Goal: Transaction & Acquisition: Book appointment/travel/reservation

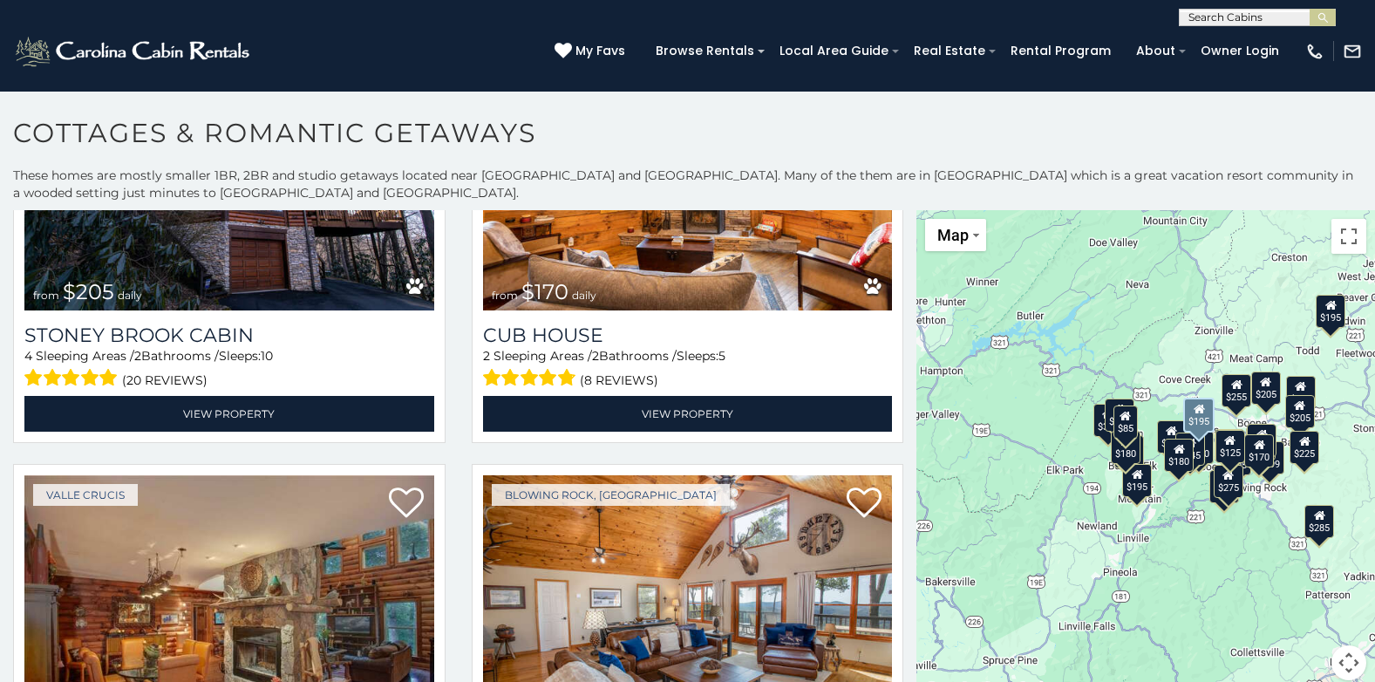
scroll to position [1919, 0]
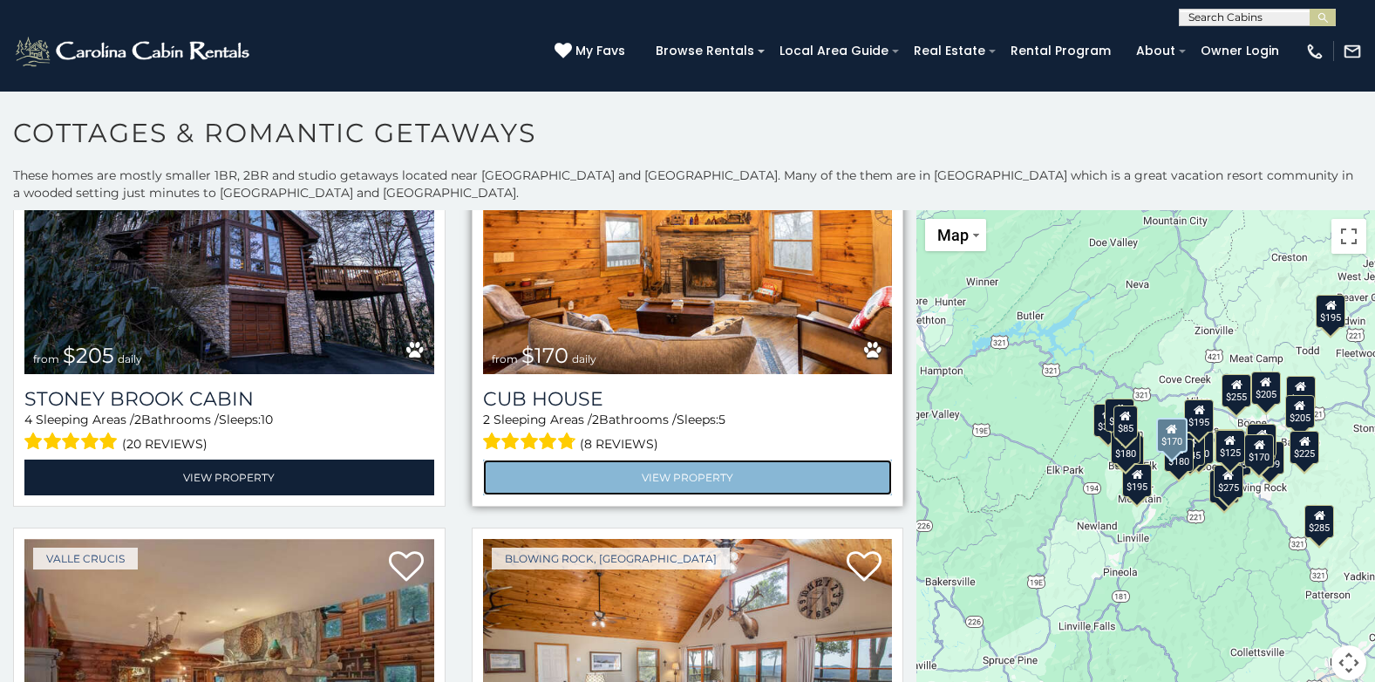
click at [642, 460] on link "View Property" at bounding box center [688, 478] width 410 height 36
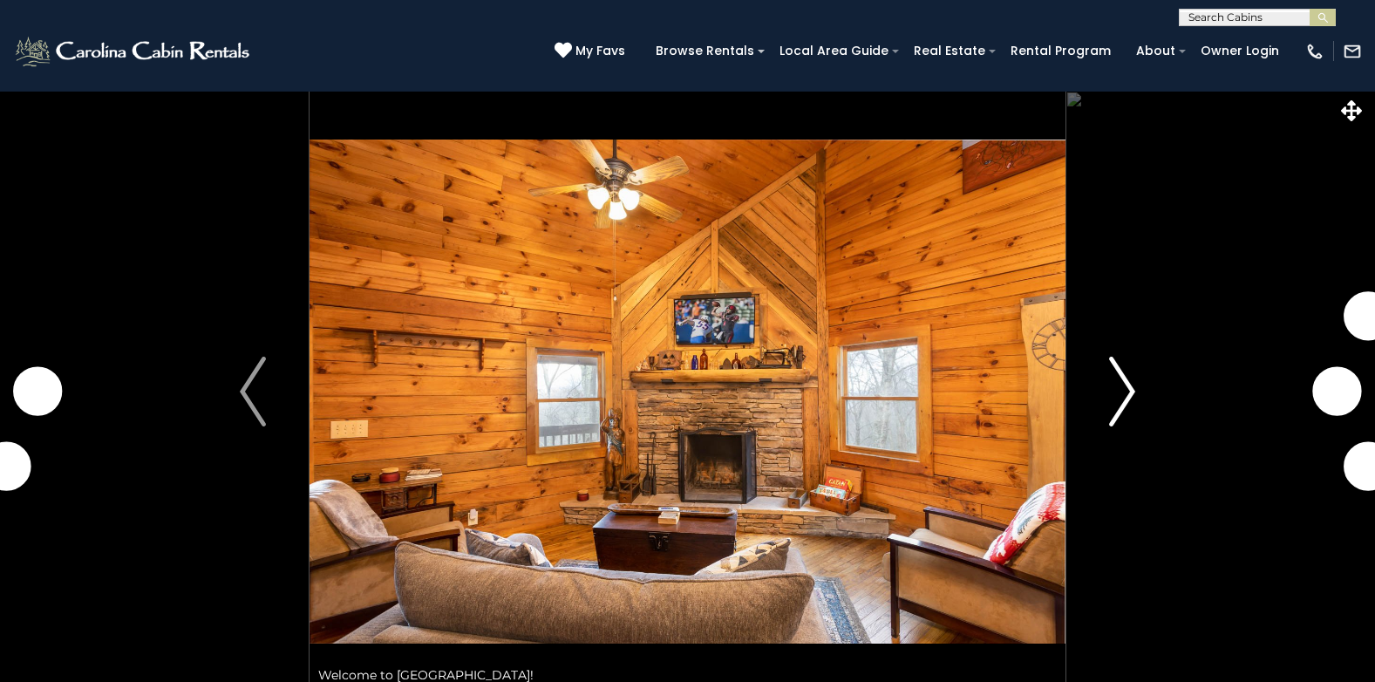
click at [1129, 392] on img "Next" at bounding box center [1122, 392] width 26 height 70
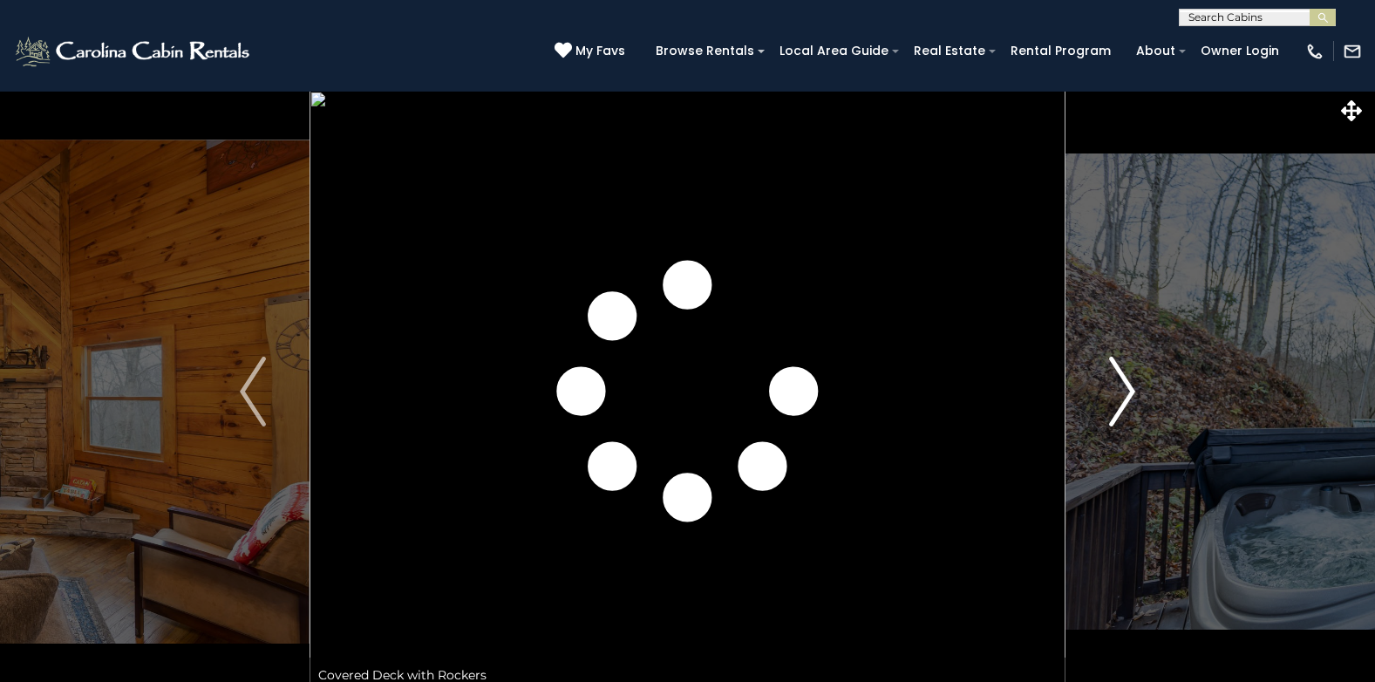
click at [1129, 391] on img "Next" at bounding box center [1122, 392] width 26 height 70
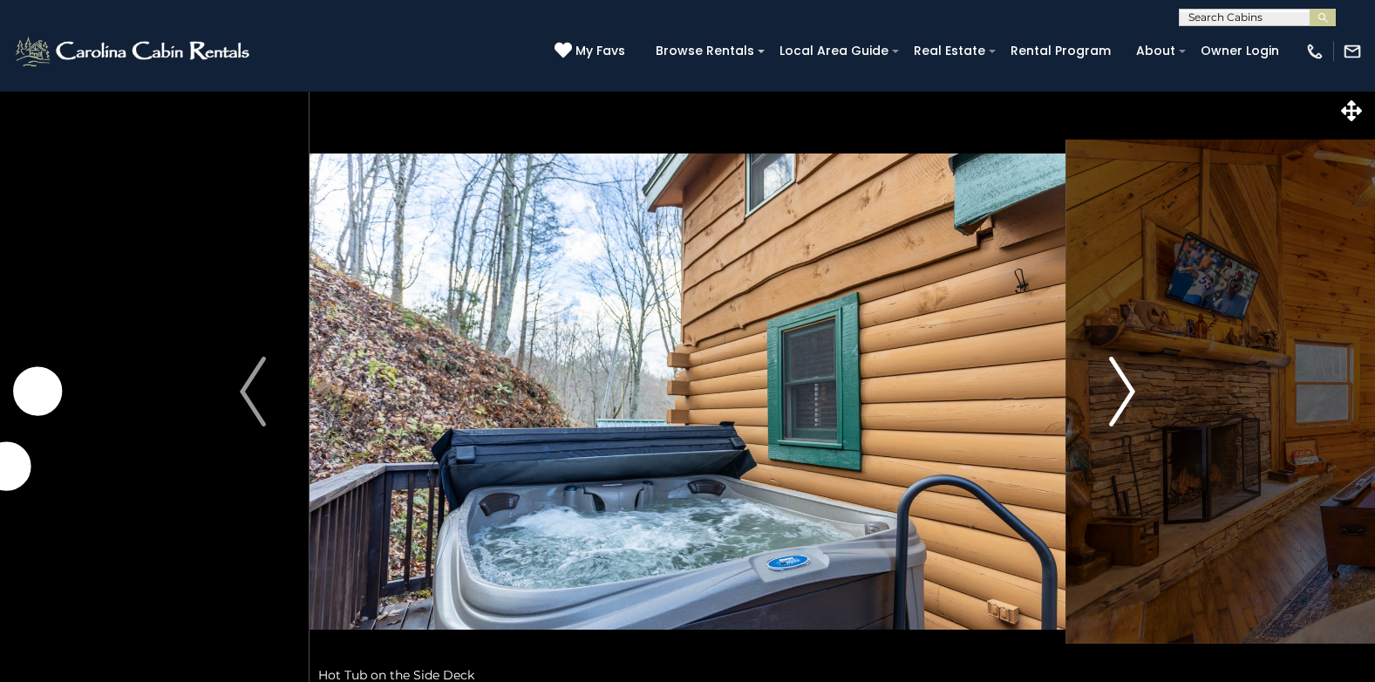
click at [1129, 391] on img "Next" at bounding box center [1122, 392] width 26 height 70
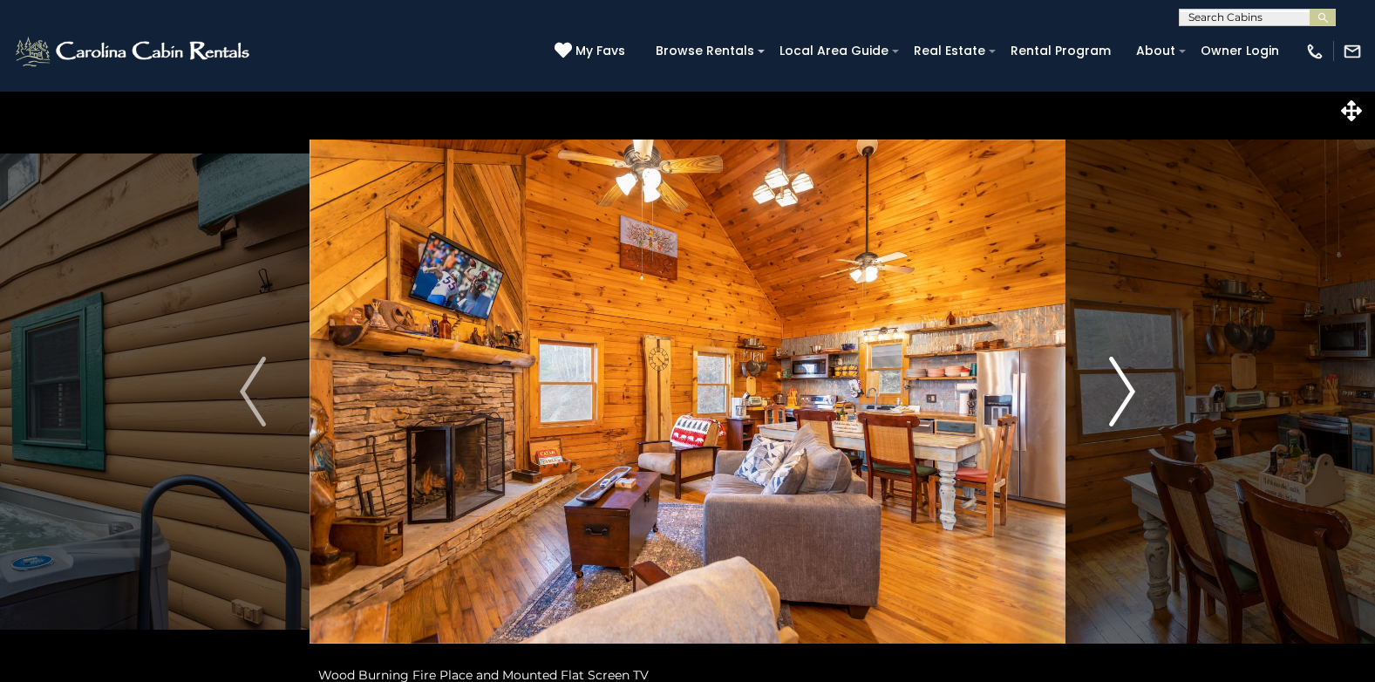
click at [1129, 391] on img "Next" at bounding box center [1122, 392] width 26 height 70
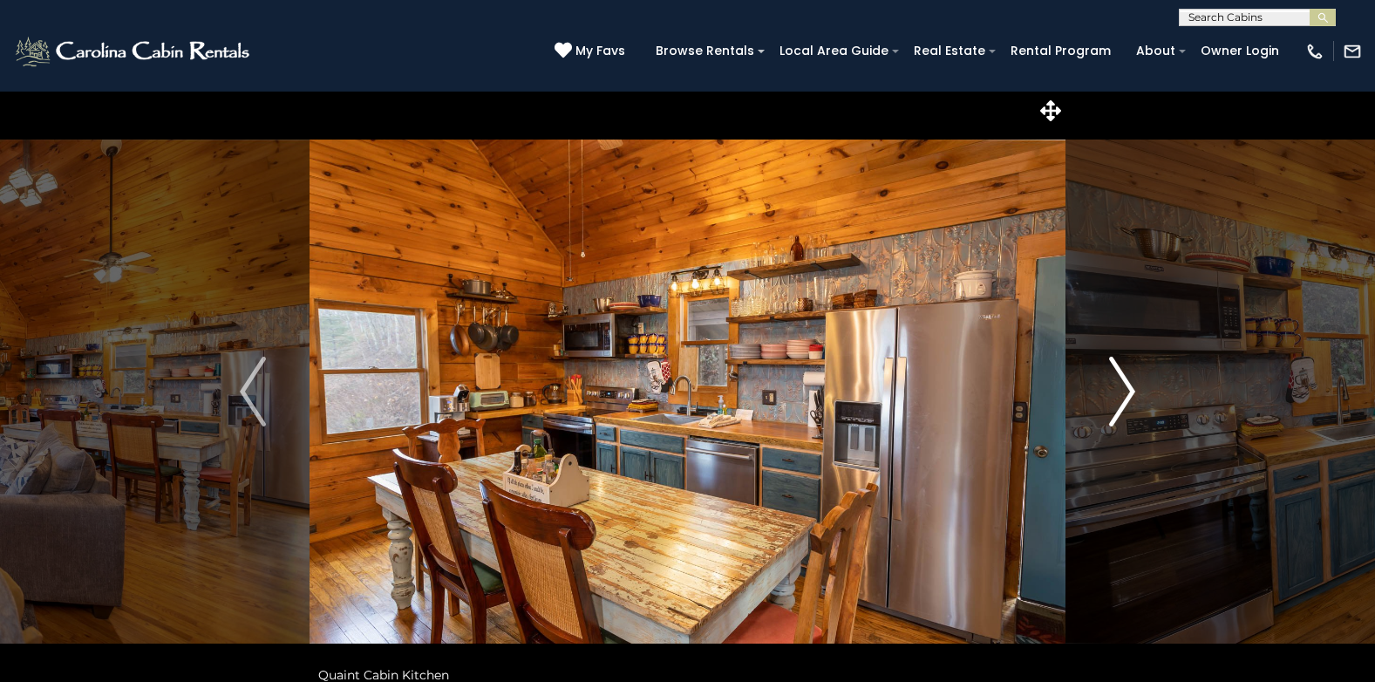
click at [1129, 391] on img "Next" at bounding box center [1122, 392] width 26 height 70
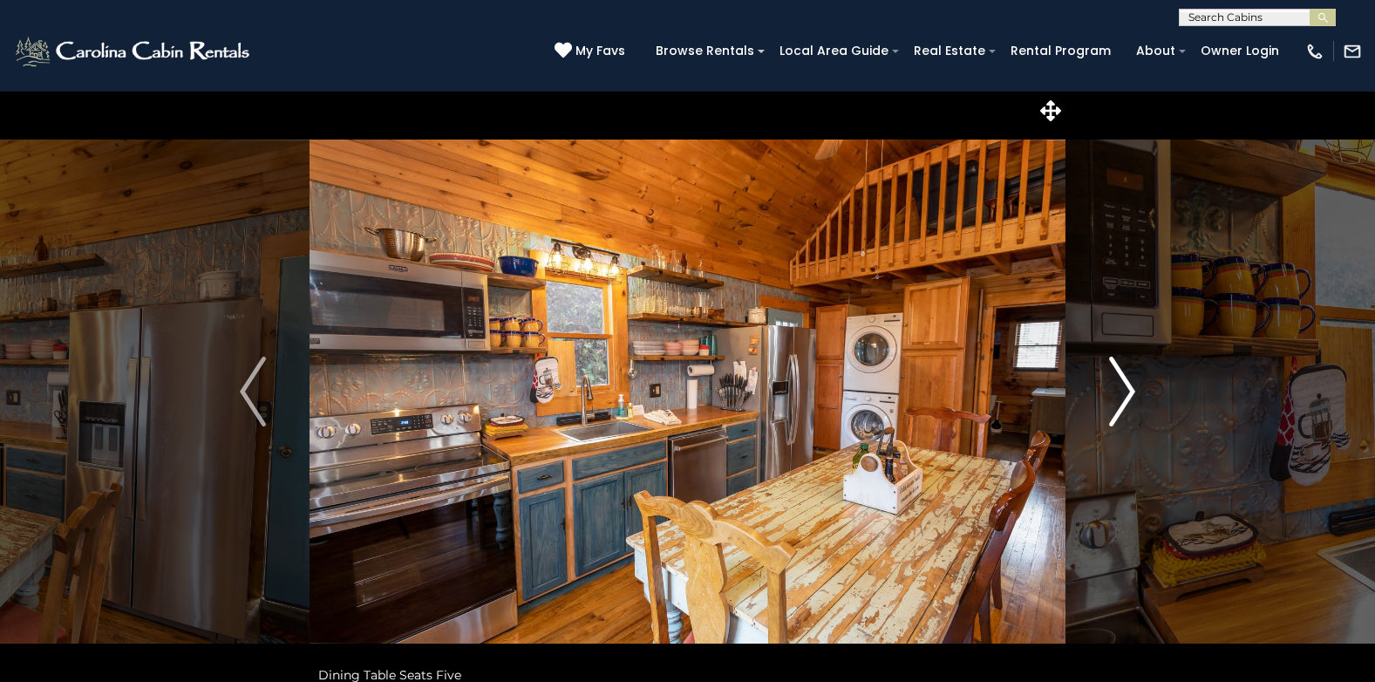
click at [1129, 392] on img "Next" at bounding box center [1122, 392] width 26 height 70
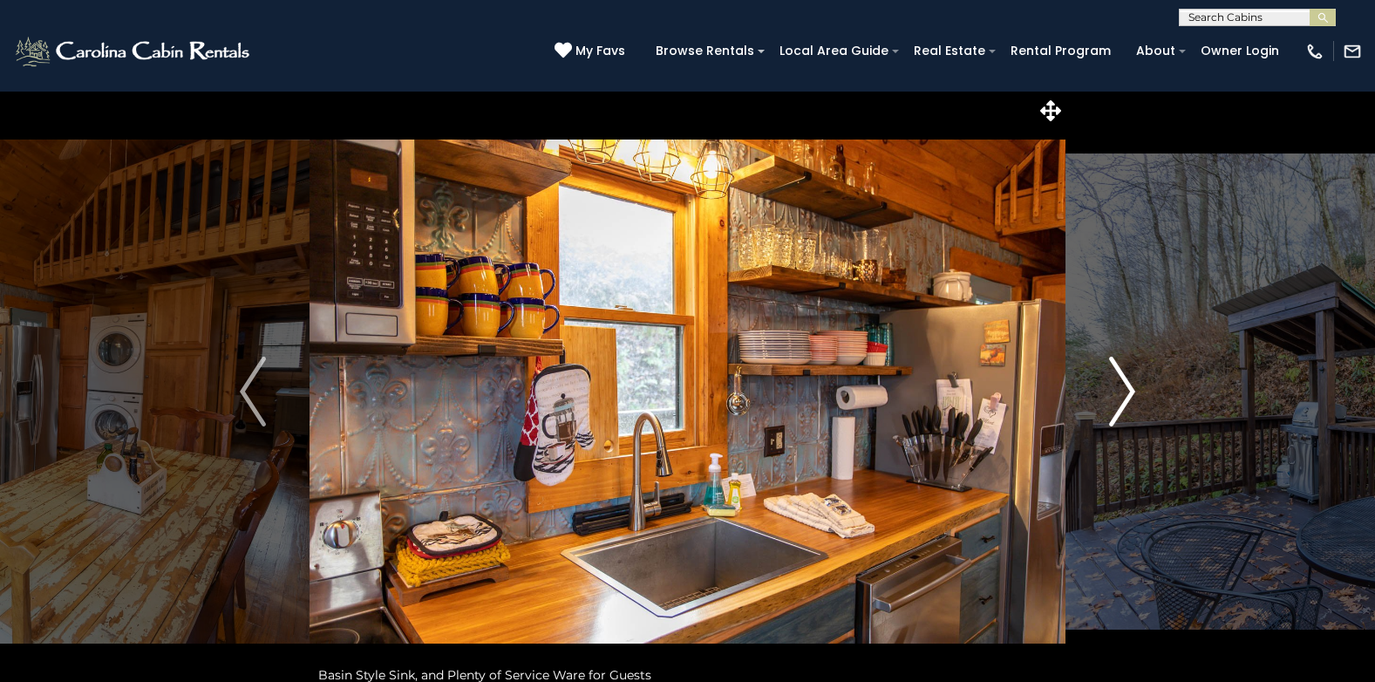
click at [1130, 391] on img "Next" at bounding box center [1122, 392] width 26 height 70
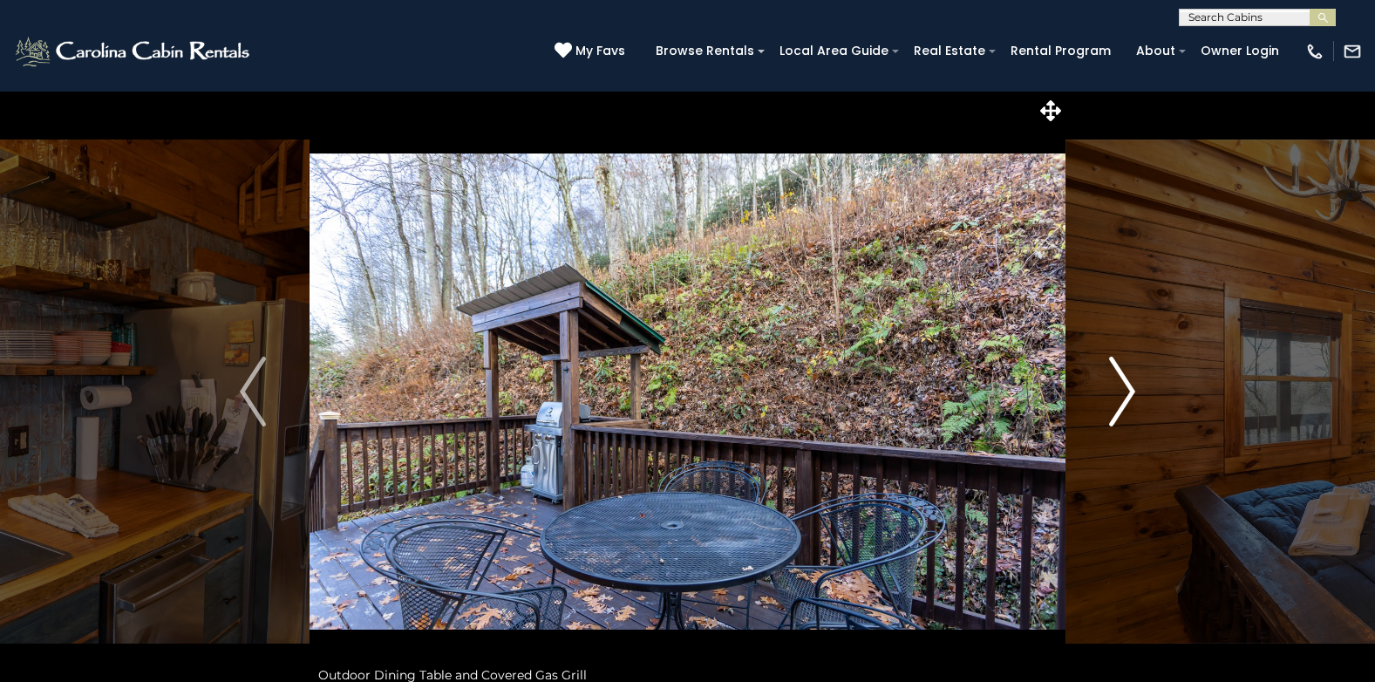
click at [1130, 391] on img "Next" at bounding box center [1122, 392] width 26 height 70
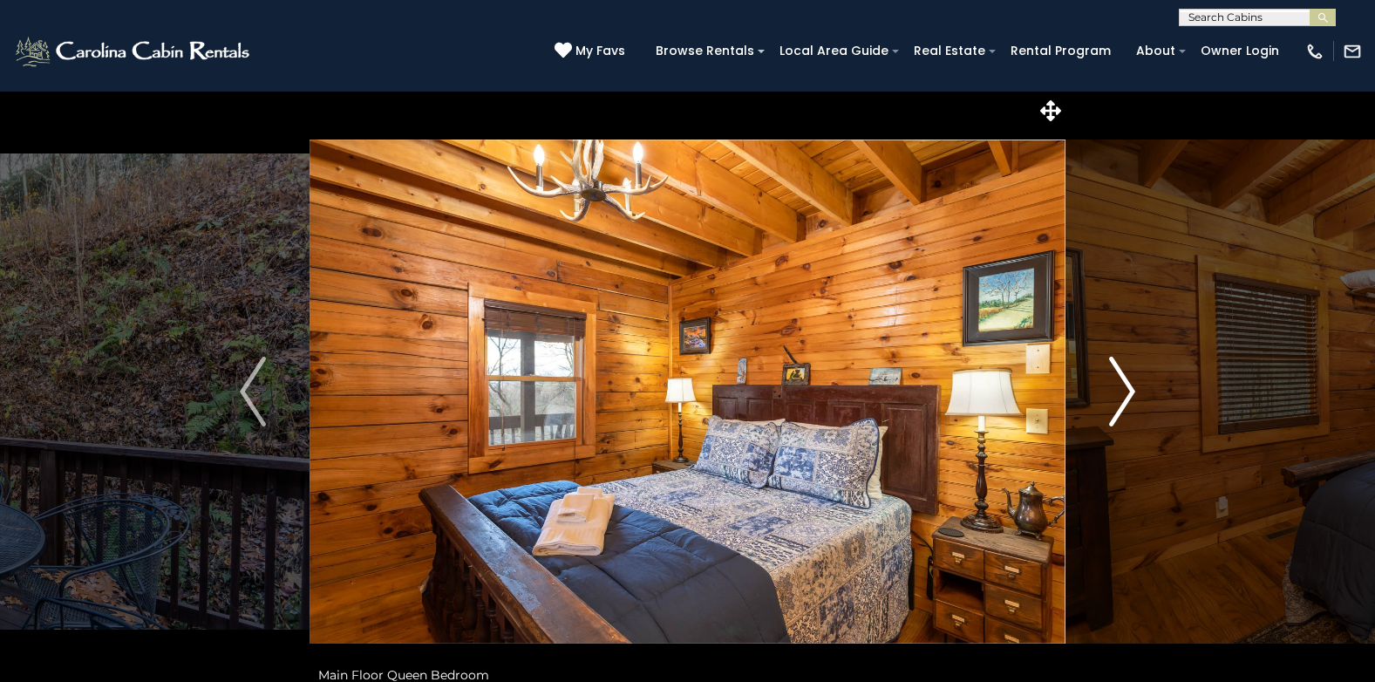
click at [1130, 391] on img "Next" at bounding box center [1122, 392] width 26 height 70
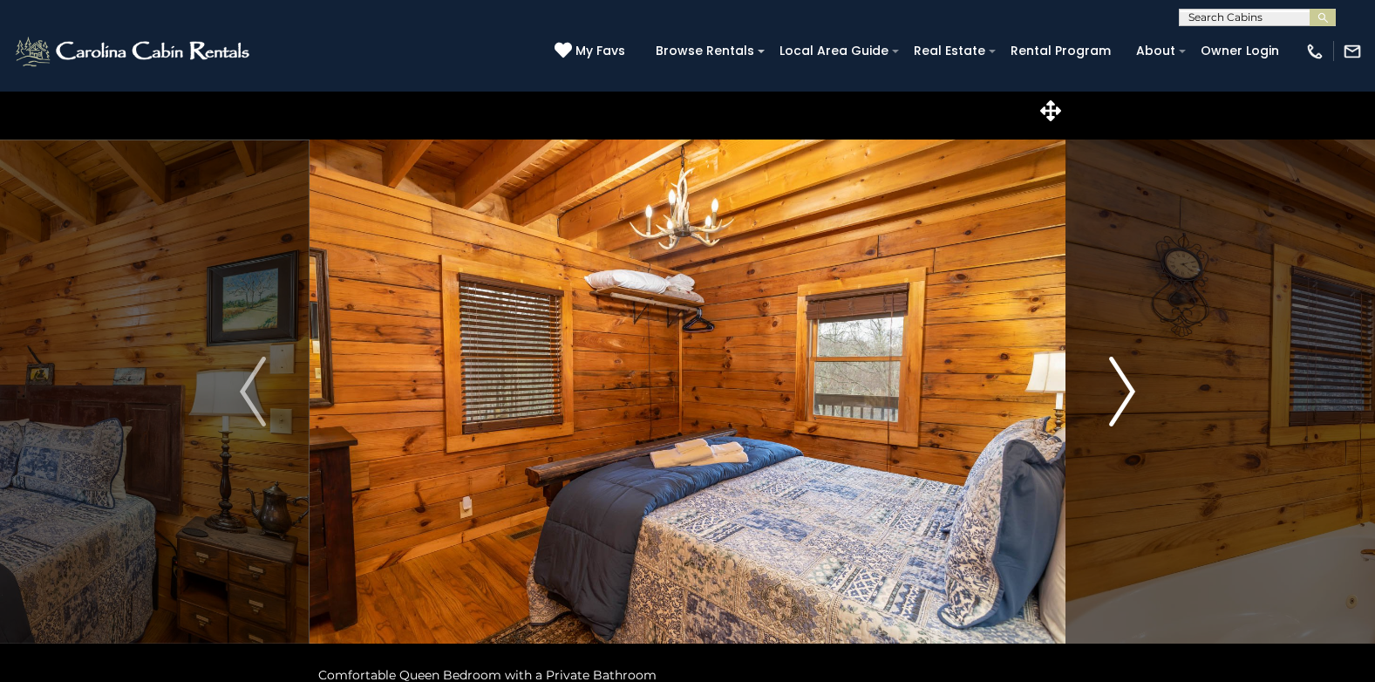
click at [1130, 391] on img "Next" at bounding box center [1122, 392] width 26 height 70
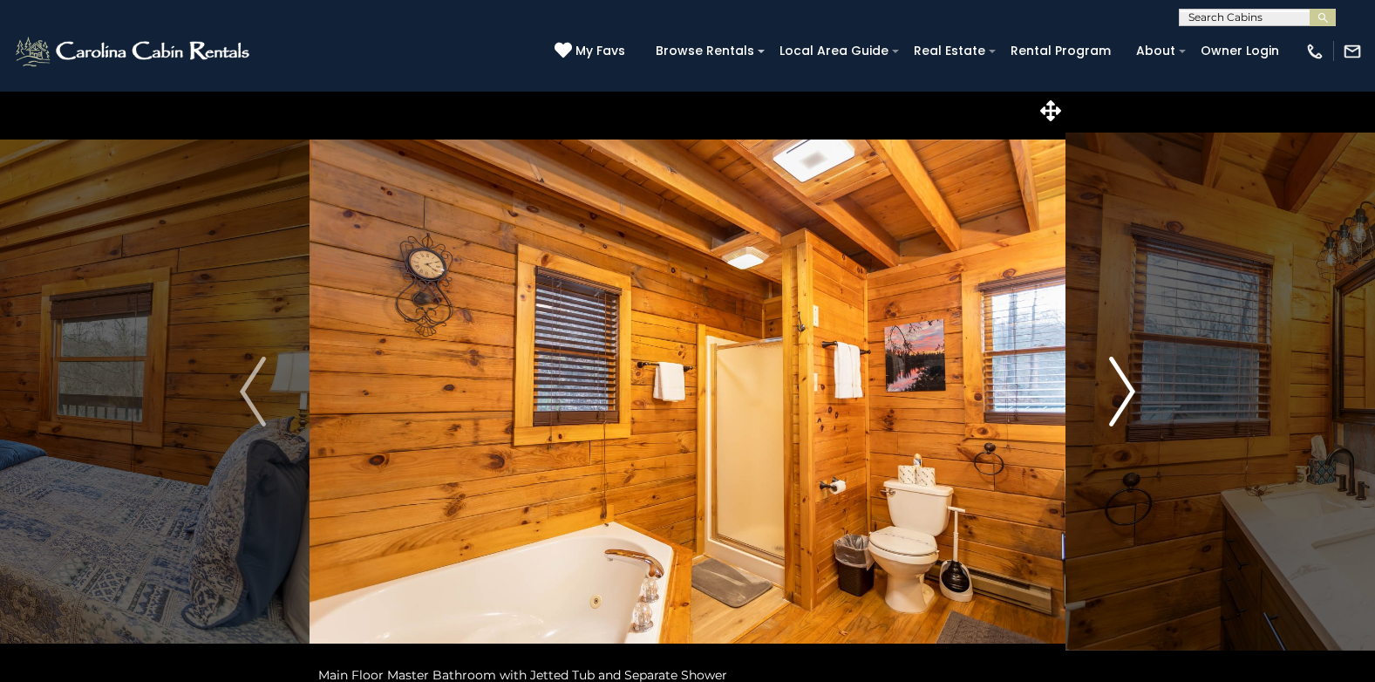
click at [1130, 391] on img "Next" at bounding box center [1122, 392] width 26 height 70
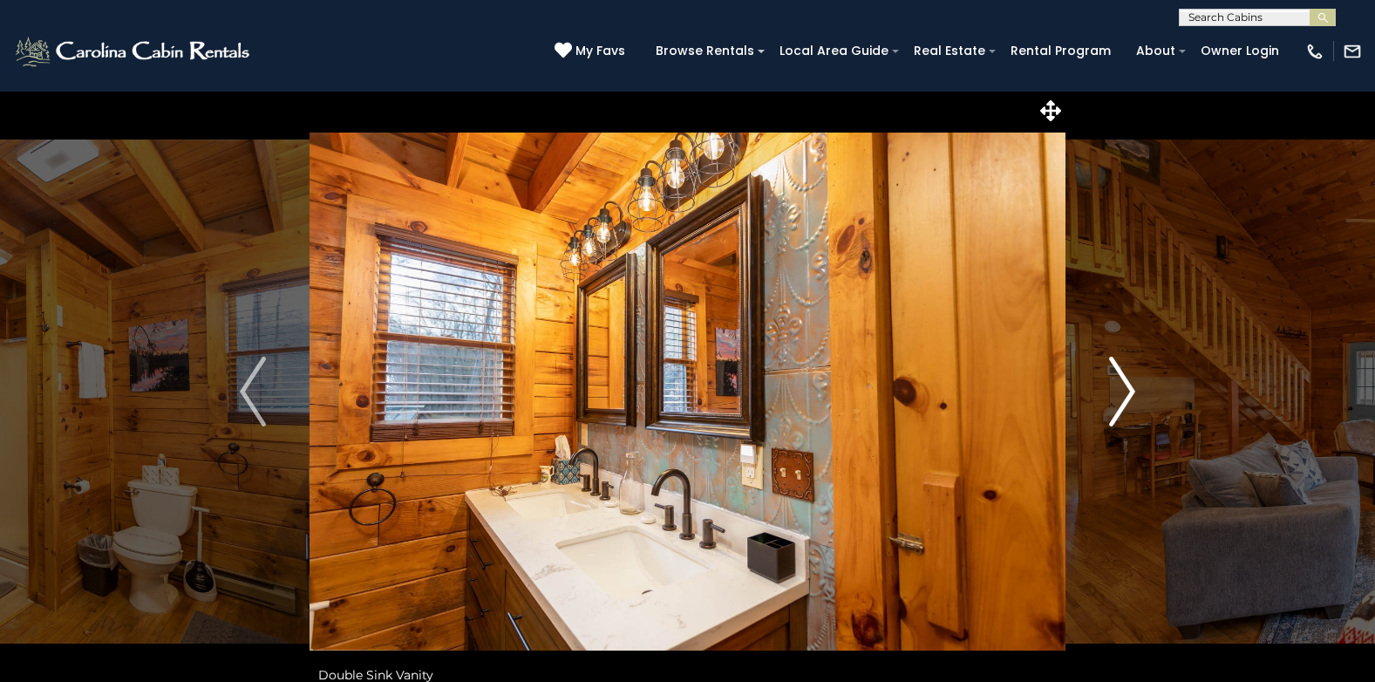
click at [1130, 391] on img "Next" at bounding box center [1122, 392] width 26 height 70
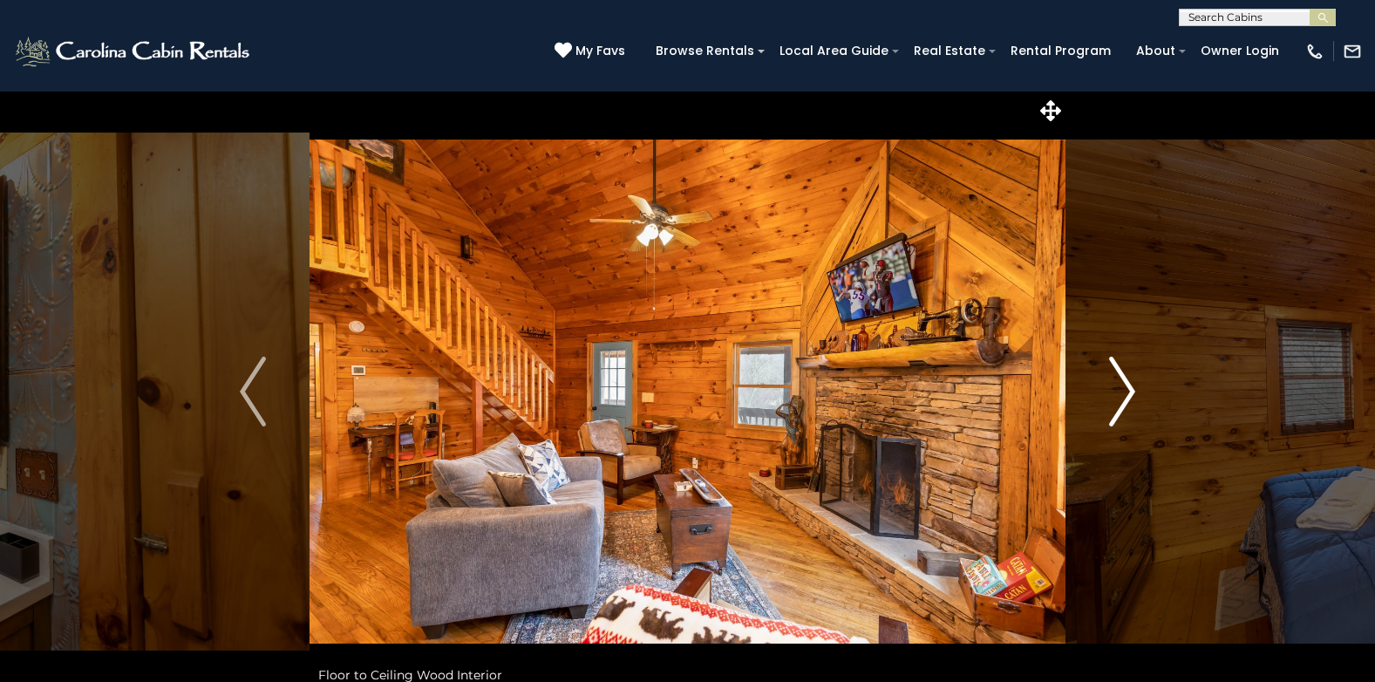
click at [1130, 391] on img "Next" at bounding box center [1122, 392] width 26 height 70
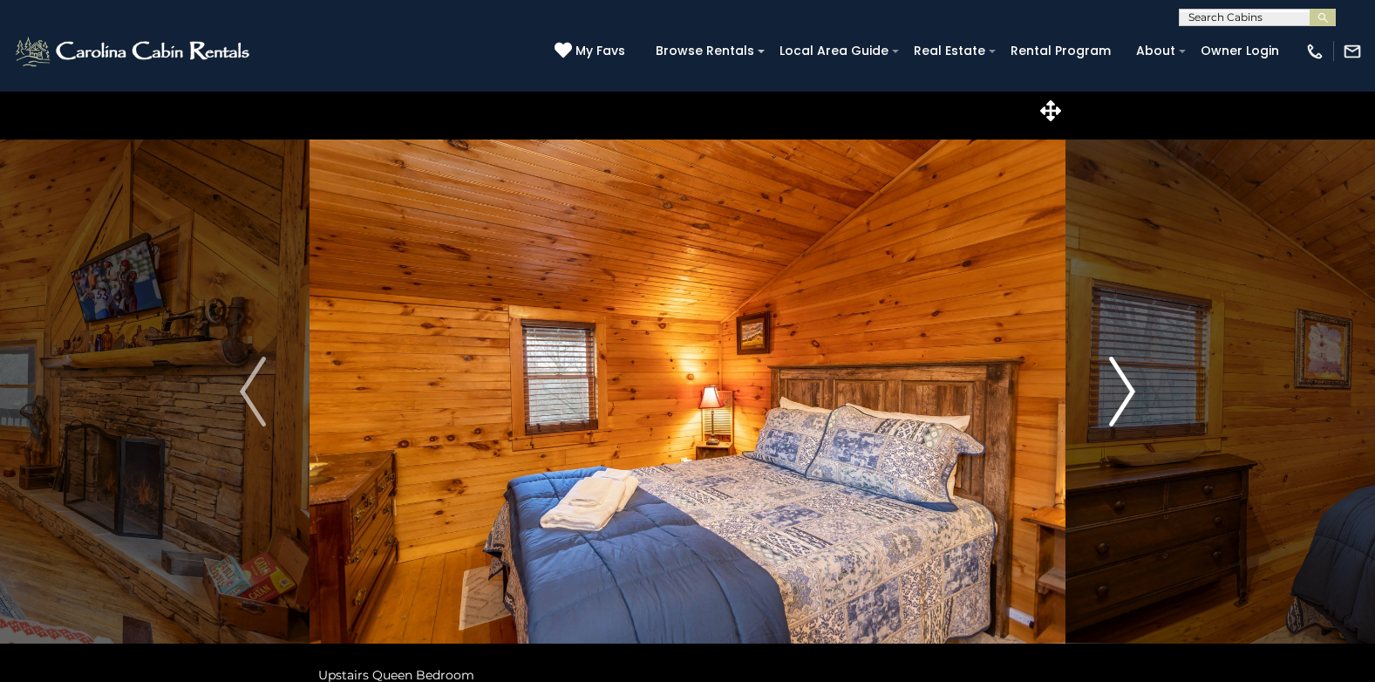
click at [1130, 391] on img "Next" at bounding box center [1122, 392] width 26 height 70
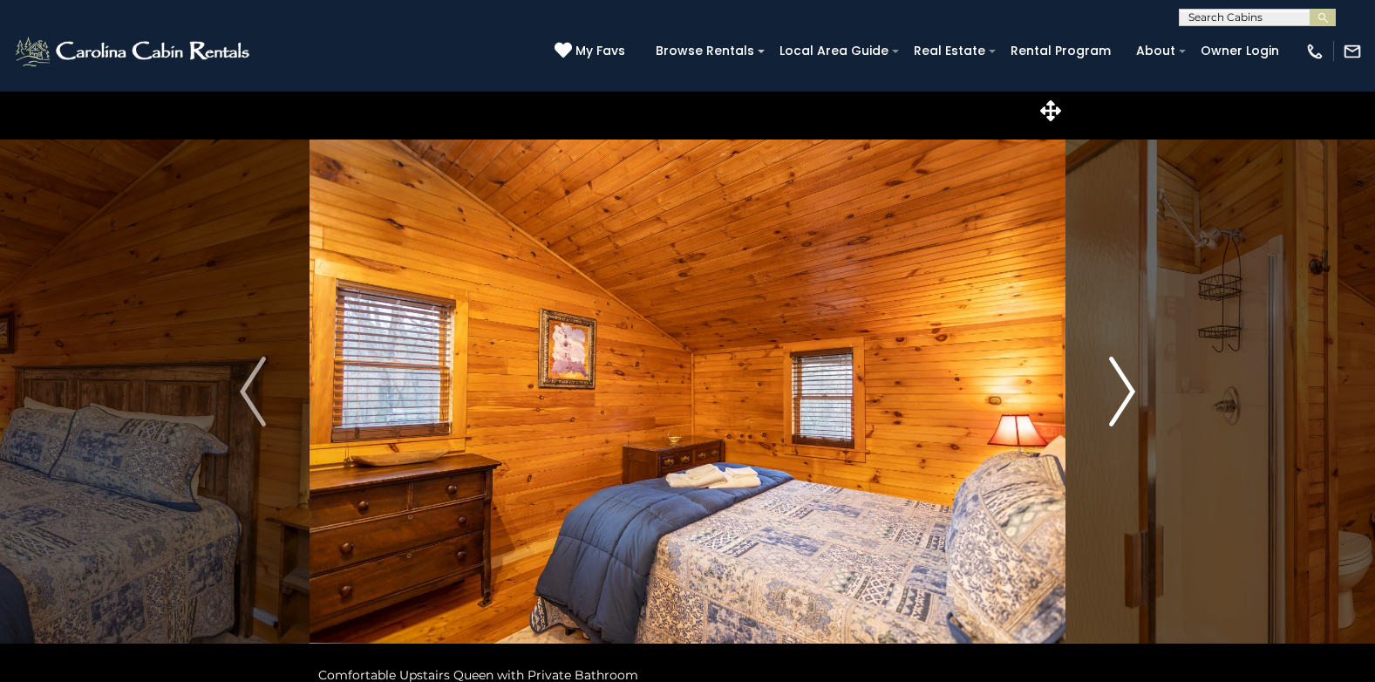
click at [1130, 391] on img "Next" at bounding box center [1122, 392] width 26 height 70
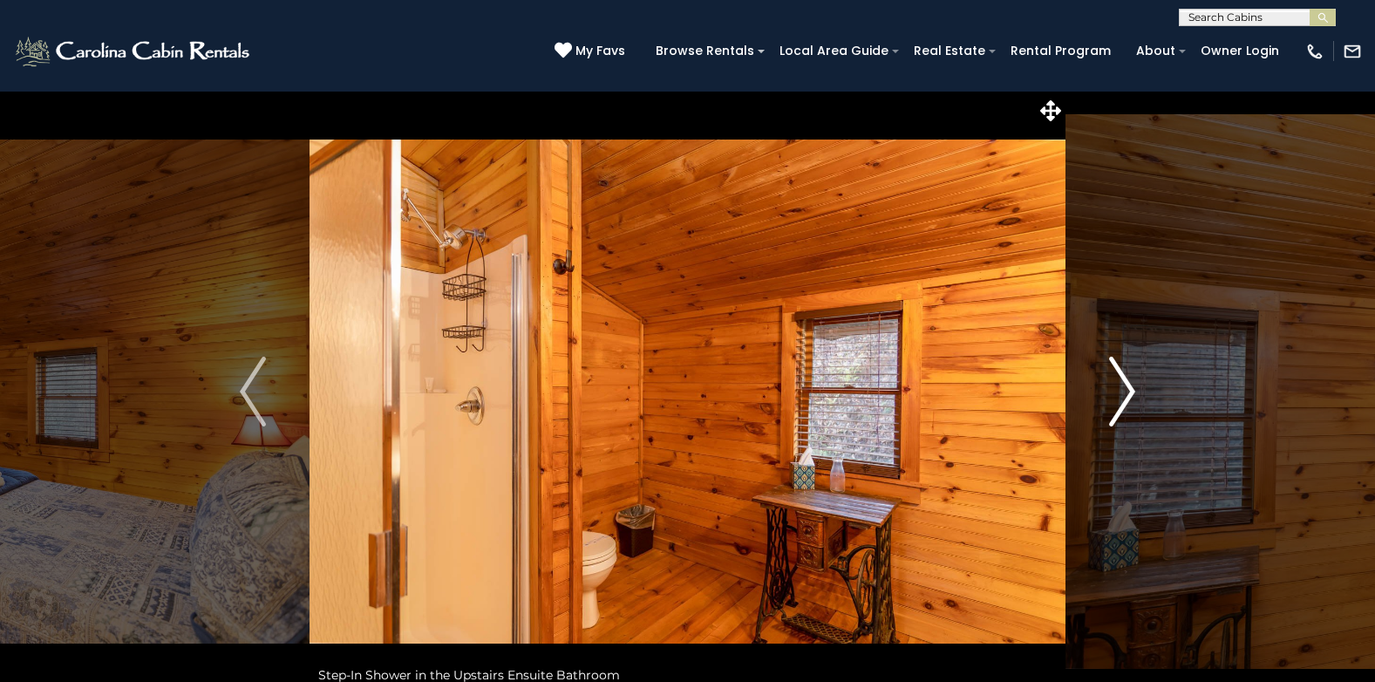
click at [1130, 391] on img "Next" at bounding box center [1122, 392] width 26 height 70
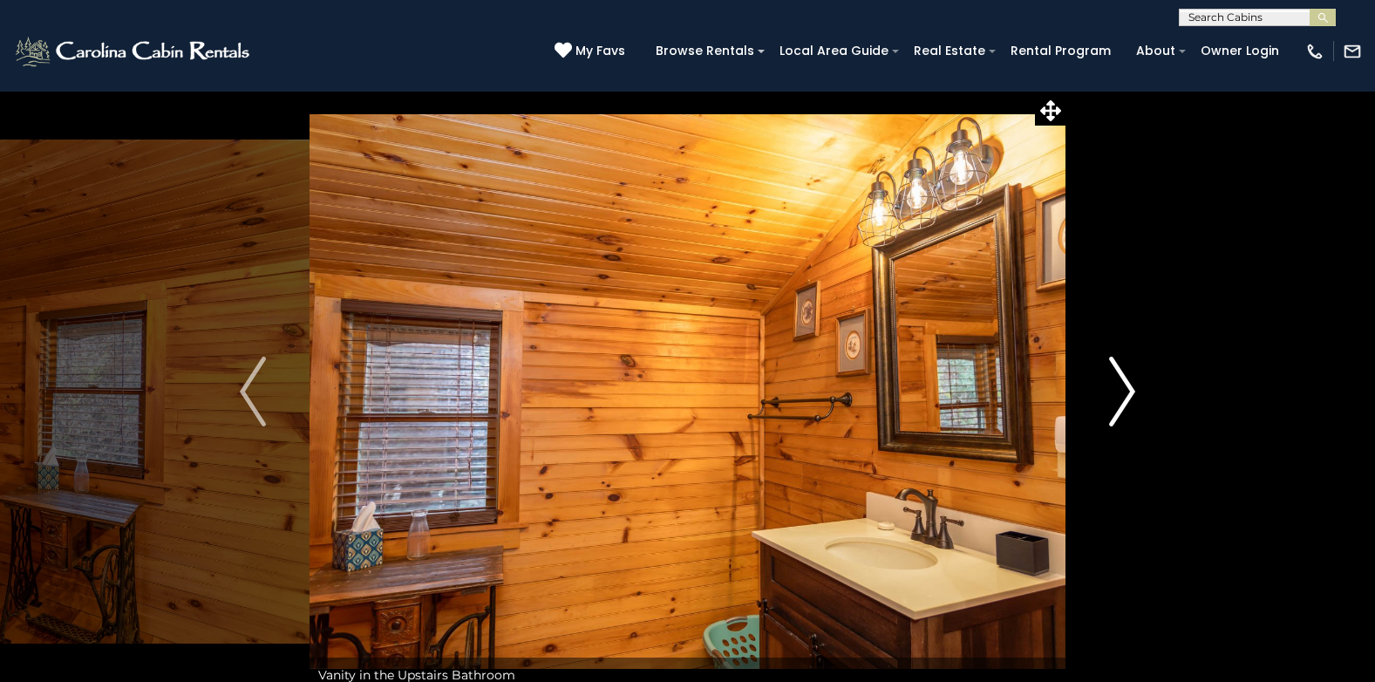
click at [1130, 391] on img "Next" at bounding box center [1122, 392] width 26 height 70
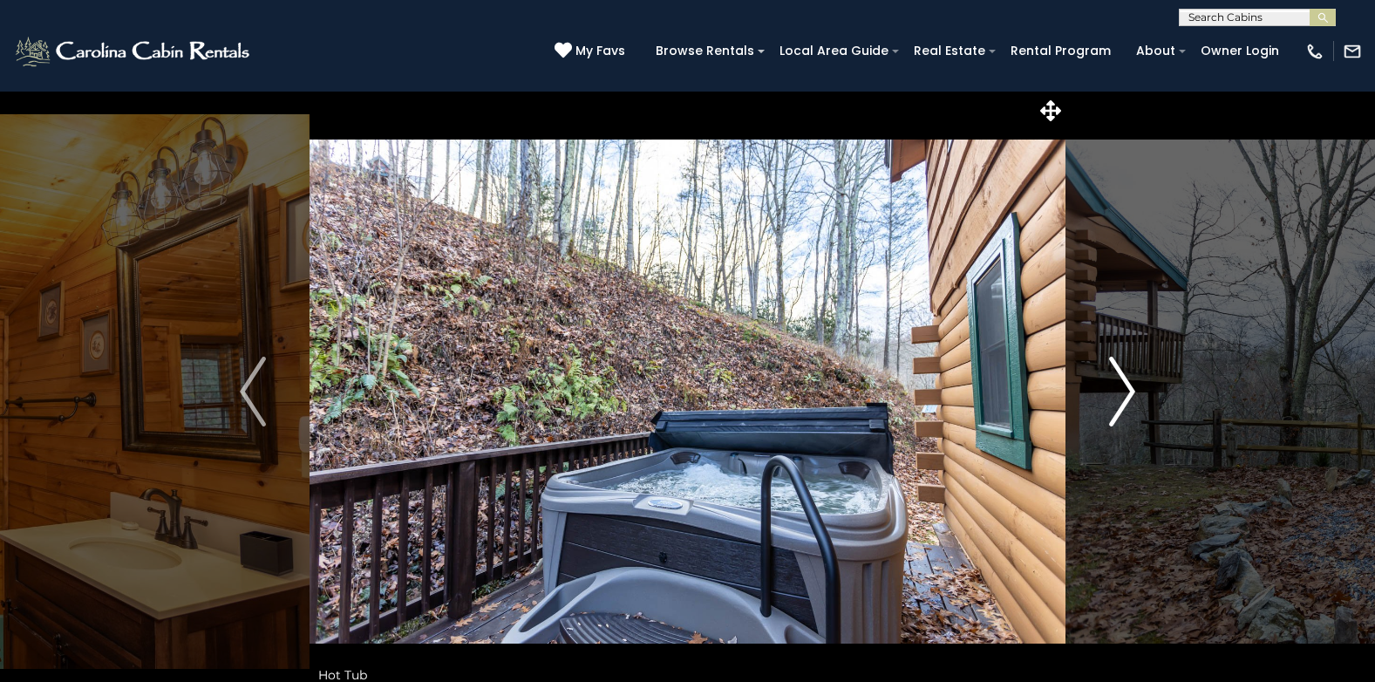
click at [1130, 391] on img "Next" at bounding box center [1122, 392] width 26 height 70
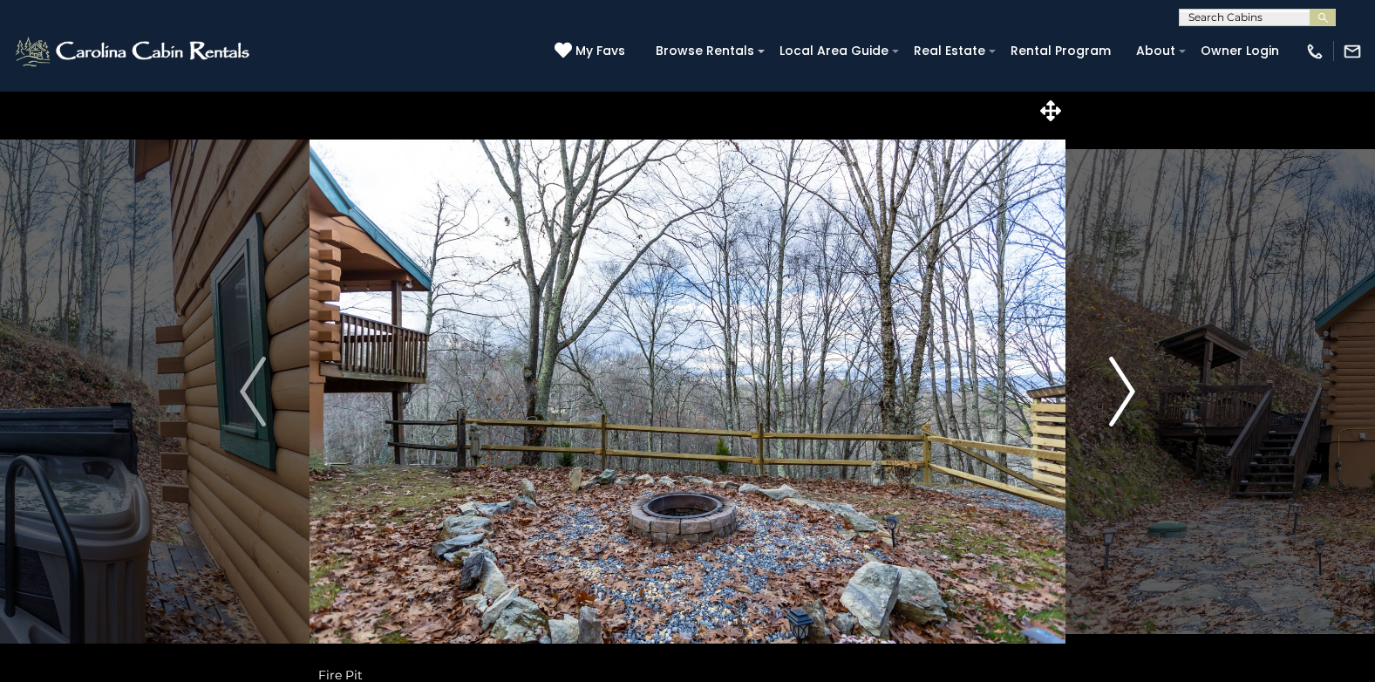
click at [1130, 391] on img "Next" at bounding box center [1122, 392] width 26 height 70
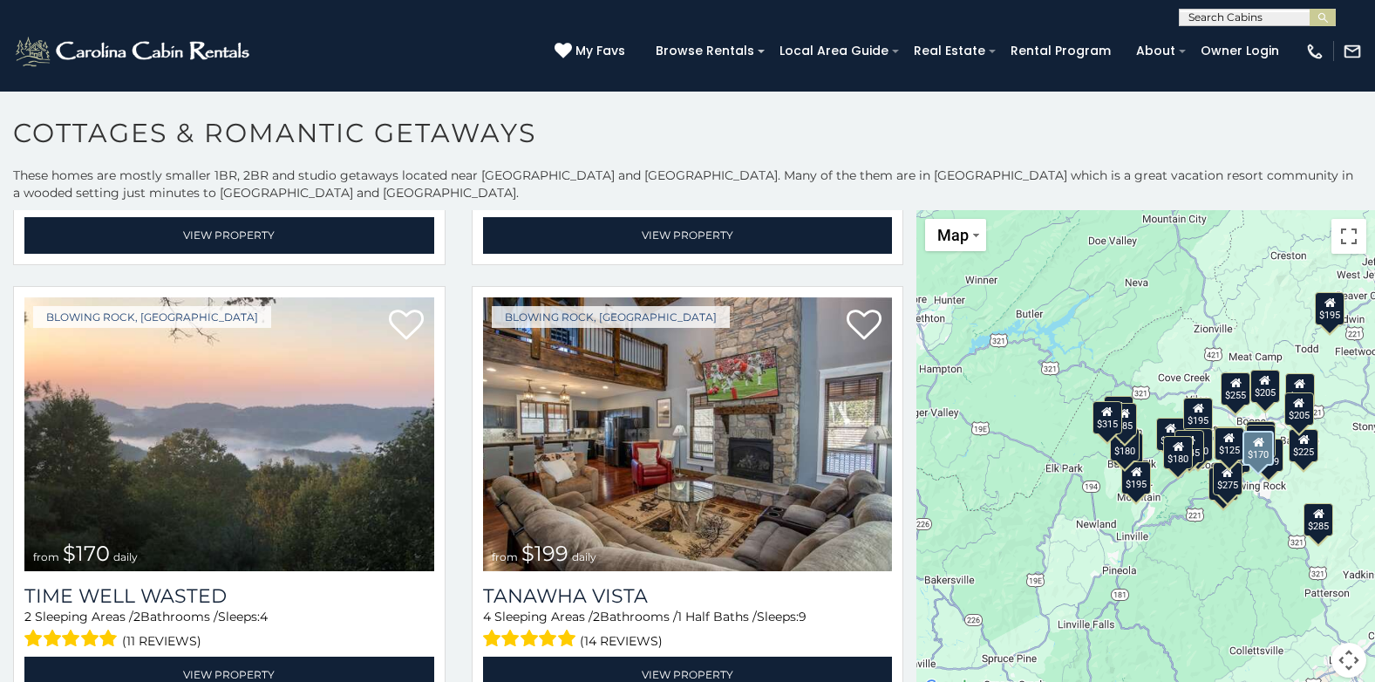
scroll to position [872, 0]
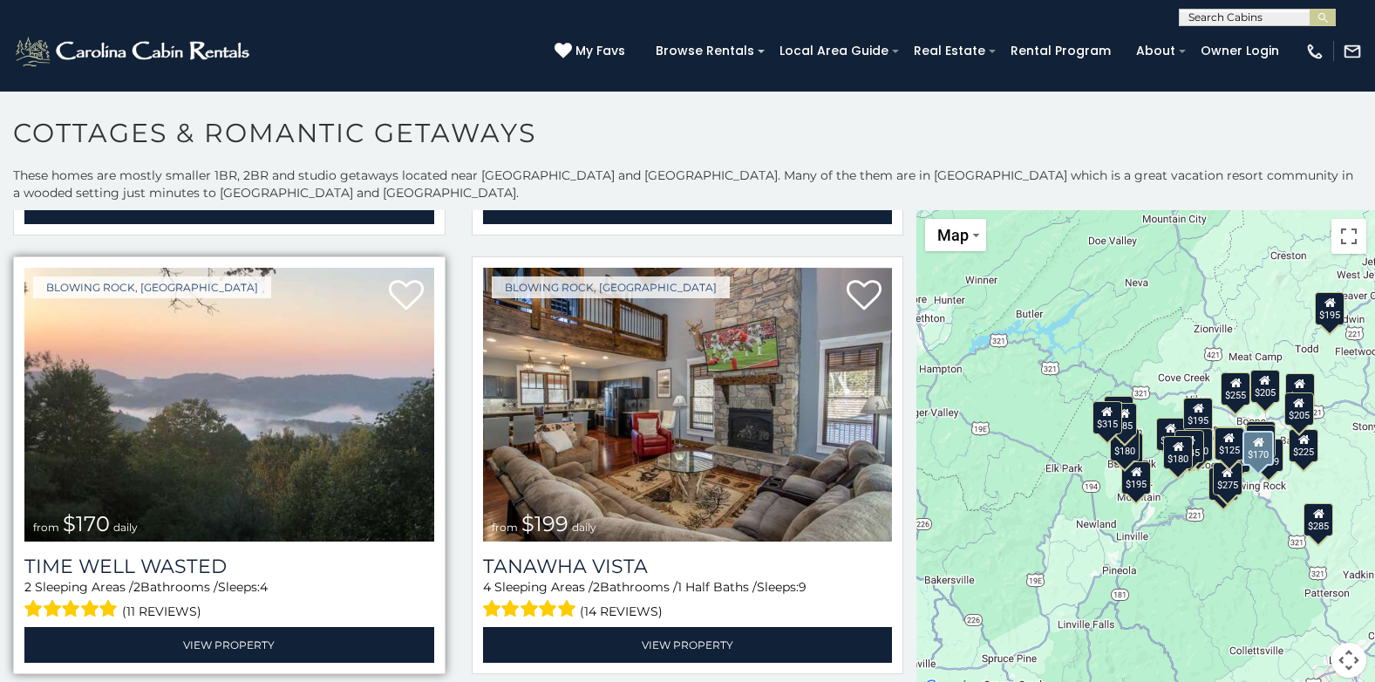
click at [217, 373] on img at bounding box center [229, 405] width 410 height 275
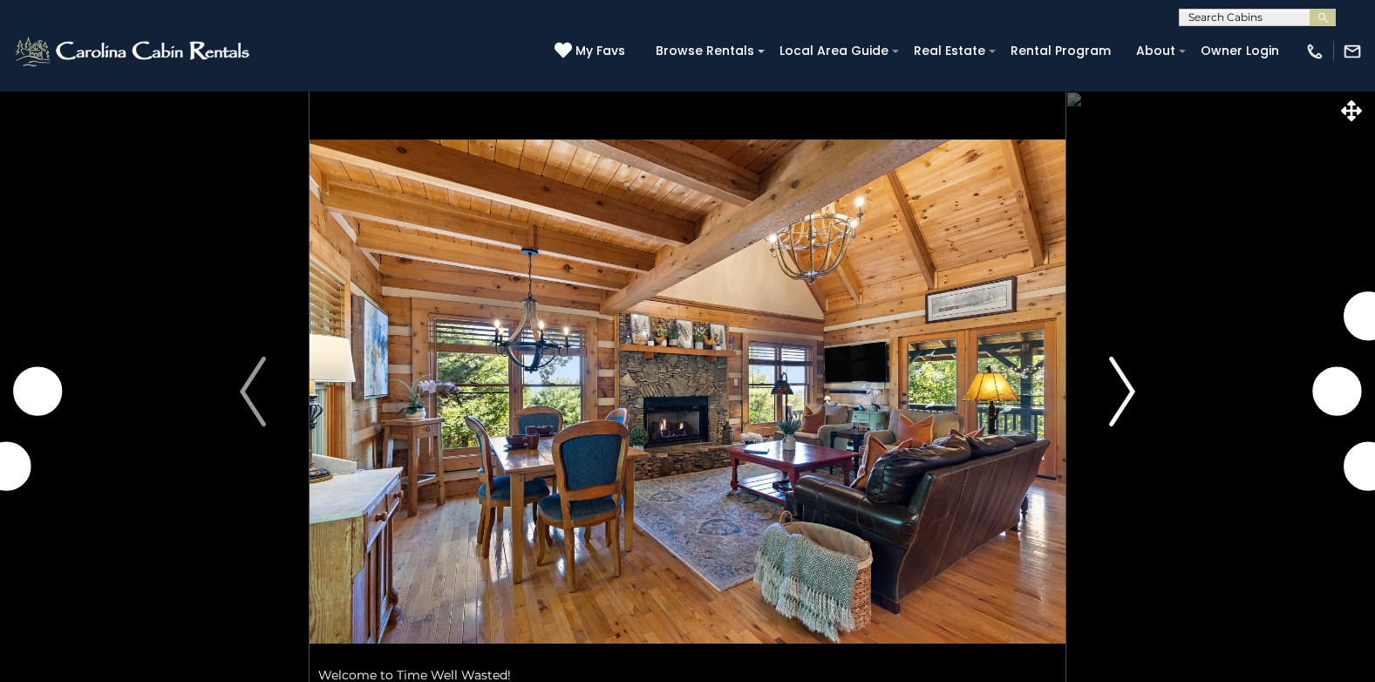
click at [1131, 392] on img "Next" at bounding box center [1122, 392] width 26 height 70
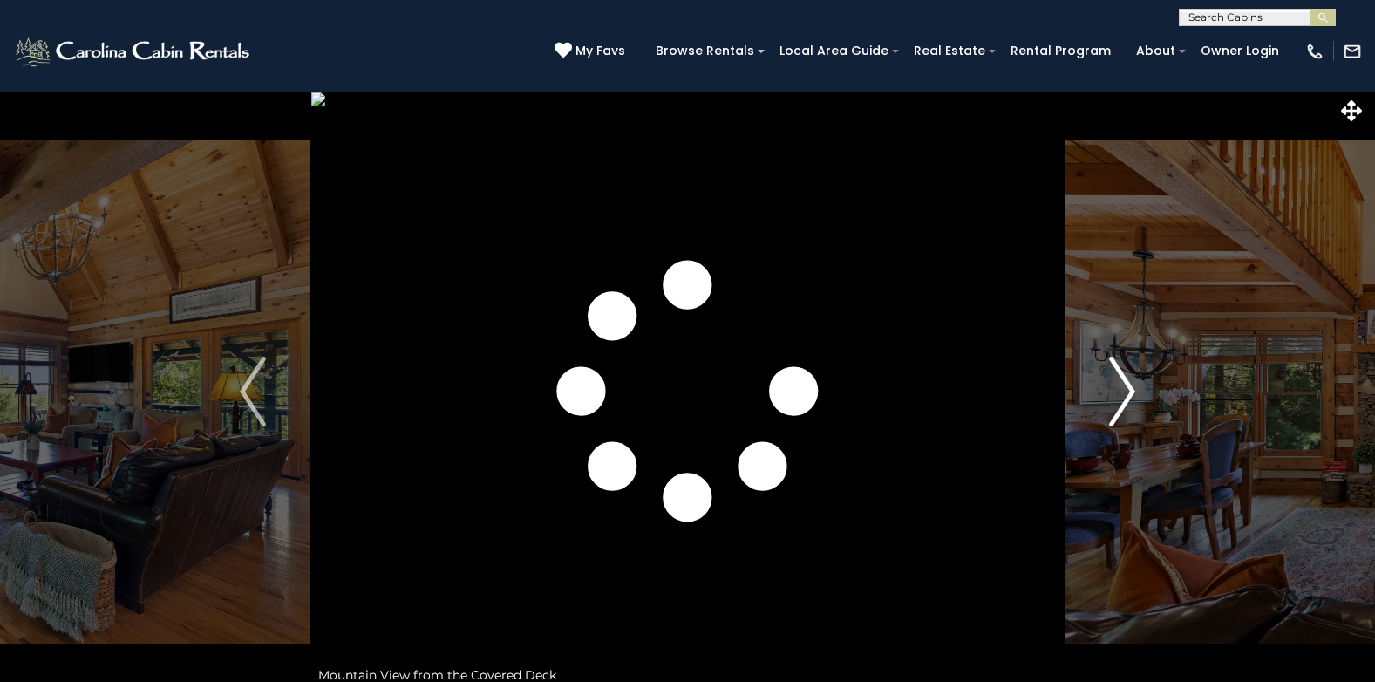
click at [1131, 392] on img "Next" at bounding box center [1122, 392] width 26 height 70
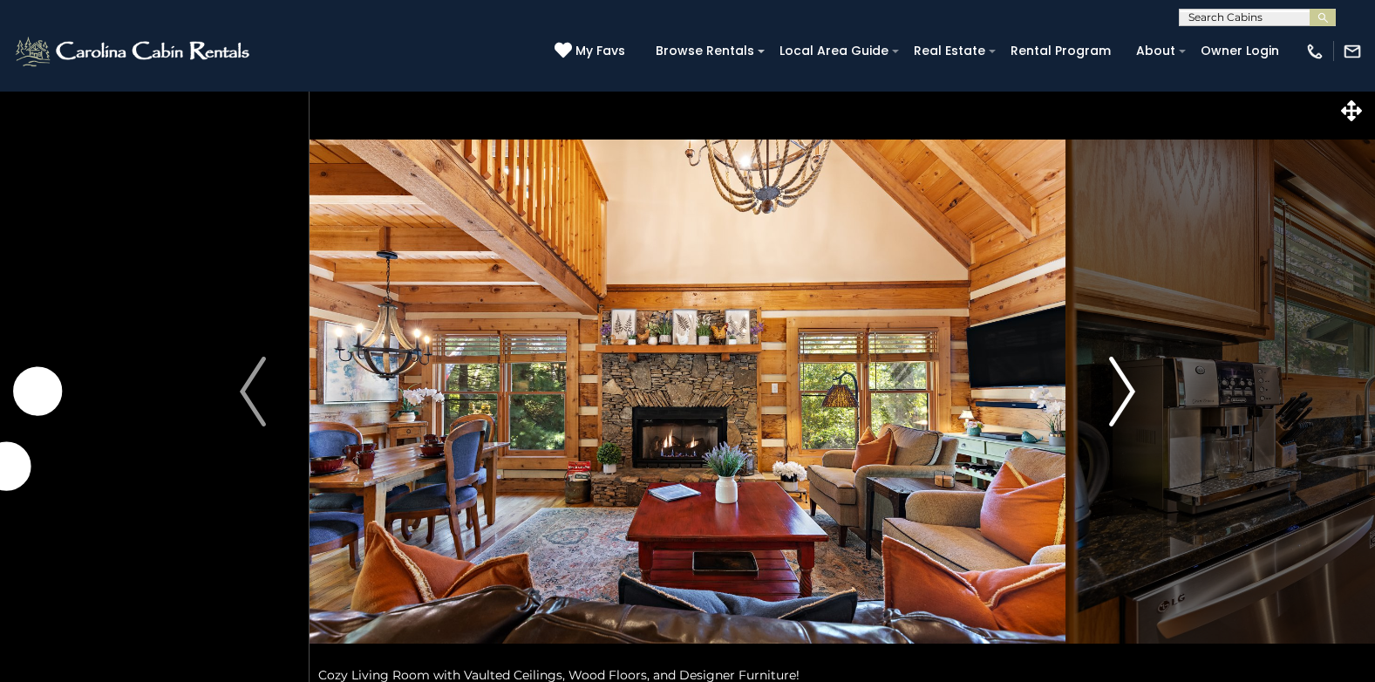
click at [1131, 392] on img "Next" at bounding box center [1122, 392] width 26 height 70
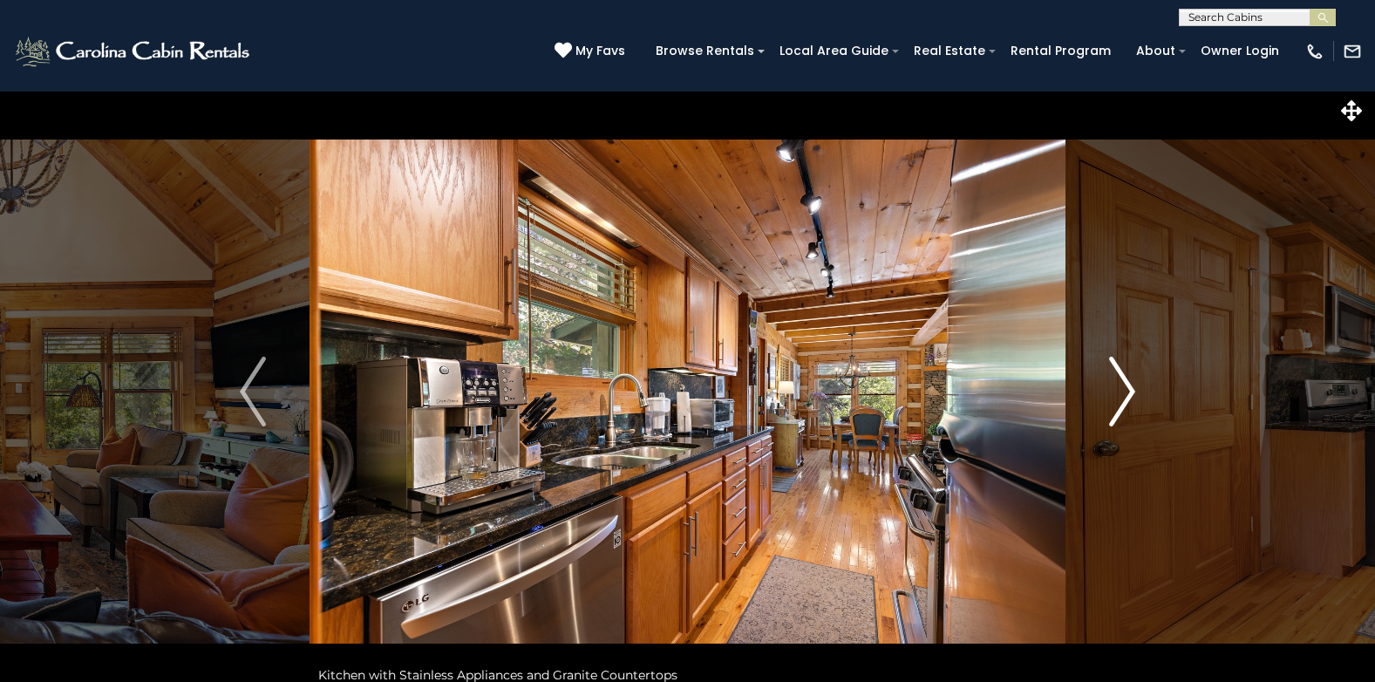
click at [1131, 392] on img "Next" at bounding box center [1122, 392] width 26 height 70
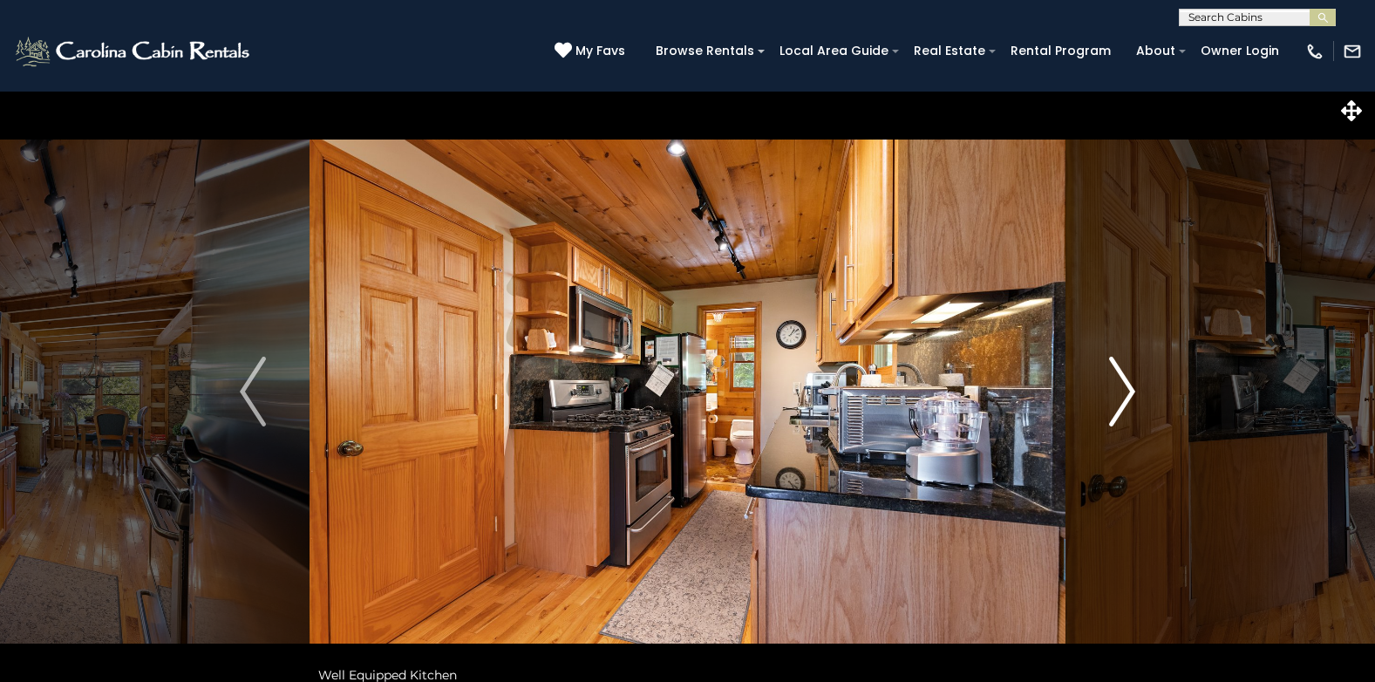
click at [1131, 392] on img "Next" at bounding box center [1122, 392] width 26 height 70
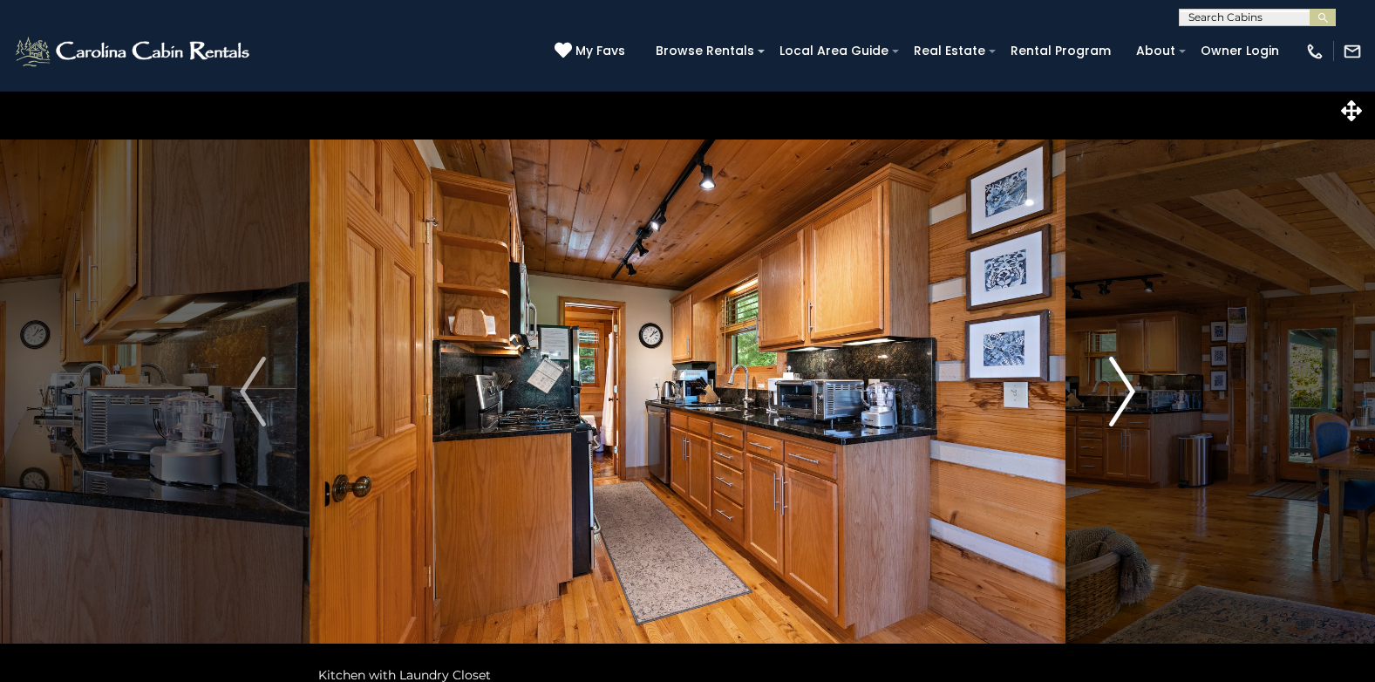
click at [1131, 392] on img "Next" at bounding box center [1122, 392] width 26 height 70
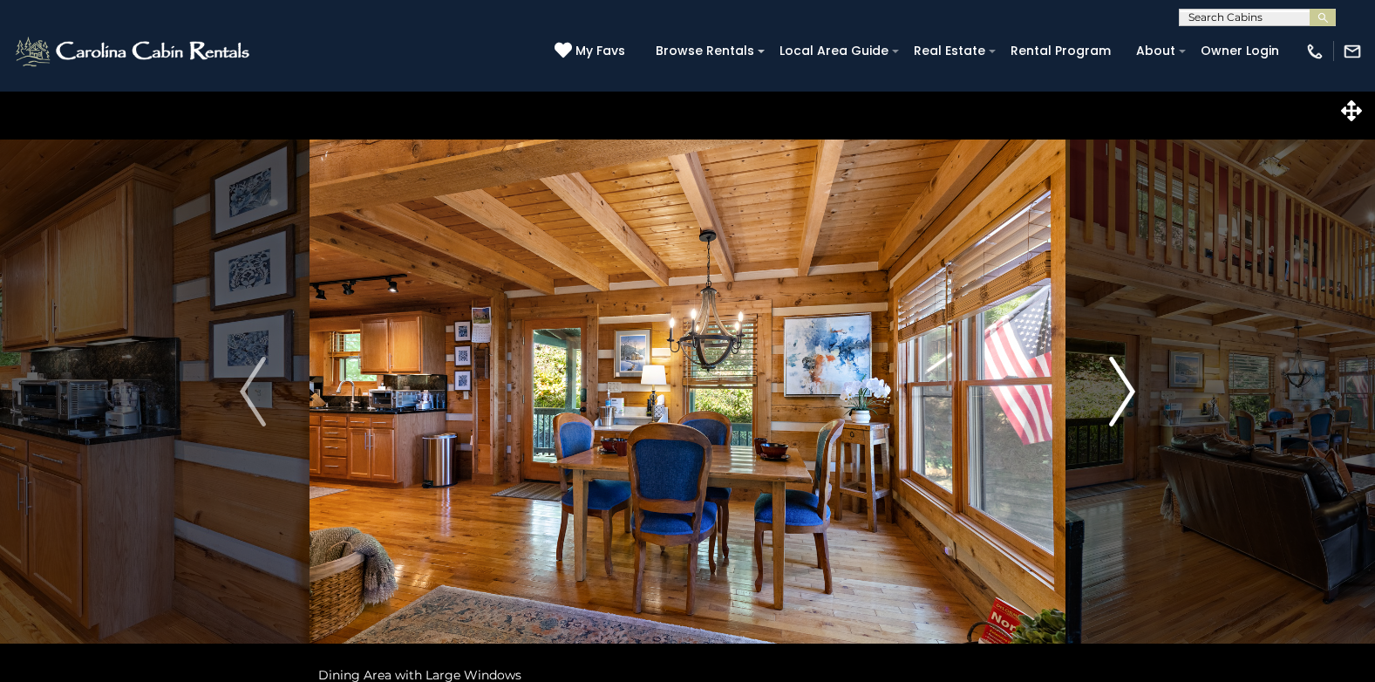
click at [1131, 390] on img "Next" at bounding box center [1122, 392] width 26 height 70
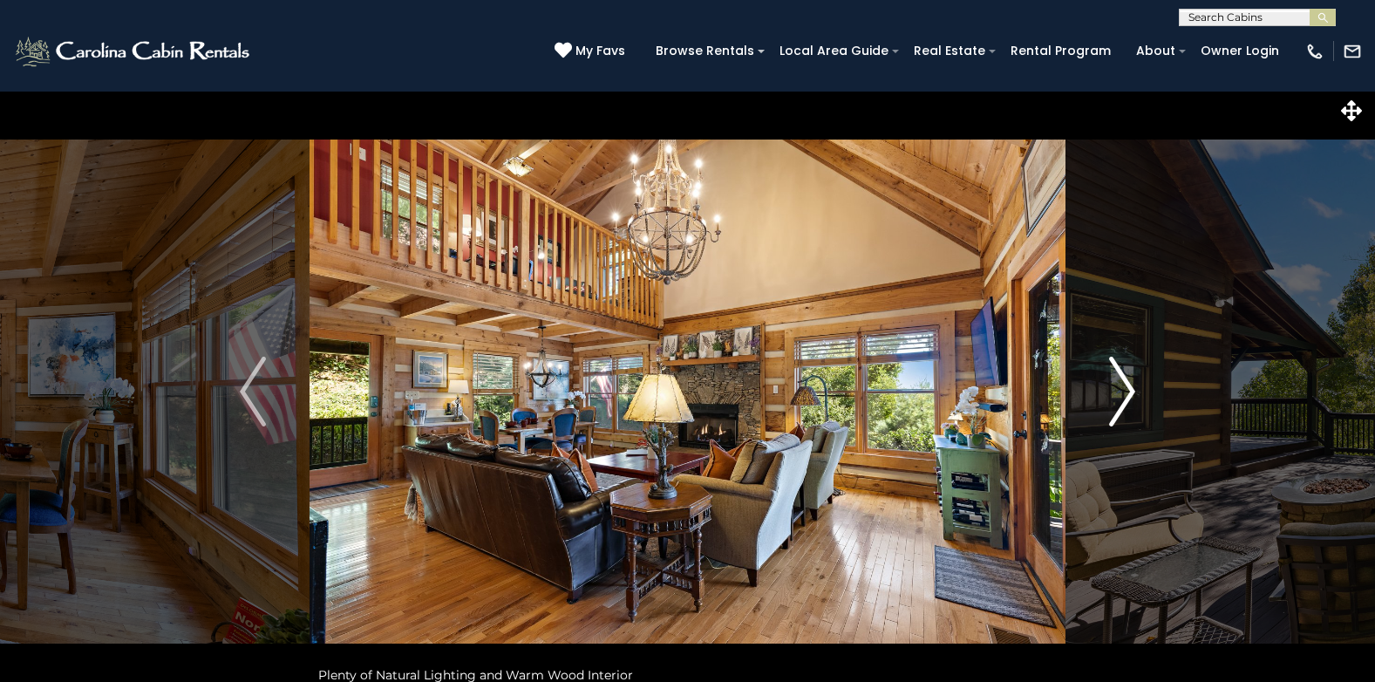
click at [1131, 390] on img "Next" at bounding box center [1122, 392] width 26 height 70
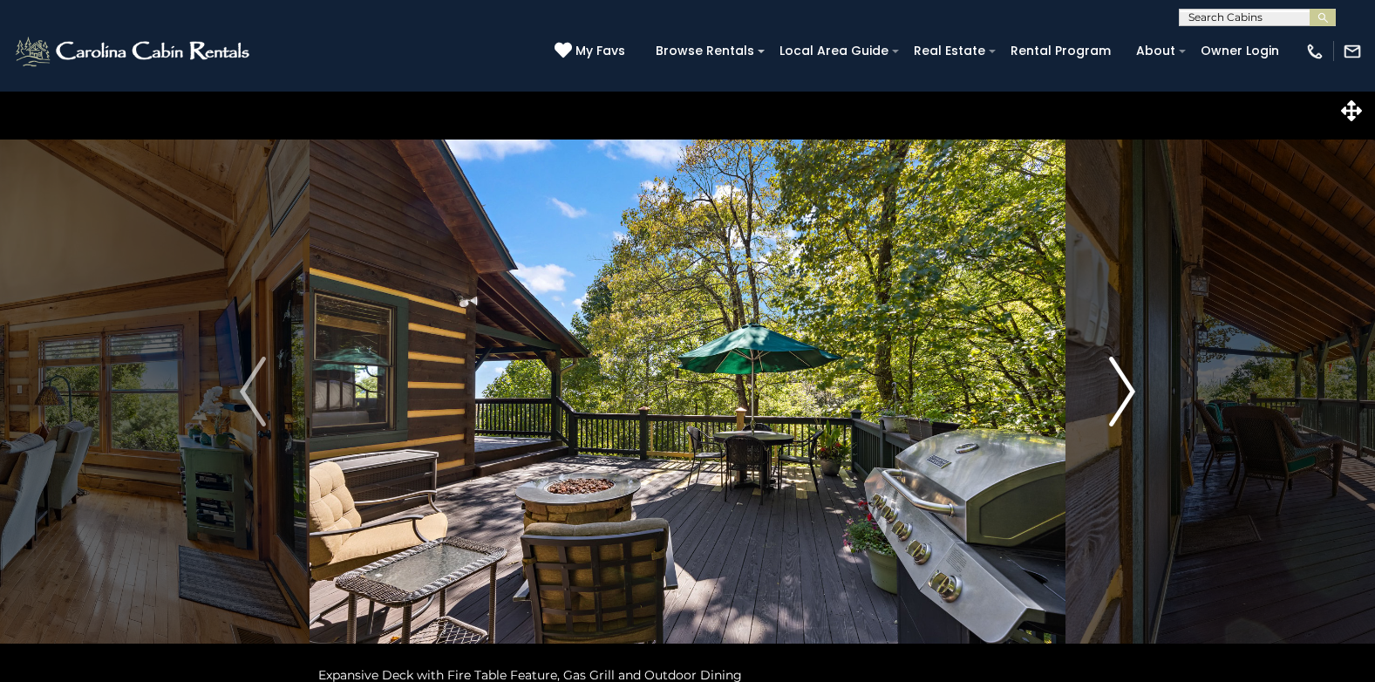
click at [1131, 390] on img "Next" at bounding box center [1122, 392] width 26 height 70
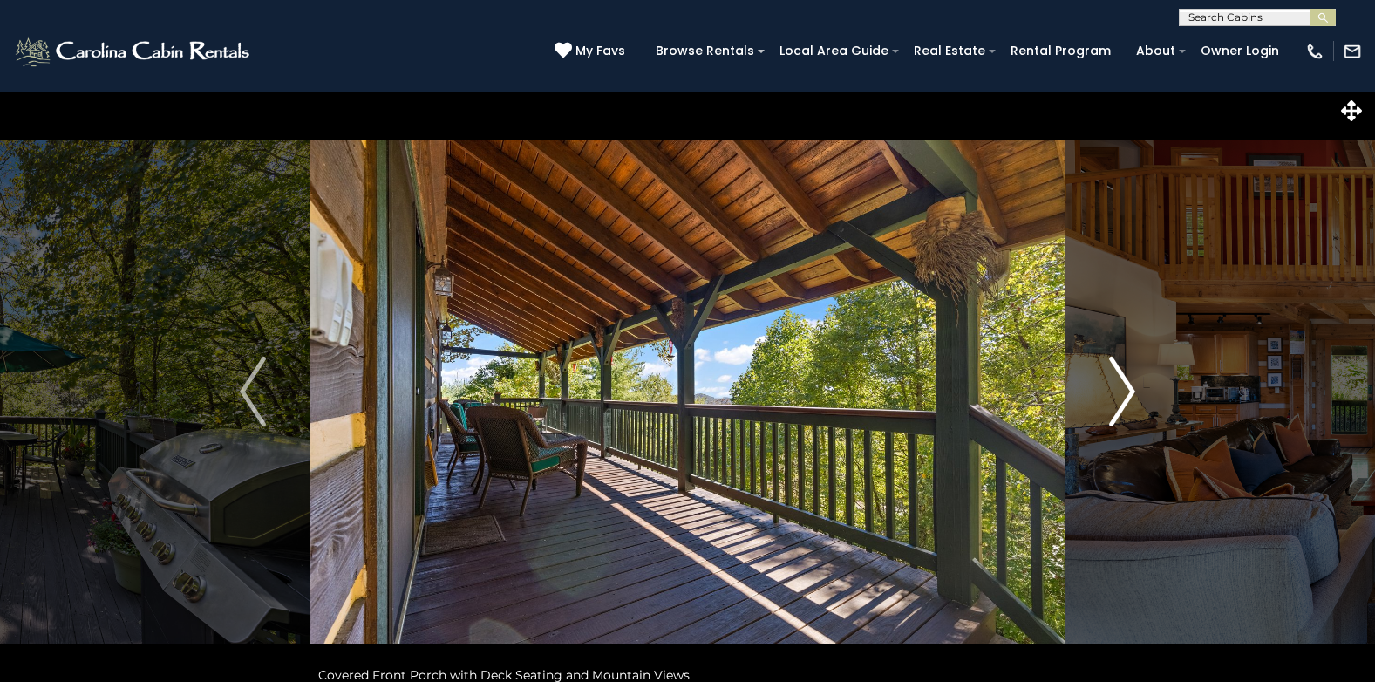
click at [1131, 390] on img "Next" at bounding box center [1122, 392] width 26 height 70
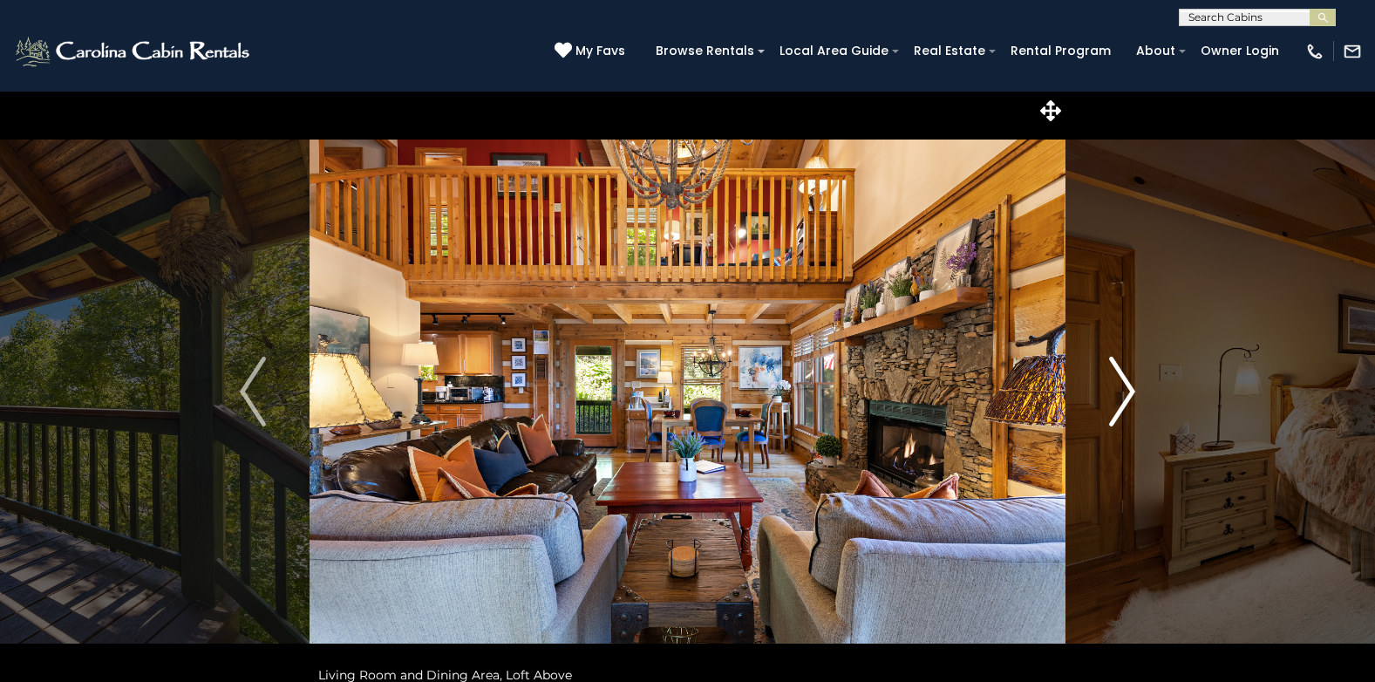
click at [1131, 390] on img "Next" at bounding box center [1122, 392] width 26 height 70
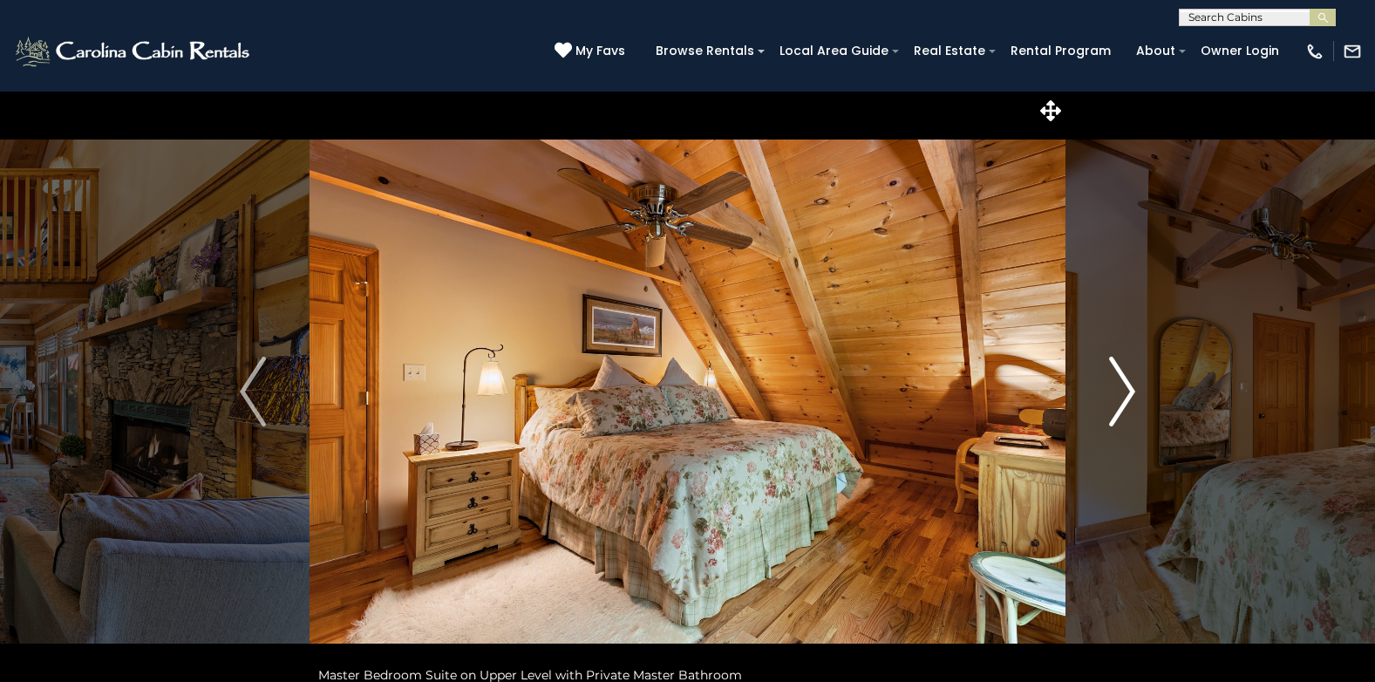
click at [1131, 390] on img "Next" at bounding box center [1122, 392] width 26 height 70
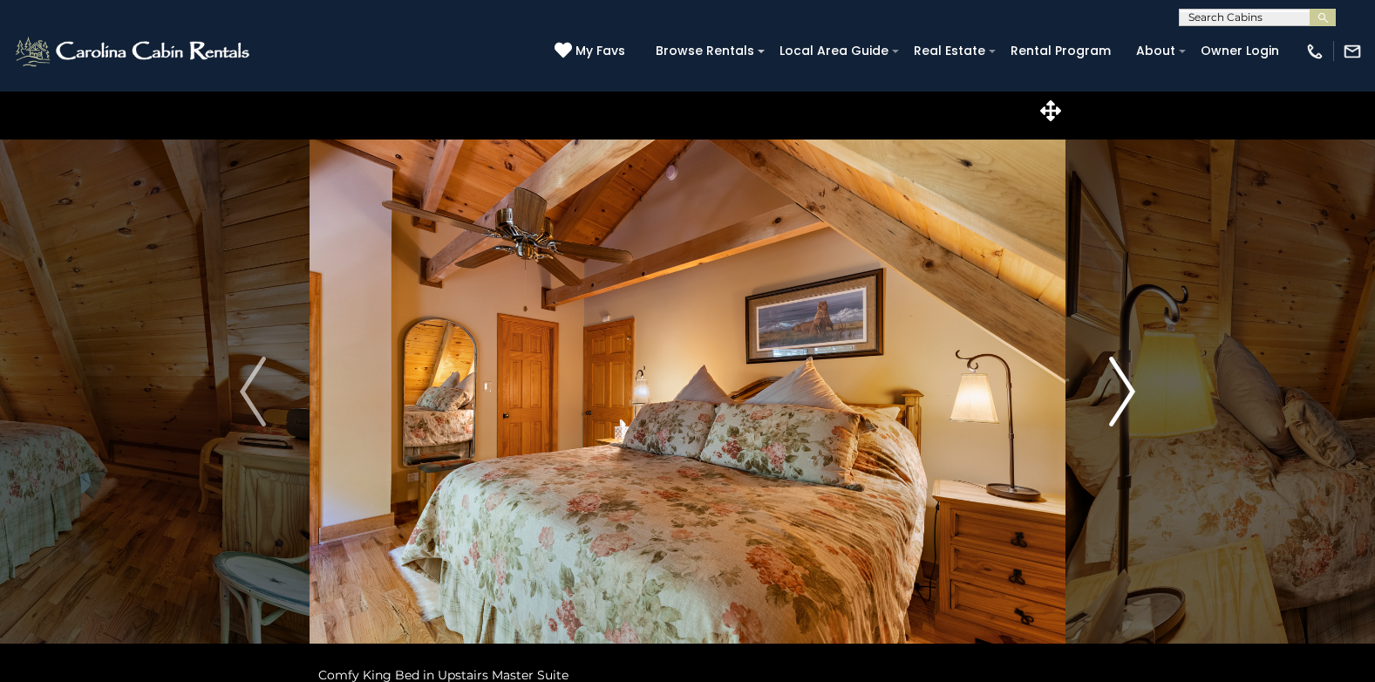
click at [1131, 390] on img "Next" at bounding box center [1122, 392] width 26 height 70
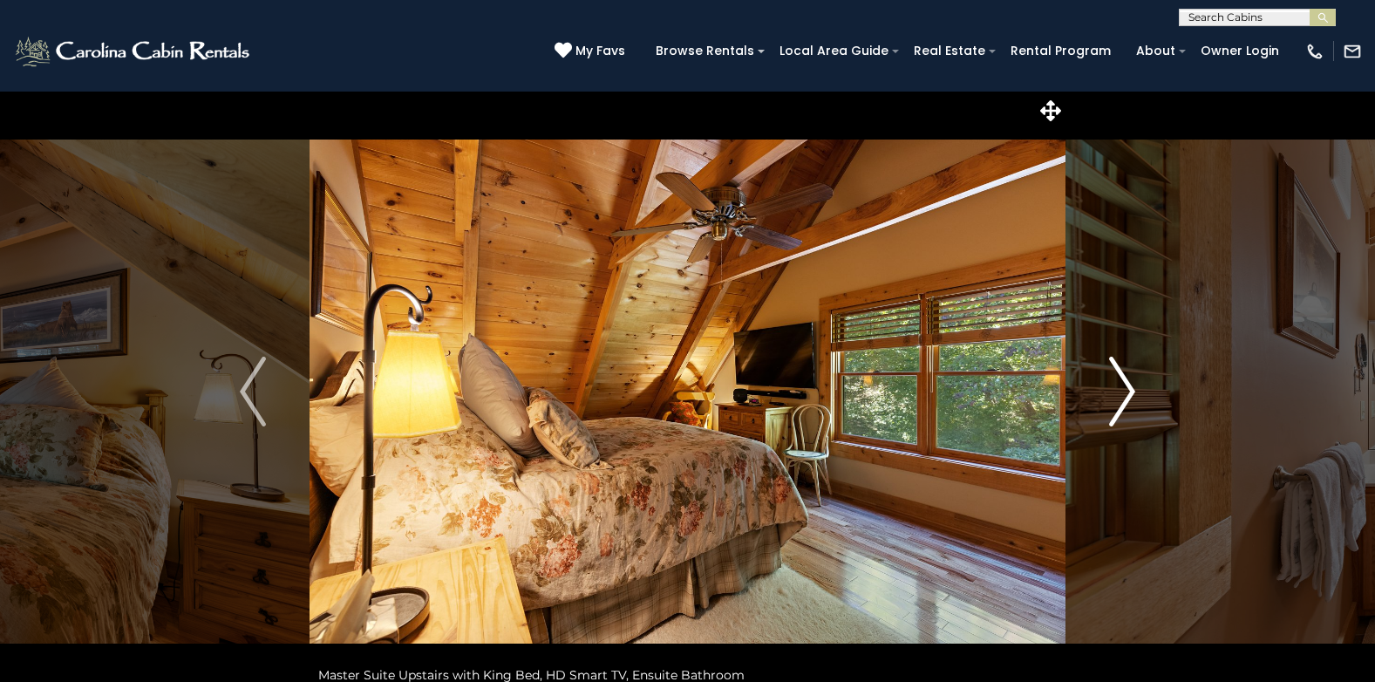
click at [1131, 390] on img "Next" at bounding box center [1122, 392] width 26 height 70
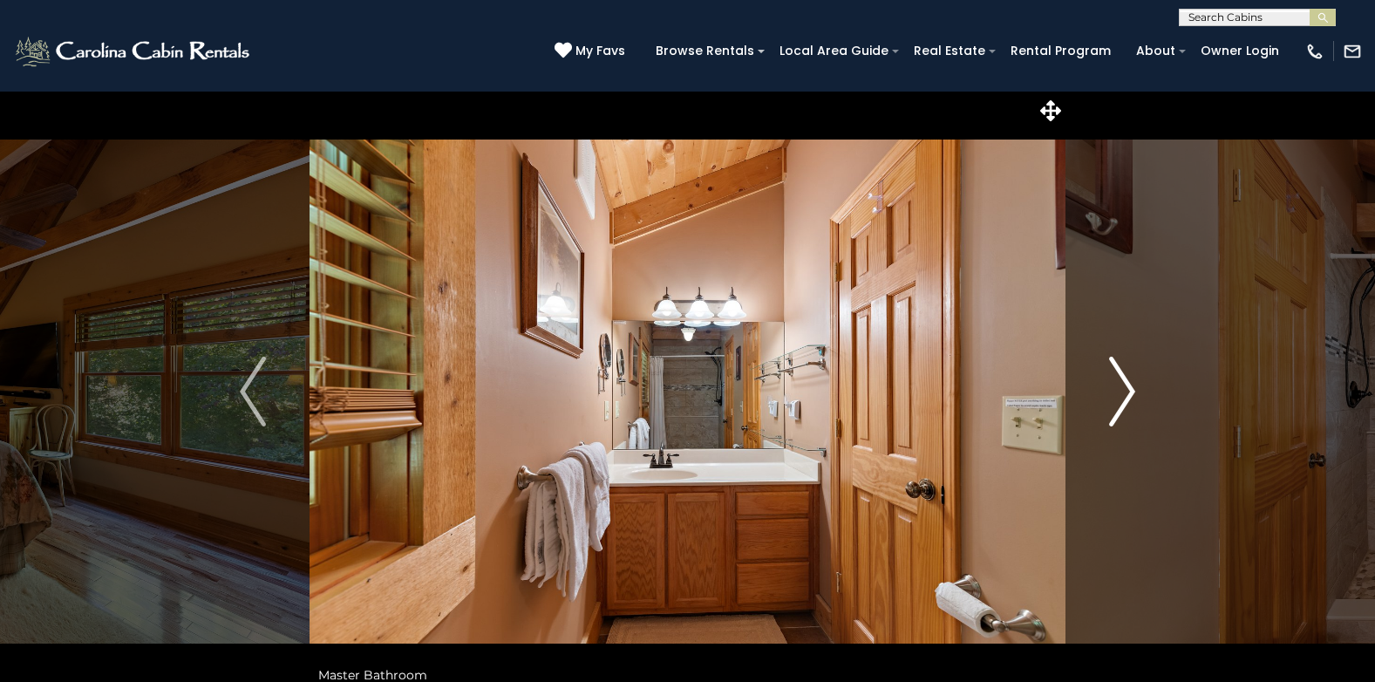
click at [1131, 390] on img "Next" at bounding box center [1122, 392] width 26 height 70
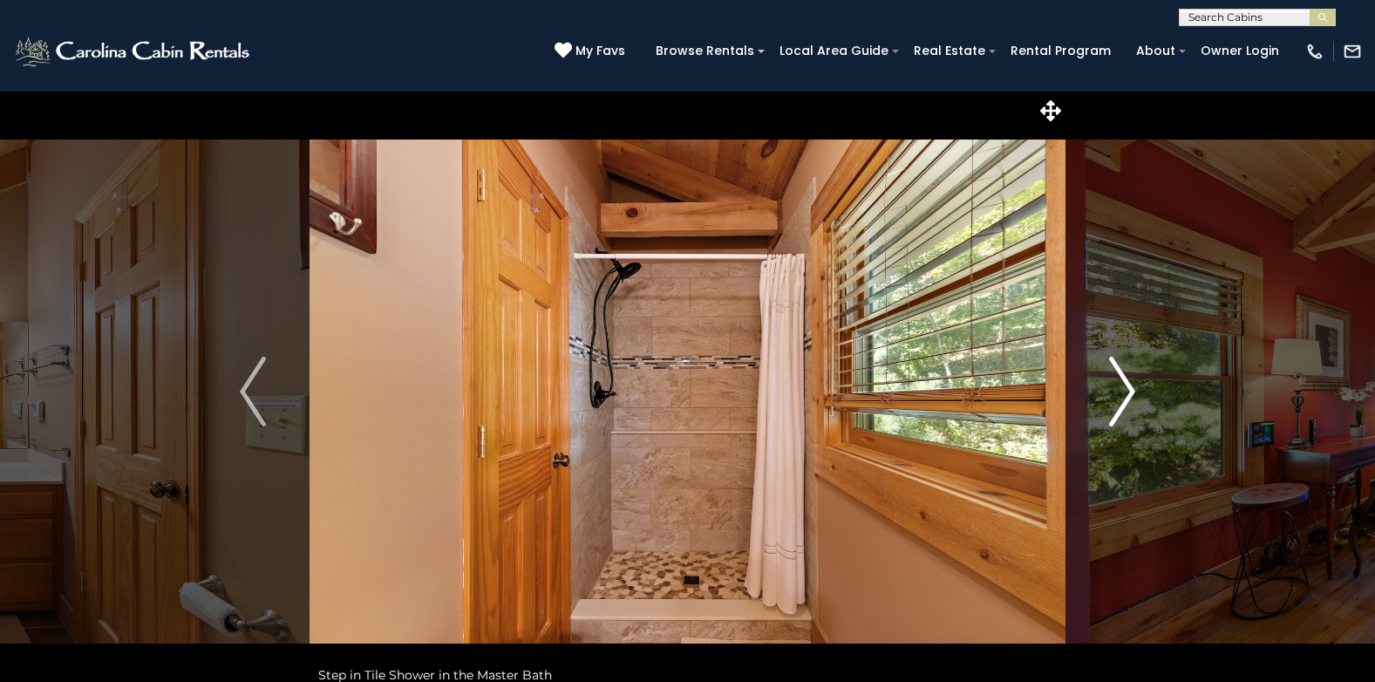
click at [1131, 390] on img "Next" at bounding box center [1122, 392] width 26 height 70
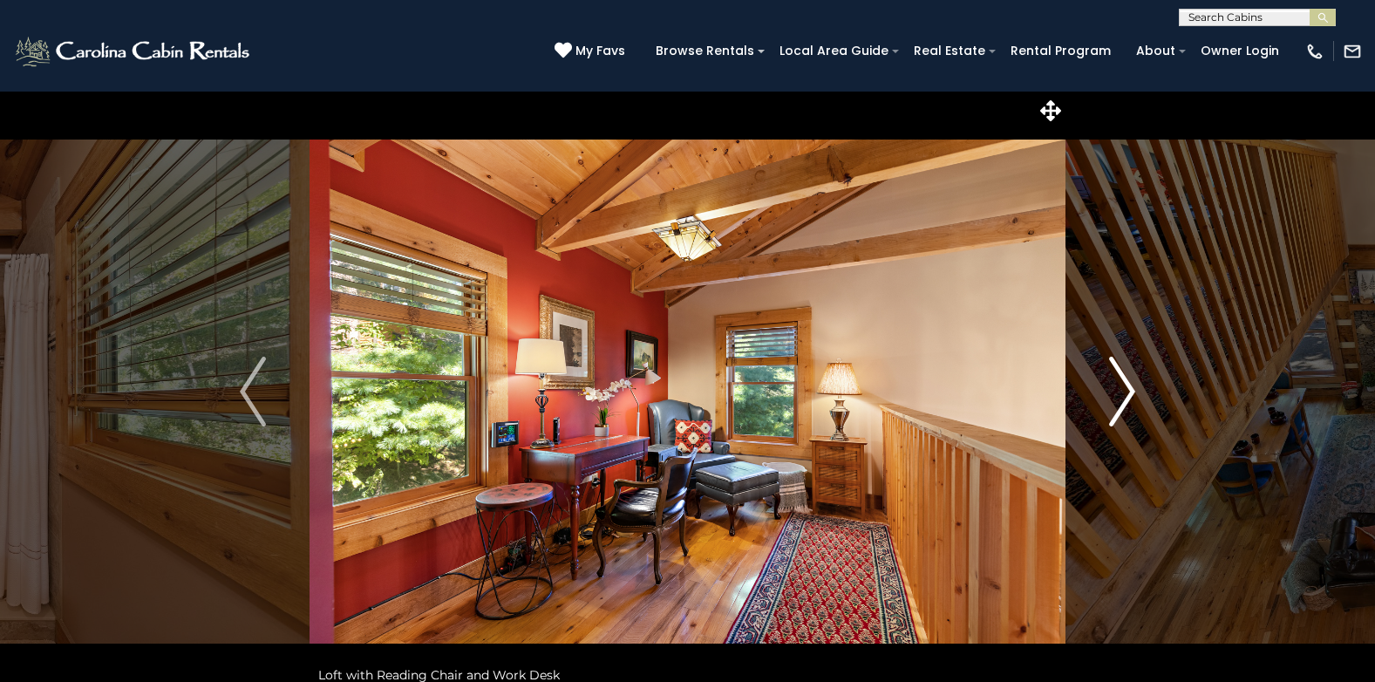
click at [1131, 390] on img "Next" at bounding box center [1122, 392] width 26 height 70
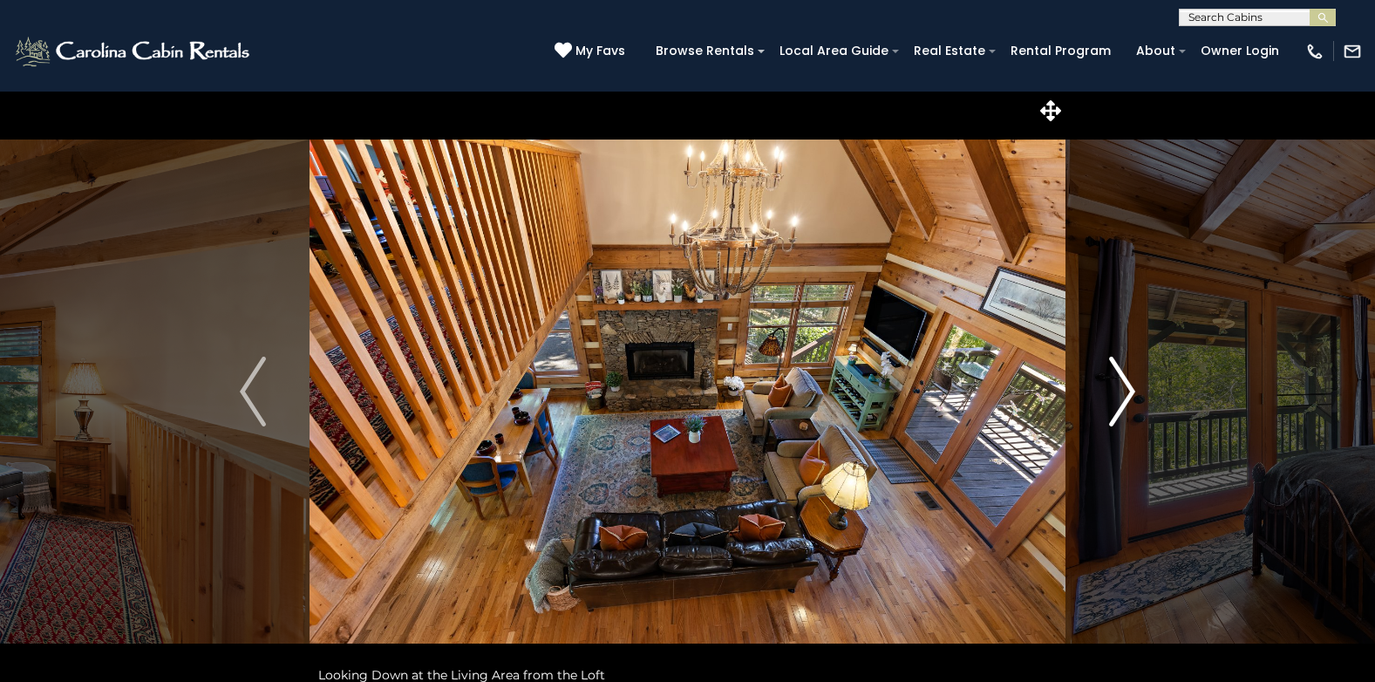
click at [1131, 390] on img "Next" at bounding box center [1122, 392] width 26 height 70
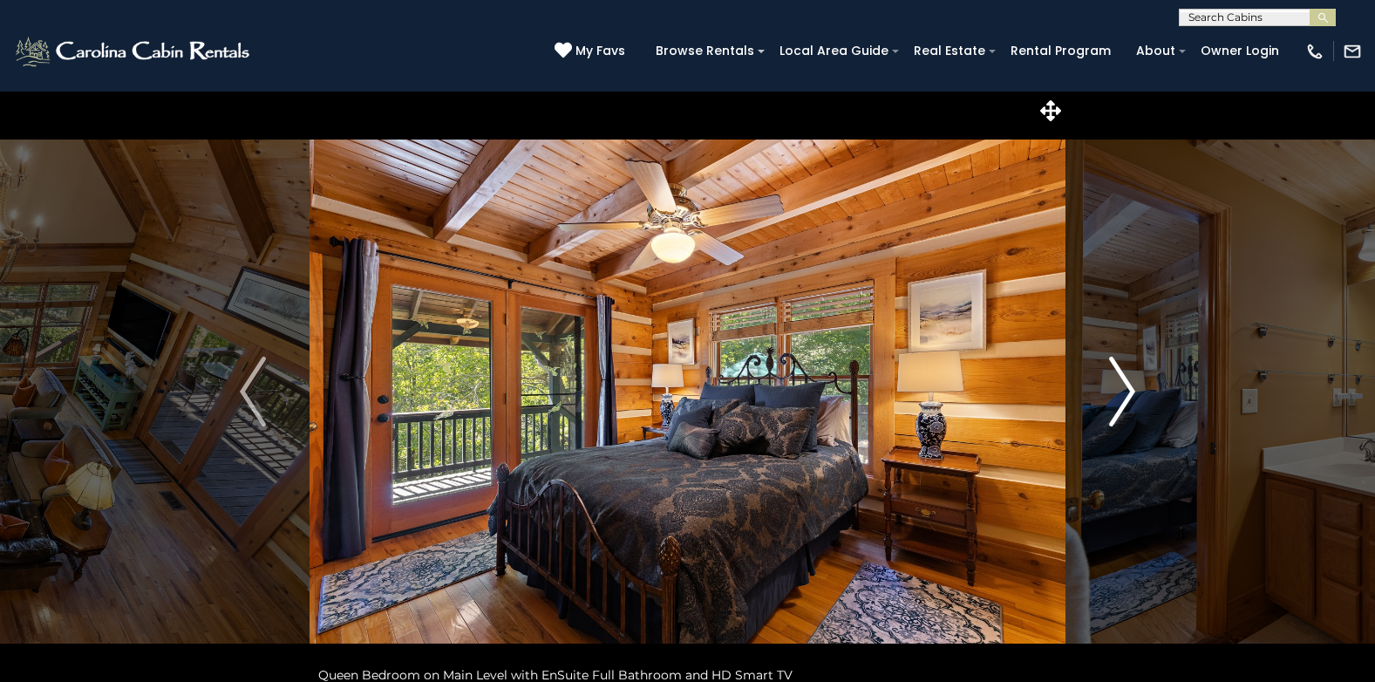
click at [1131, 390] on img "Next" at bounding box center [1122, 392] width 26 height 70
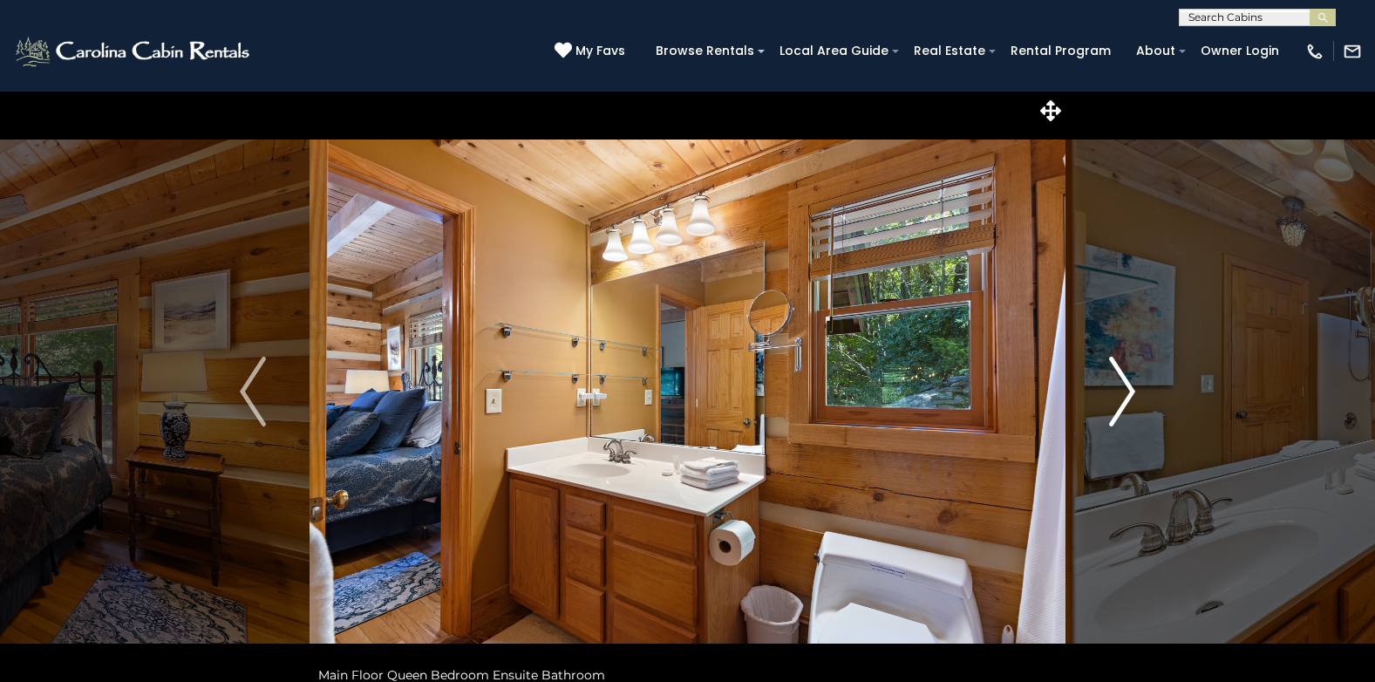
click at [1131, 390] on img "Next" at bounding box center [1122, 392] width 26 height 70
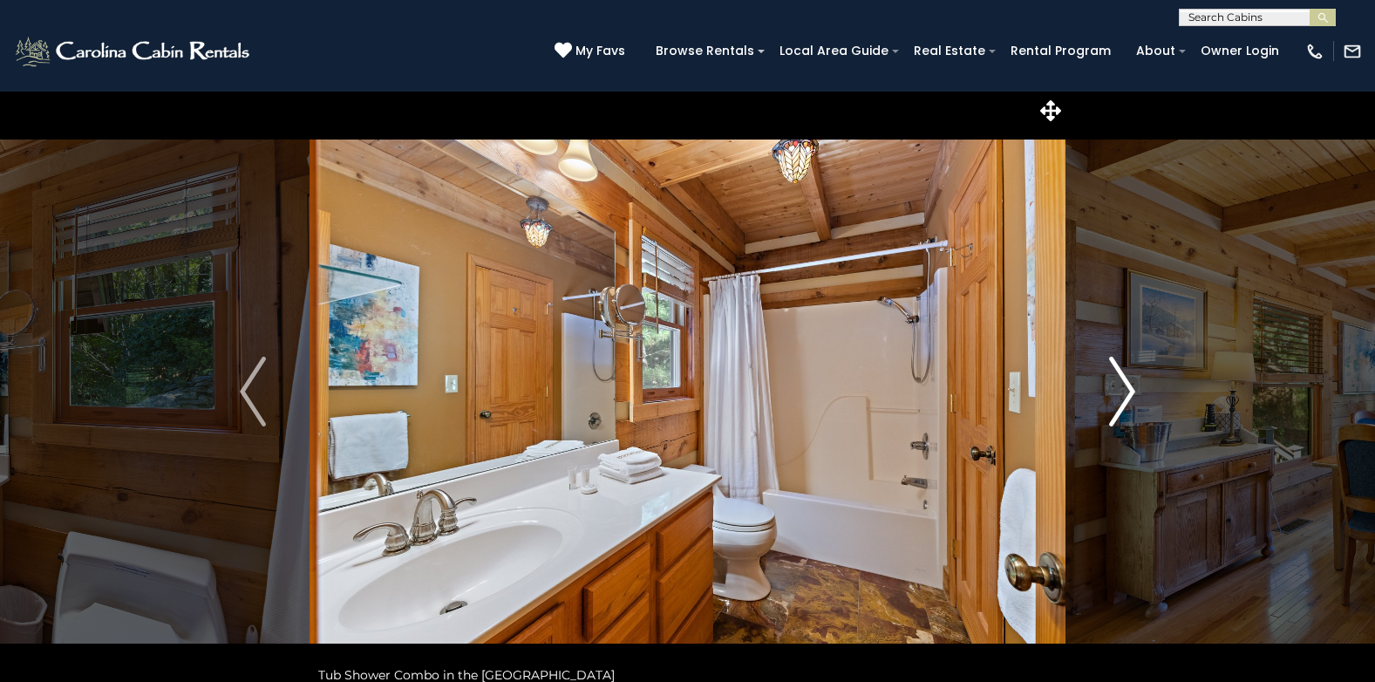
click at [1131, 390] on img "Next" at bounding box center [1122, 392] width 26 height 70
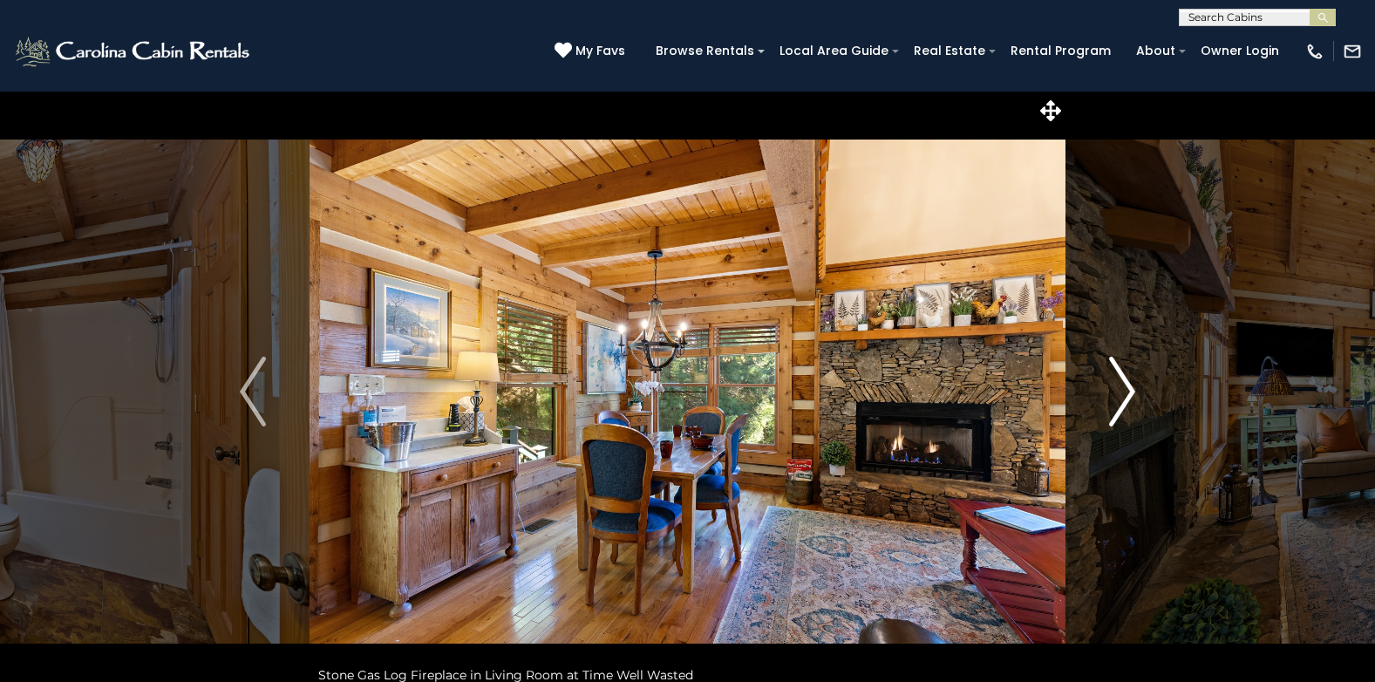
click at [1131, 390] on img "Next" at bounding box center [1122, 392] width 26 height 70
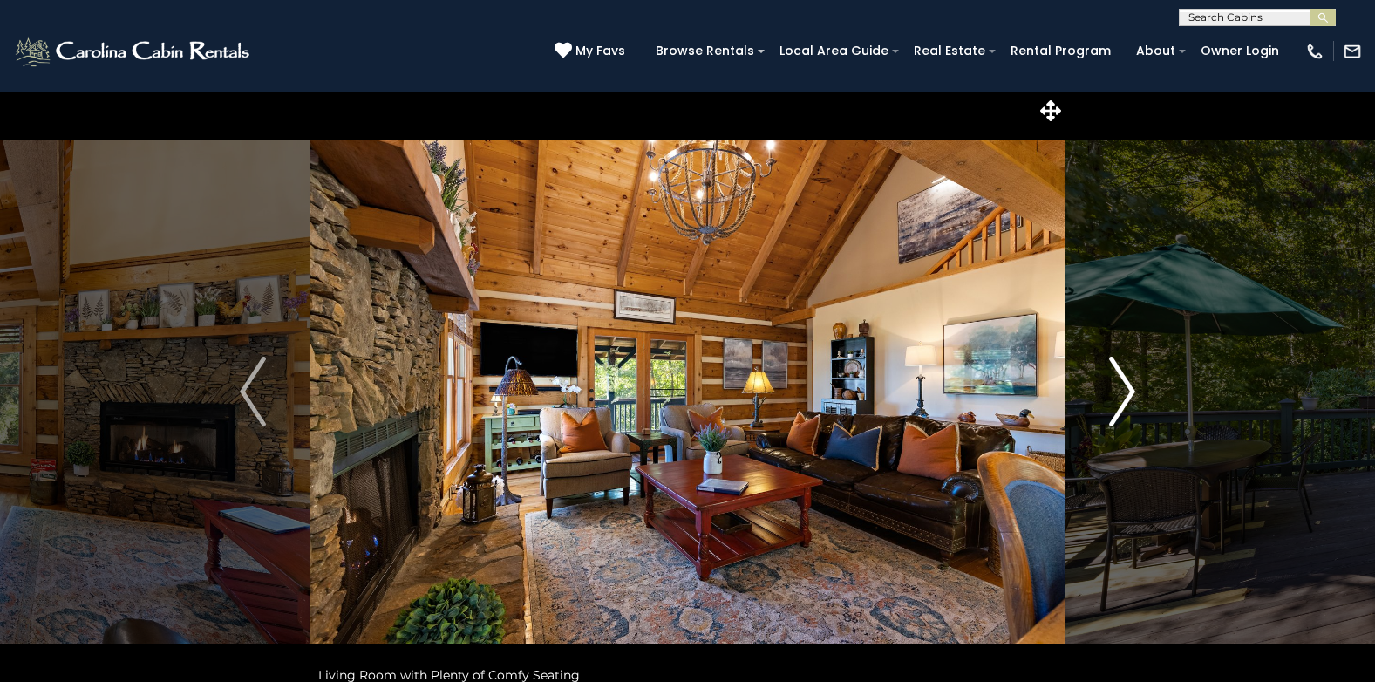
click at [1131, 390] on img "Next" at bounding box center [1122, 392] width 26 height 70
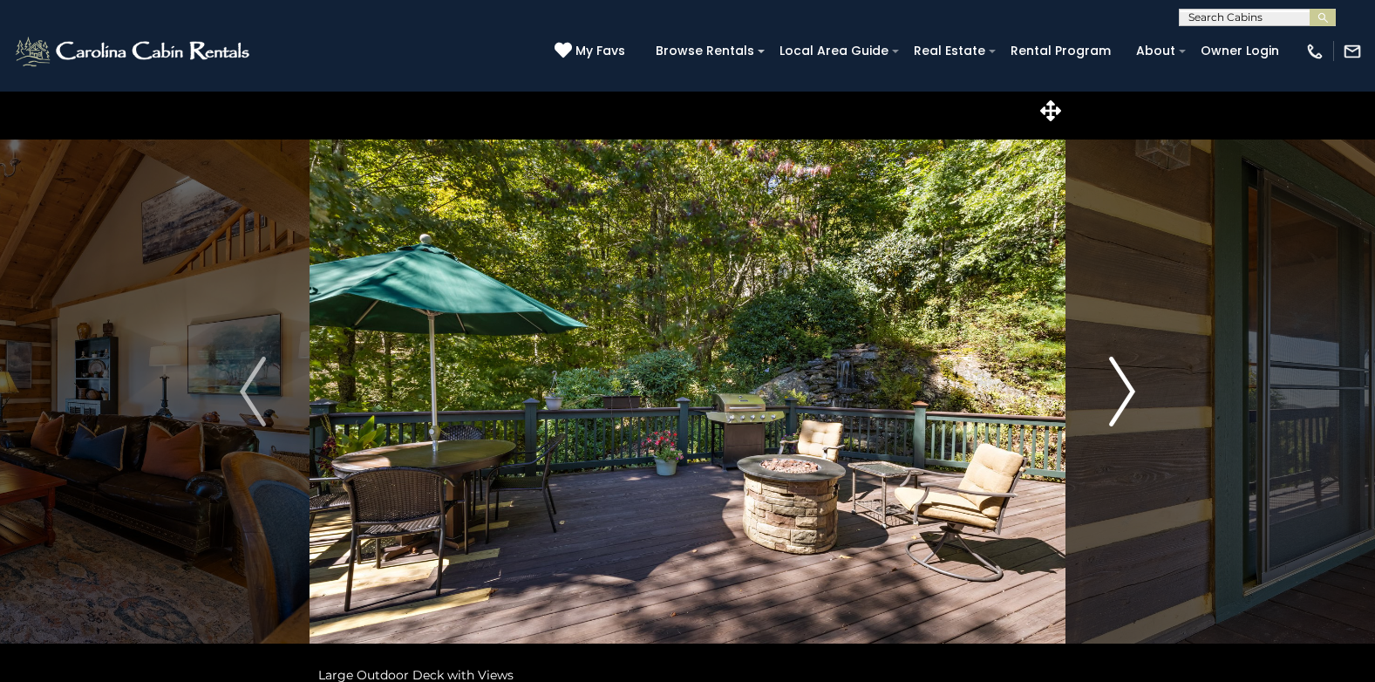
click at [1131, 390] on img "Next" at bounding box center [1122, 392] width 26 height 70
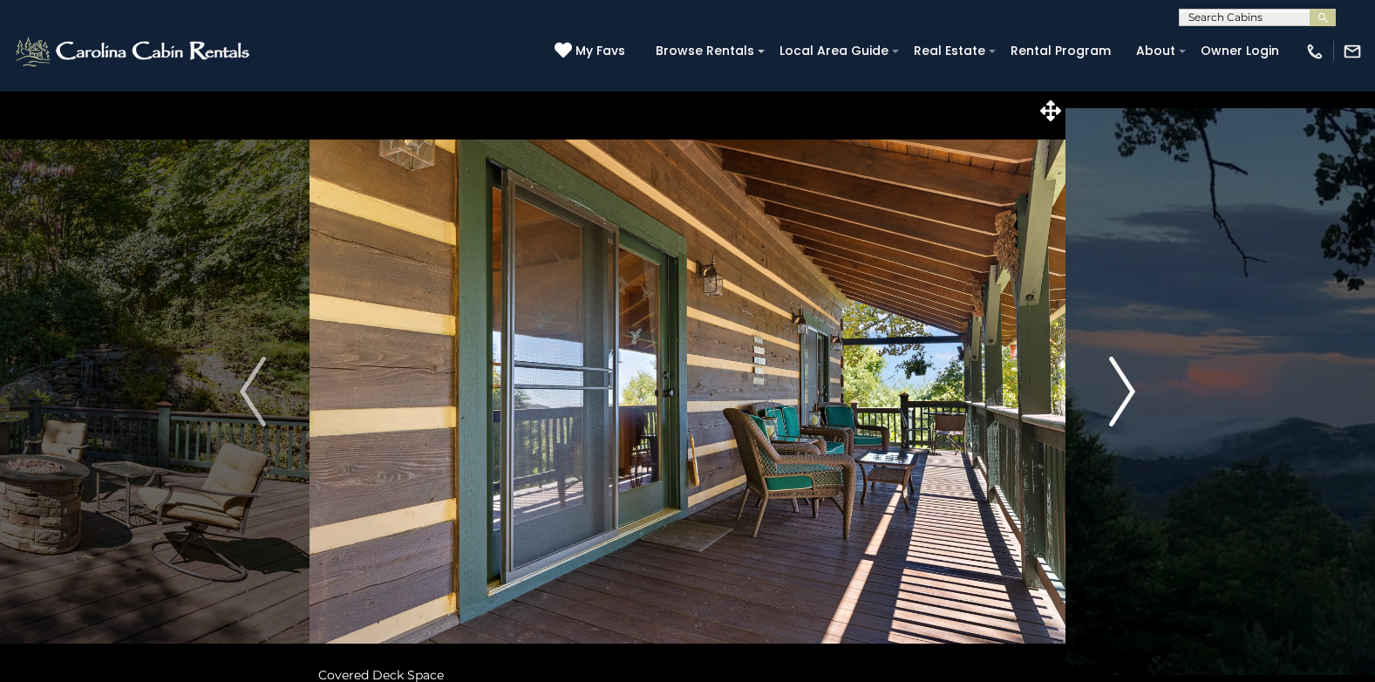
click at [1131, 390] on img "Next" at bounding box center [1122, 392] width 26 height 70
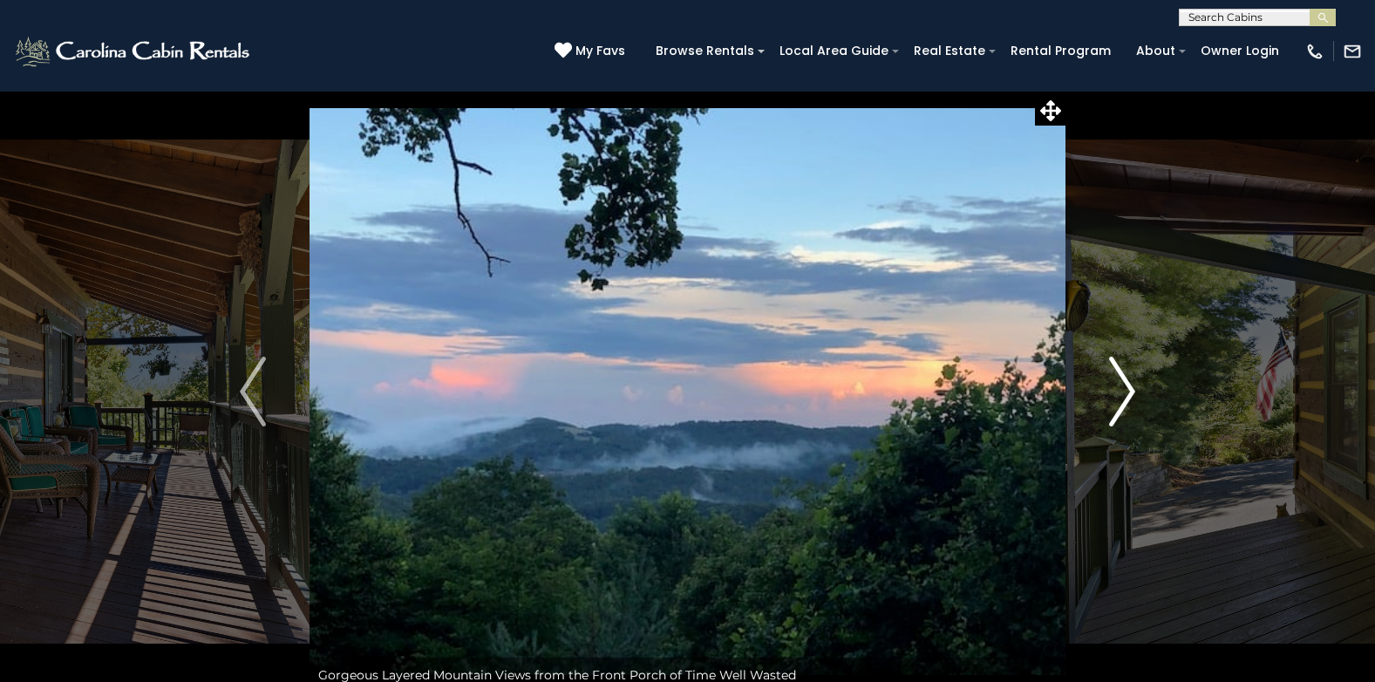
click at [1131, 390] on img "Next" at bounding box center [1122, 392] width 26 height 70
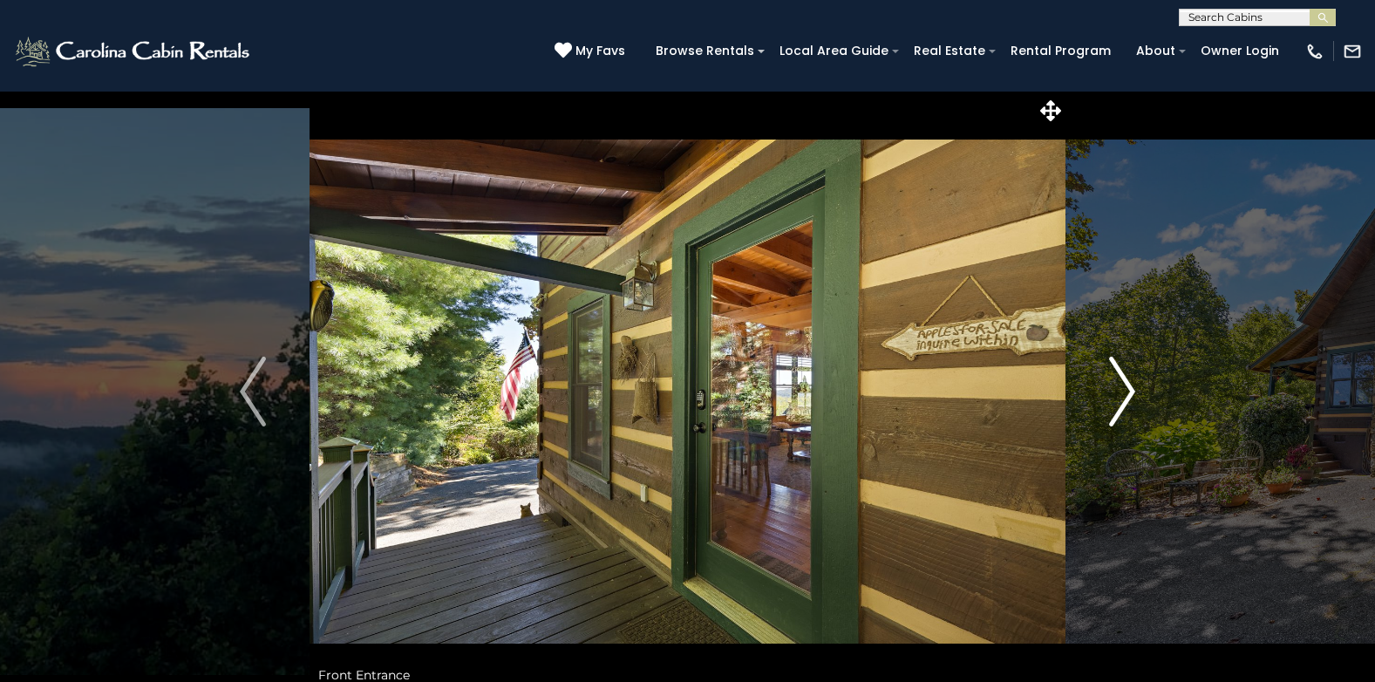
click at [1131, 390] on img "Next" at bounding box center [1122, 392] width 26 height 70
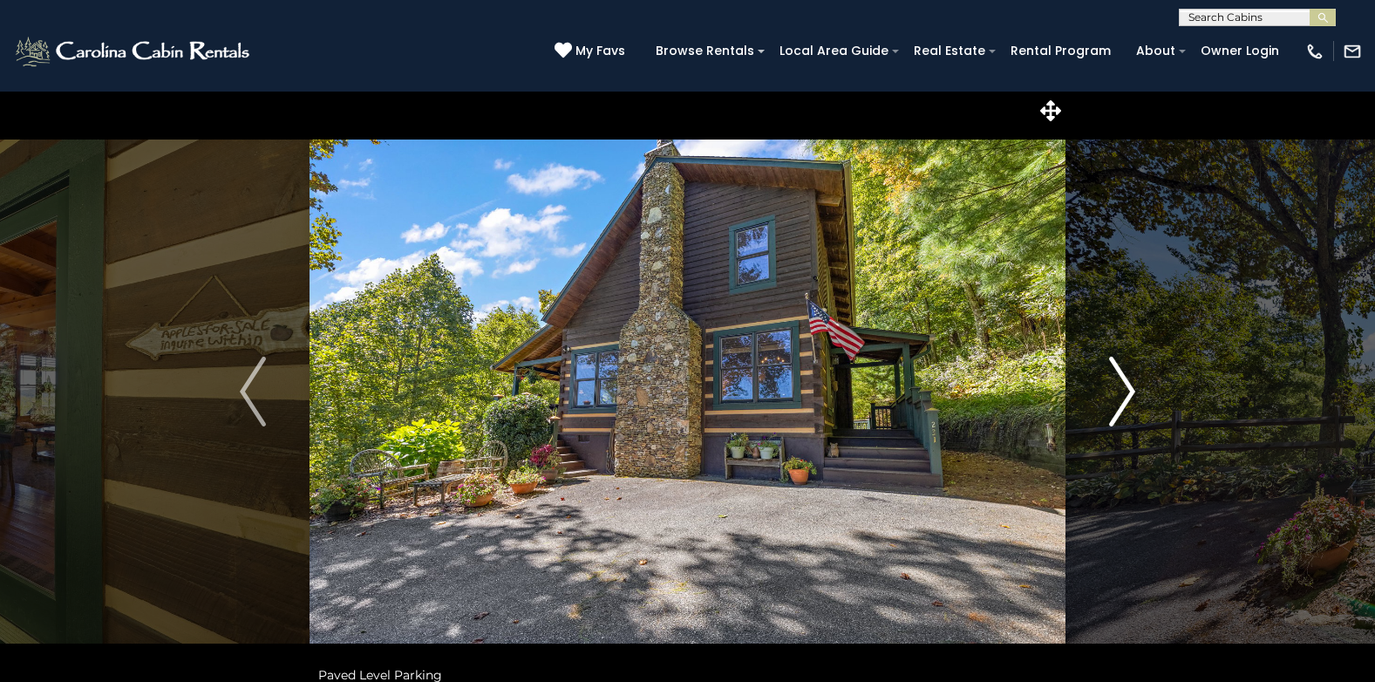
click at [1131, 390] on img "Next" at bounding box center [1122, 392] width 26 height 70
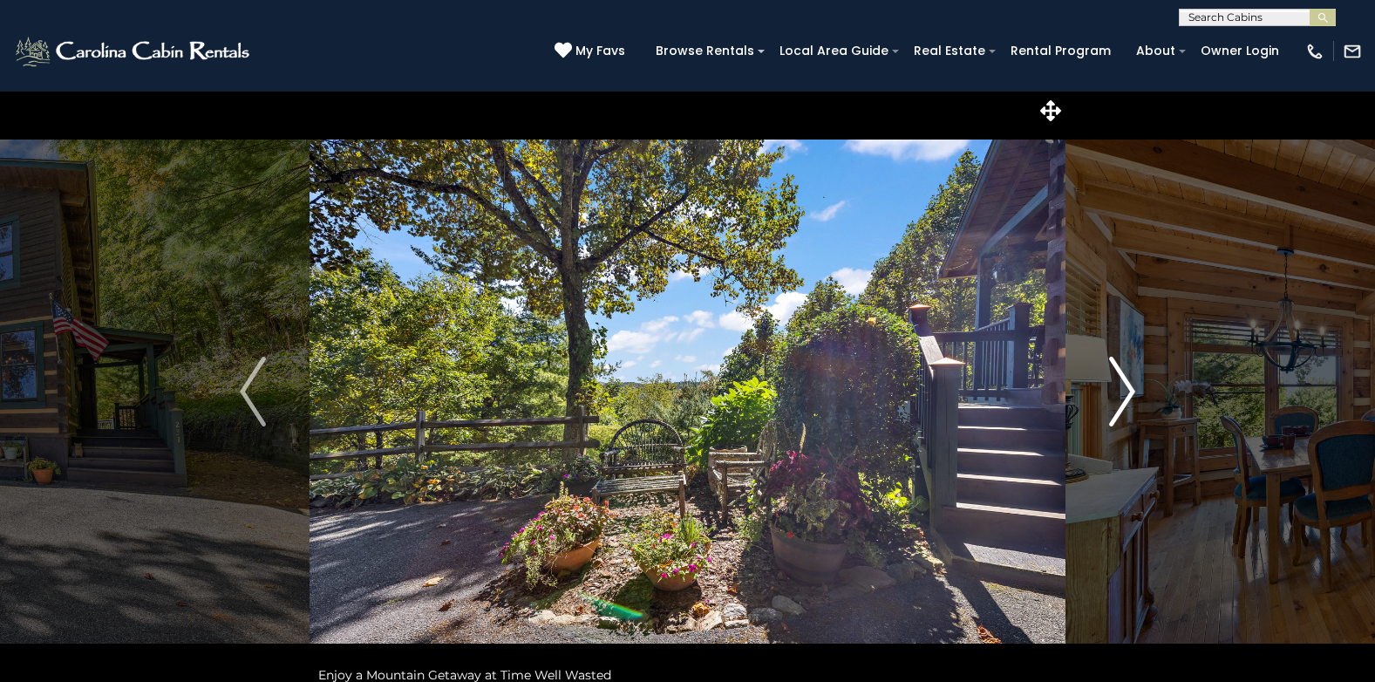
click at [1131, 390] on img "Next" at bounding box center [1122, 392] width 26 height 70
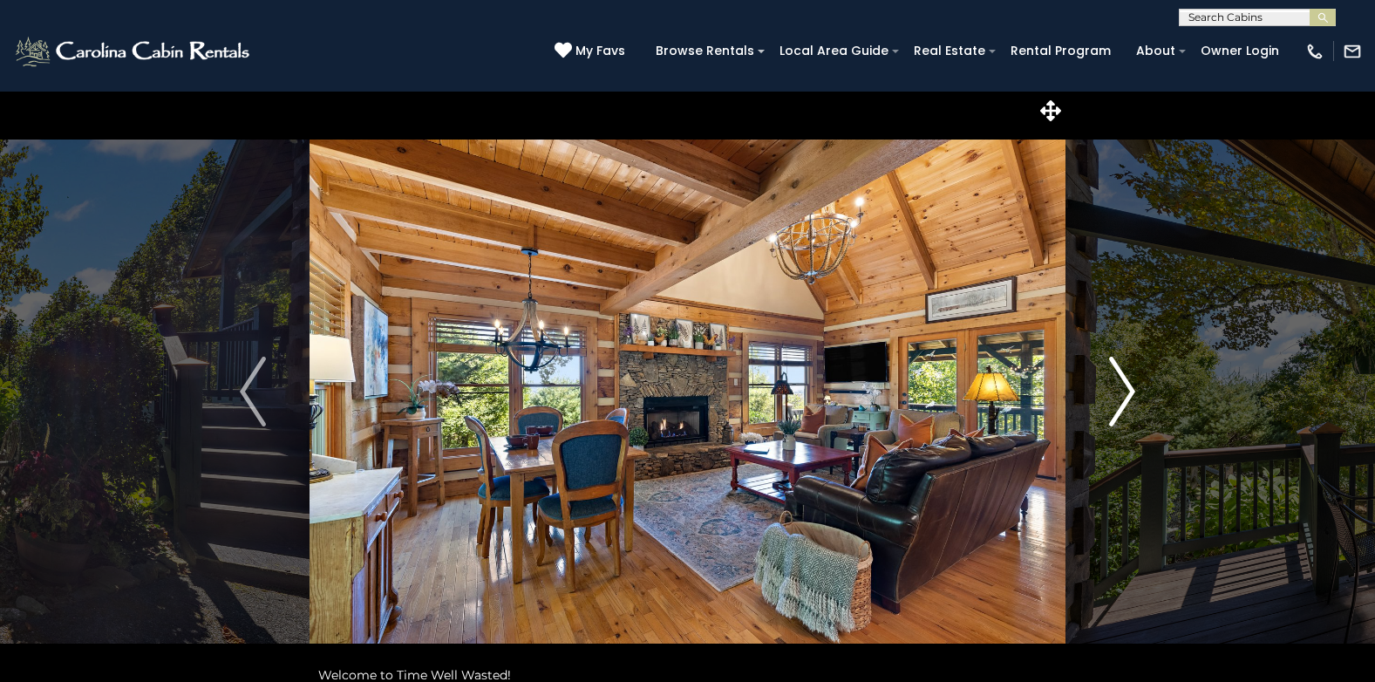
click at [1131, 390] on img "Next" at bounding box center [1122, 392] width 26 height 70
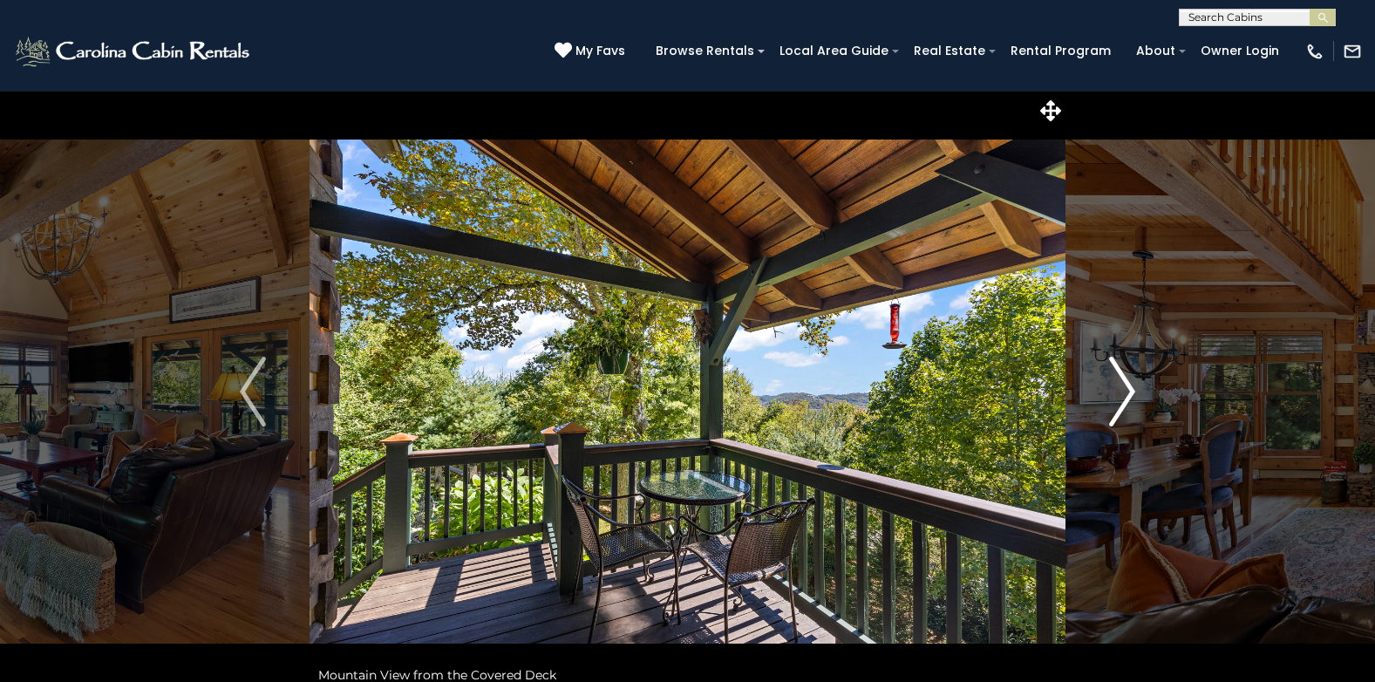
click at [1131, 390] on img "Next" at bounding box center [1122, 392] width 26 height 70
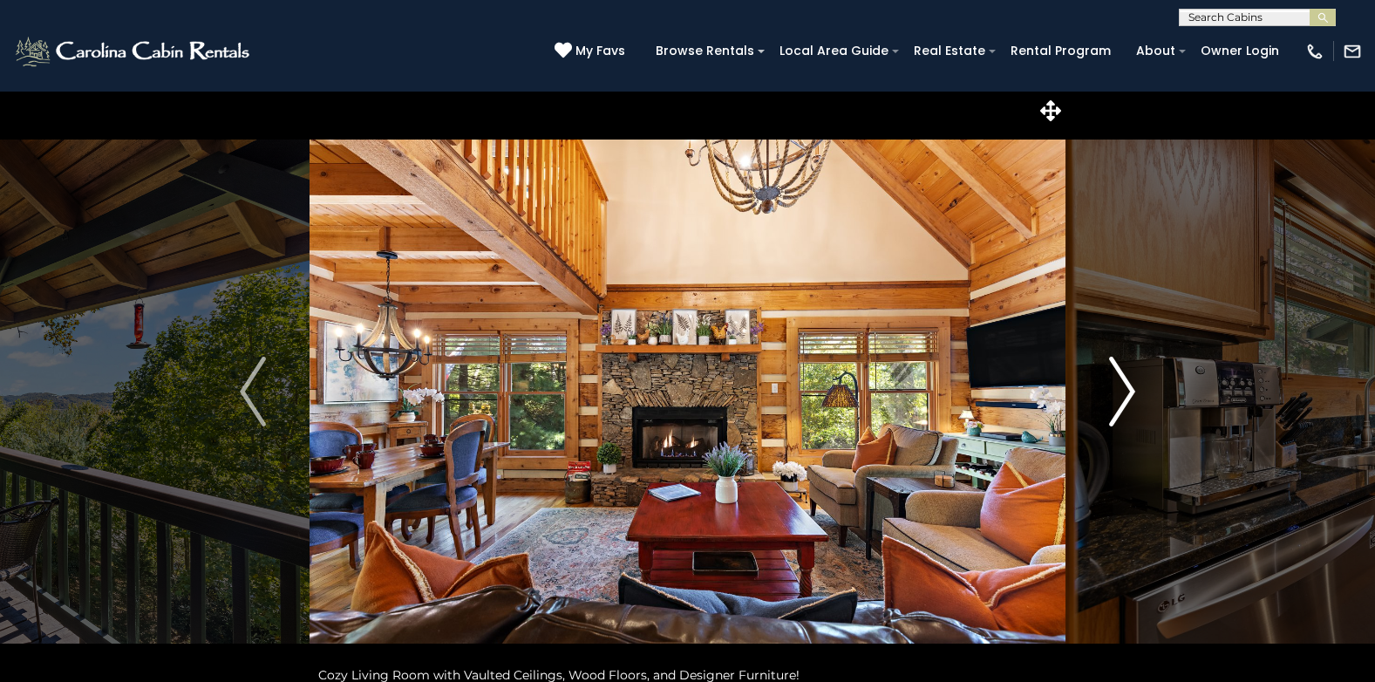
click at [1131, 390] on img "Next" at bounding box center [1122, 392] width 26 height 70
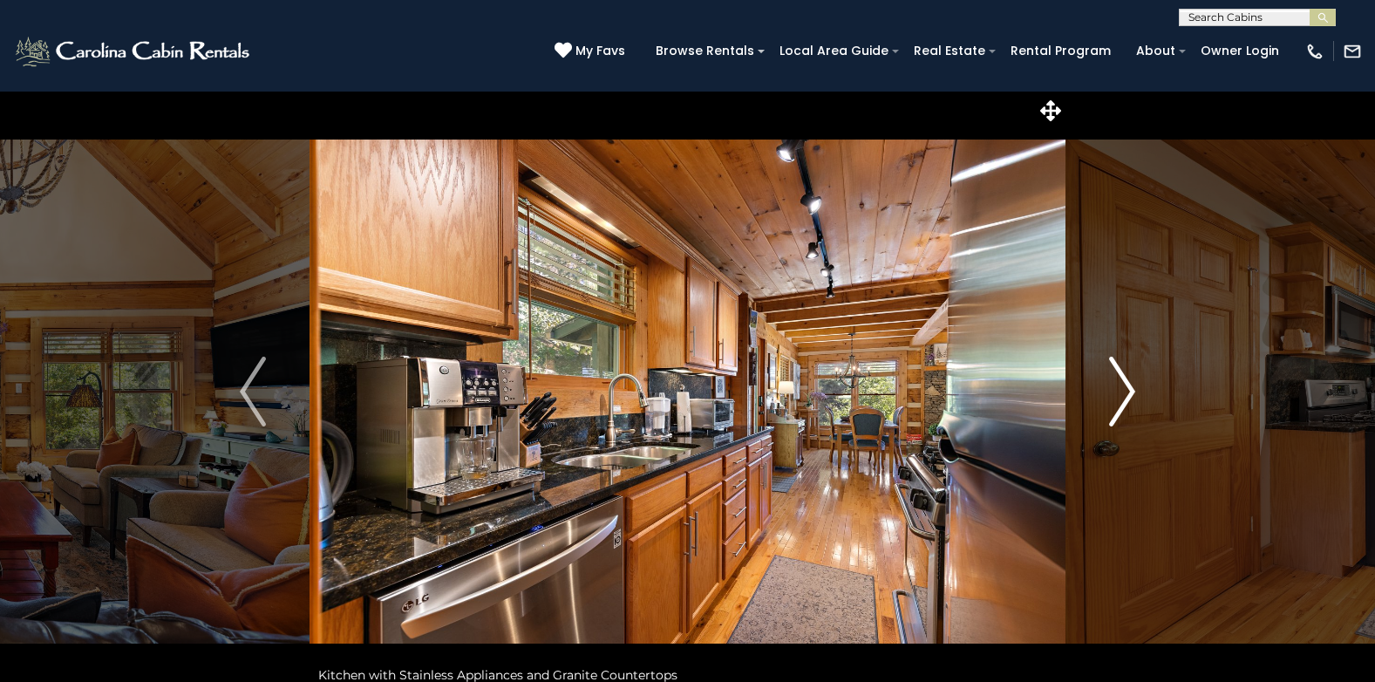
click at [1131, 390] on img "Next" at bounding box center [1122, 392] width 26 height 70
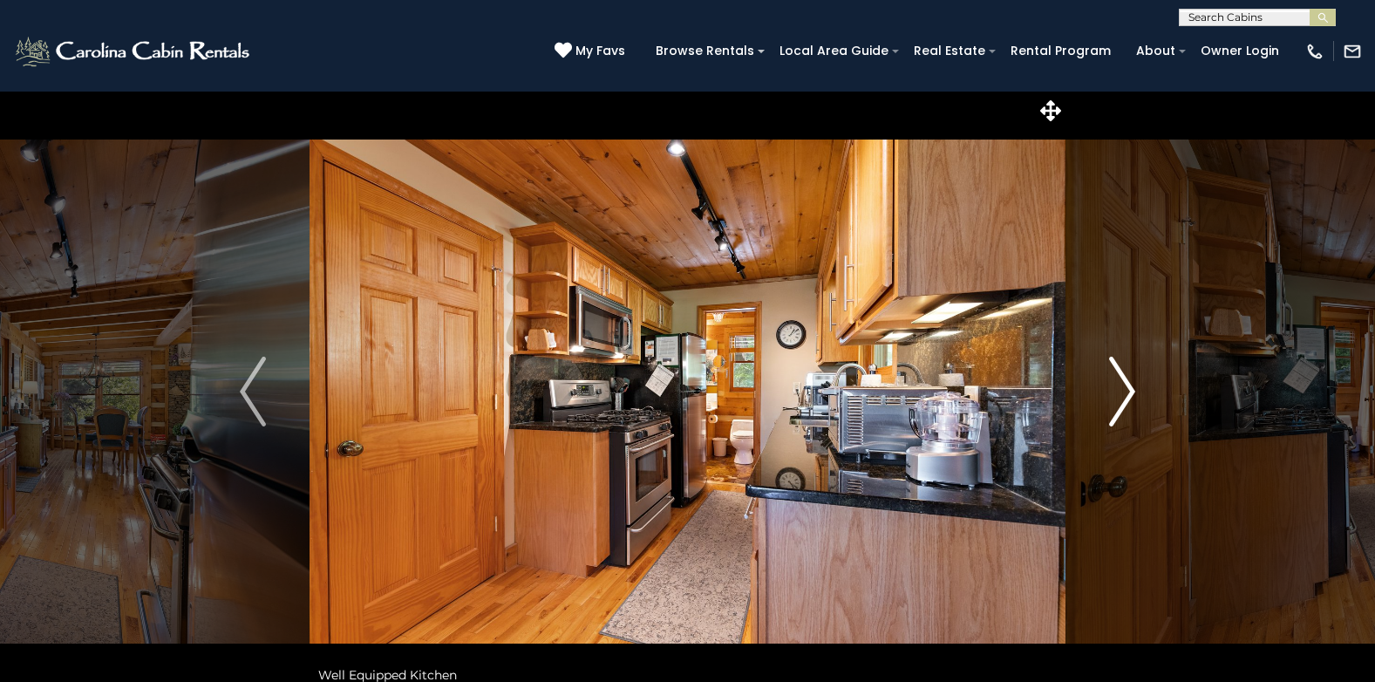
click at [1131, 390] on img "Next" at bounding box center [1122, 392] width 26 height 70
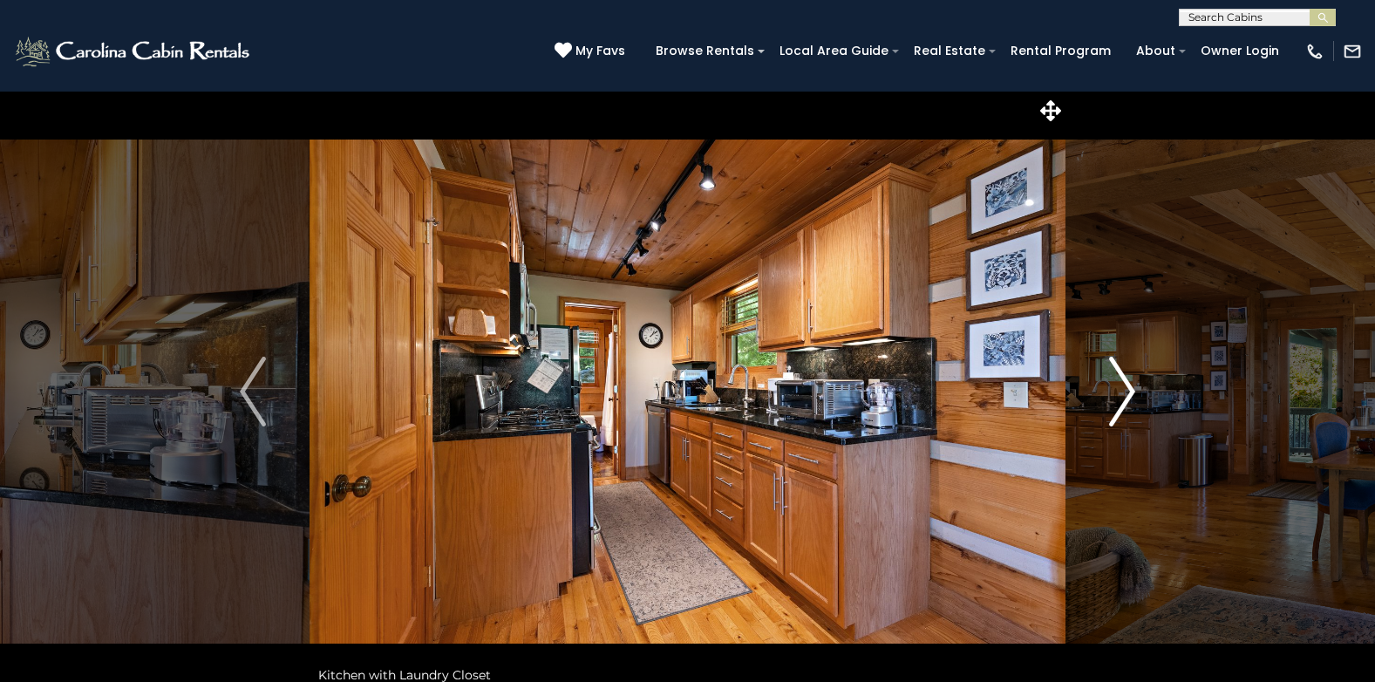
click at [1131, 390] on img "Next" at bounding box center [1122, 392] width 26 height 70
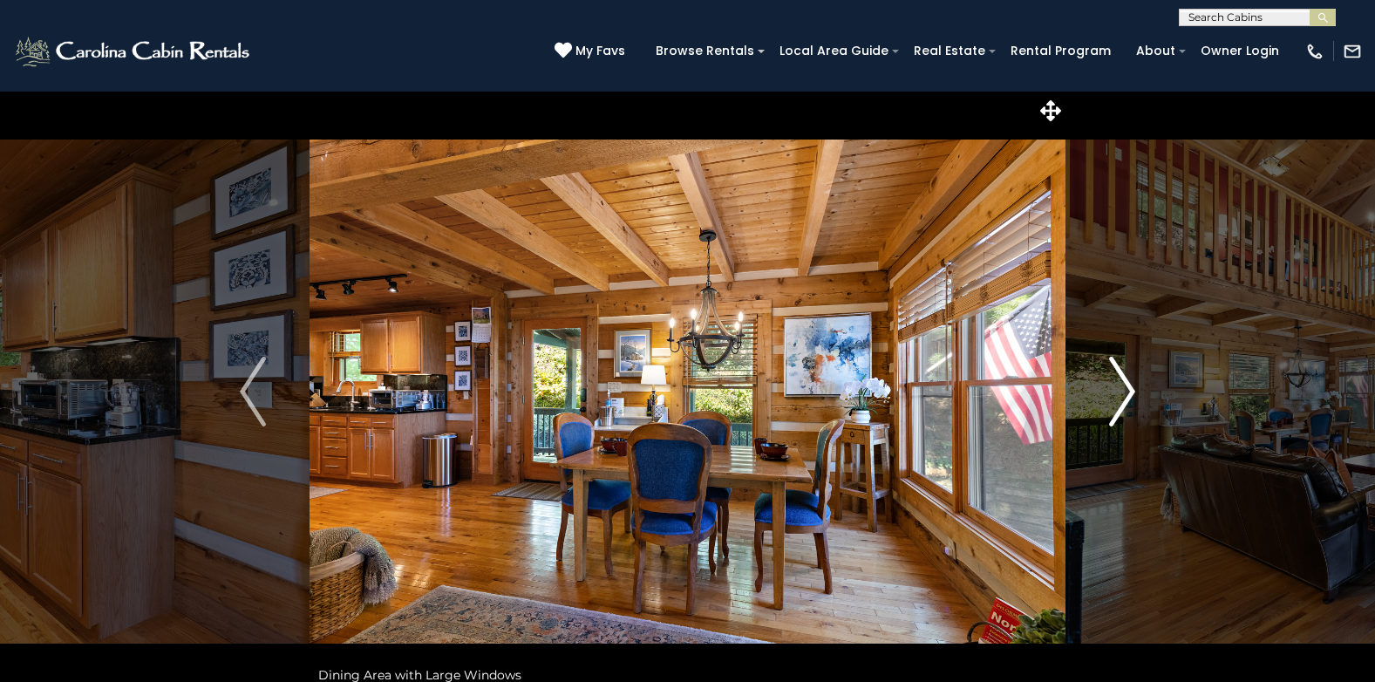
click at [1131, 390] on img "Next" at bounding box center [1122, 392] width 26 height 70
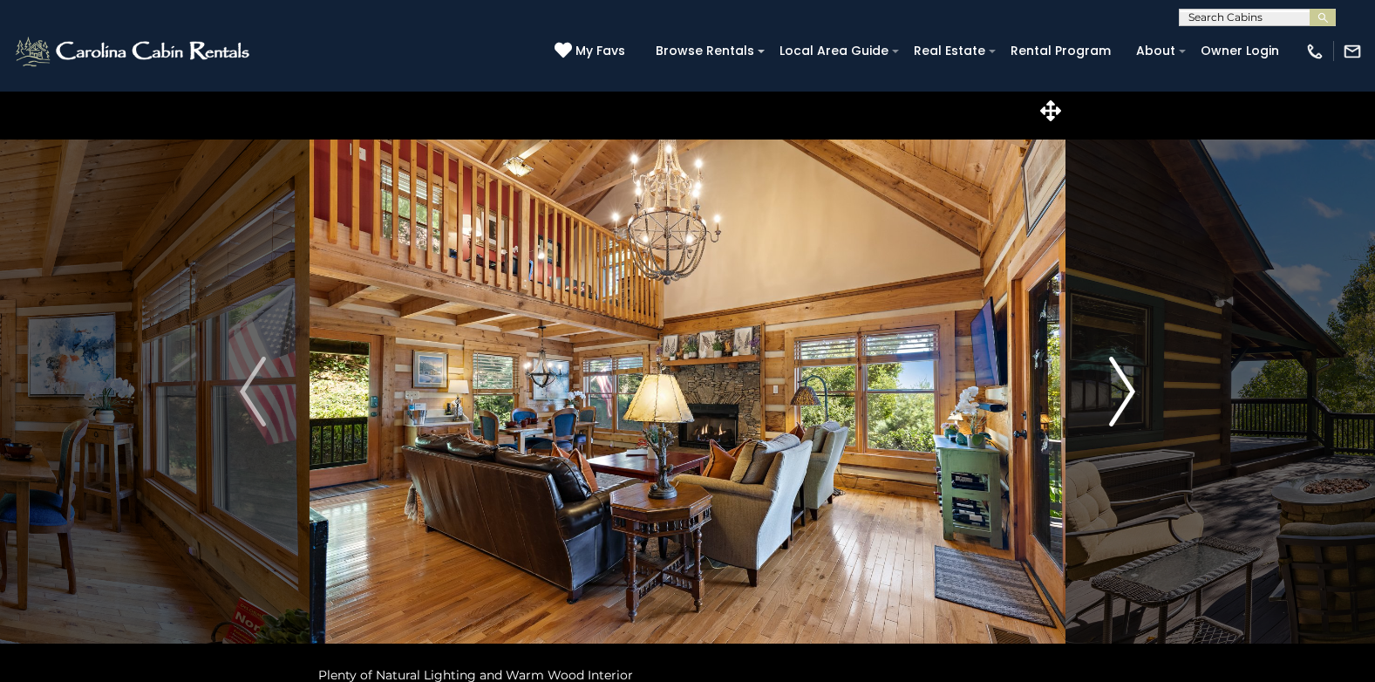
click at [1131, 390] on img "Next" at bounding box center [1122, 392] width 26 height 70
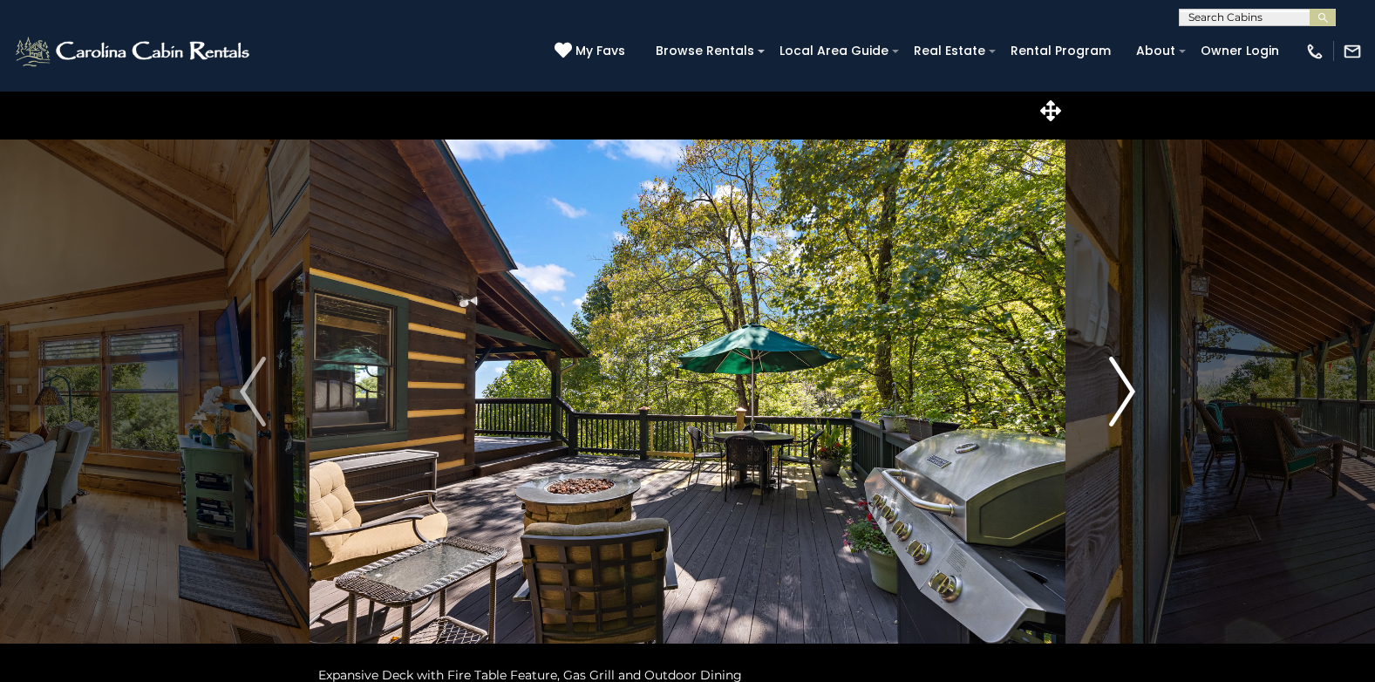
click at [1131, 390] on img "Next" at bounding box center [1122, 392] width 26 height 70
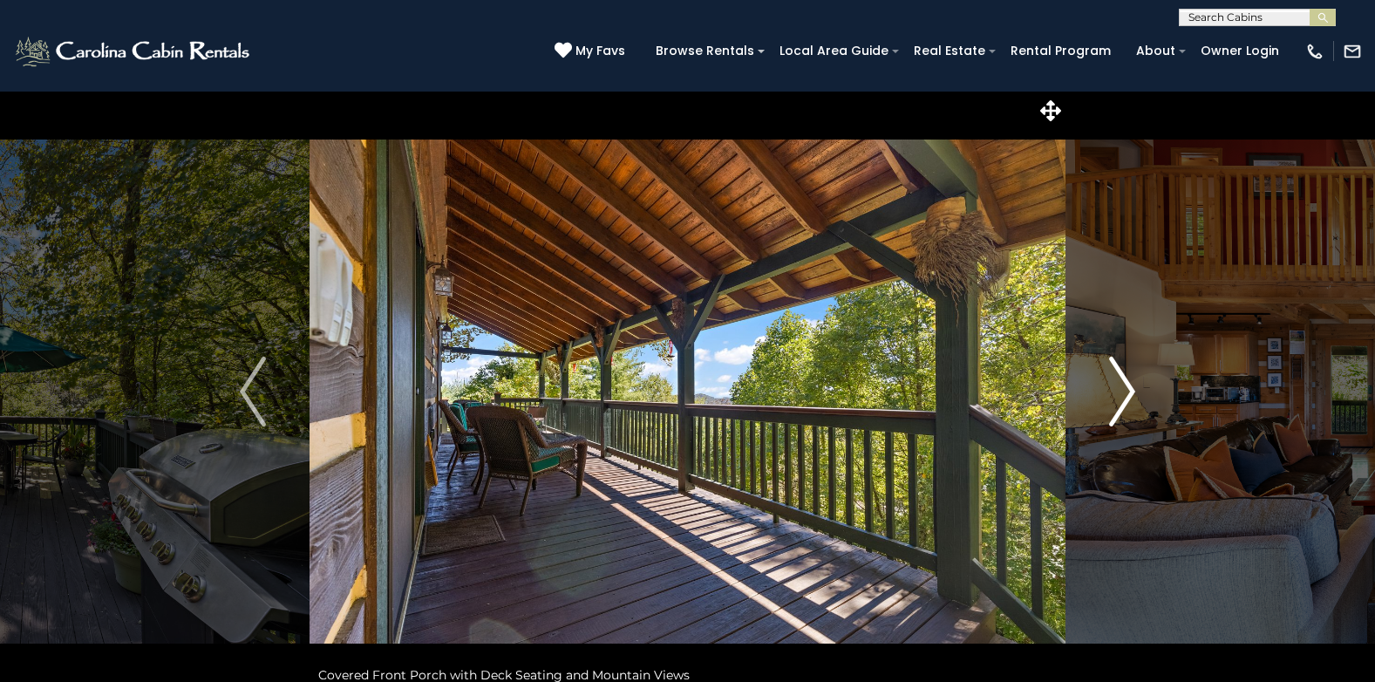
click at [1131, 390] on img "Next" at bounding box center [1122, 392] width 26 height 70
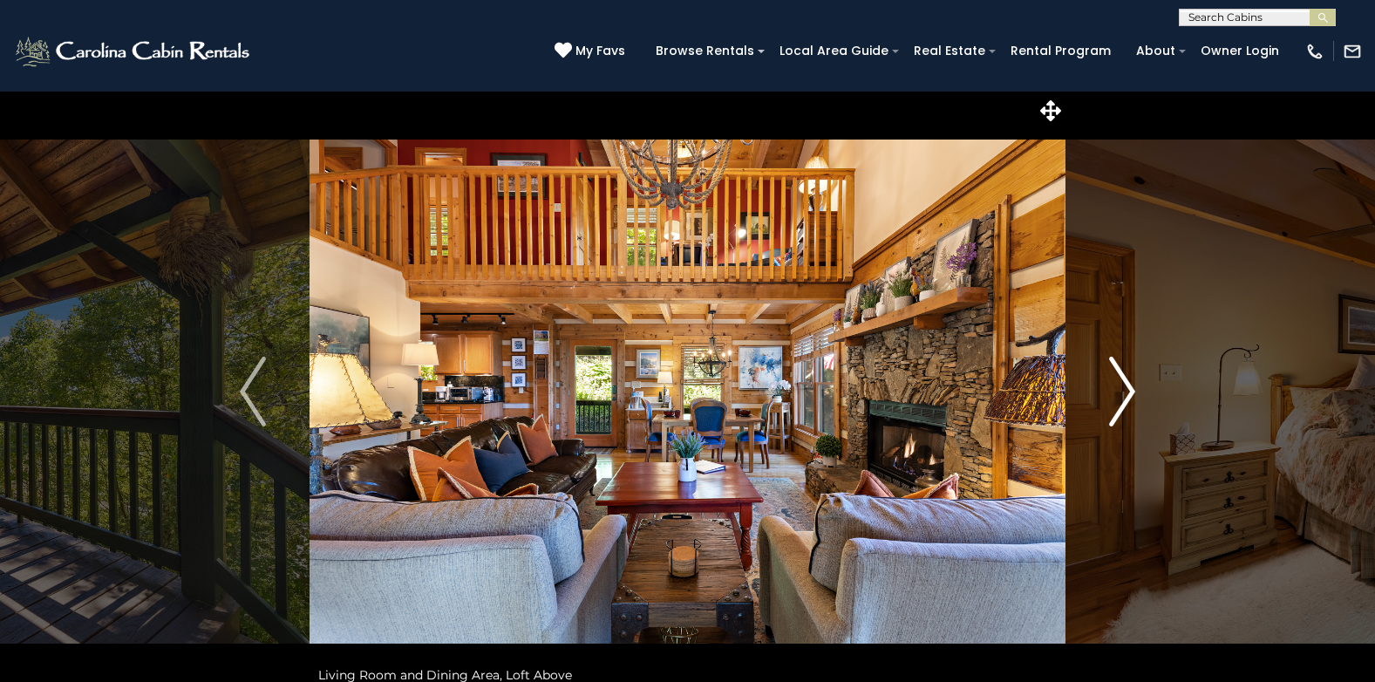
click at [1131, 390] on img "Next" at bounding box center [1122, 392] width 26 height 70
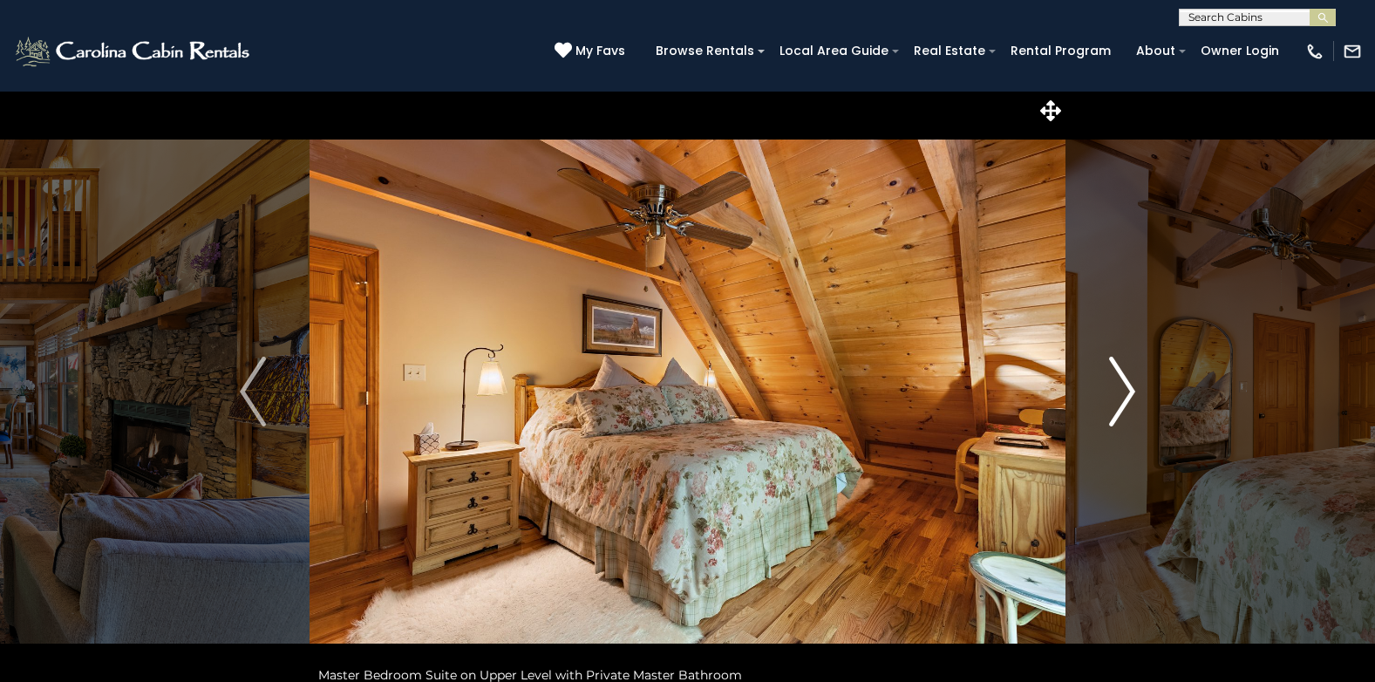
click at [1131, 390] on img "Next" at bounding box center [1122, 392] width 26 height 70
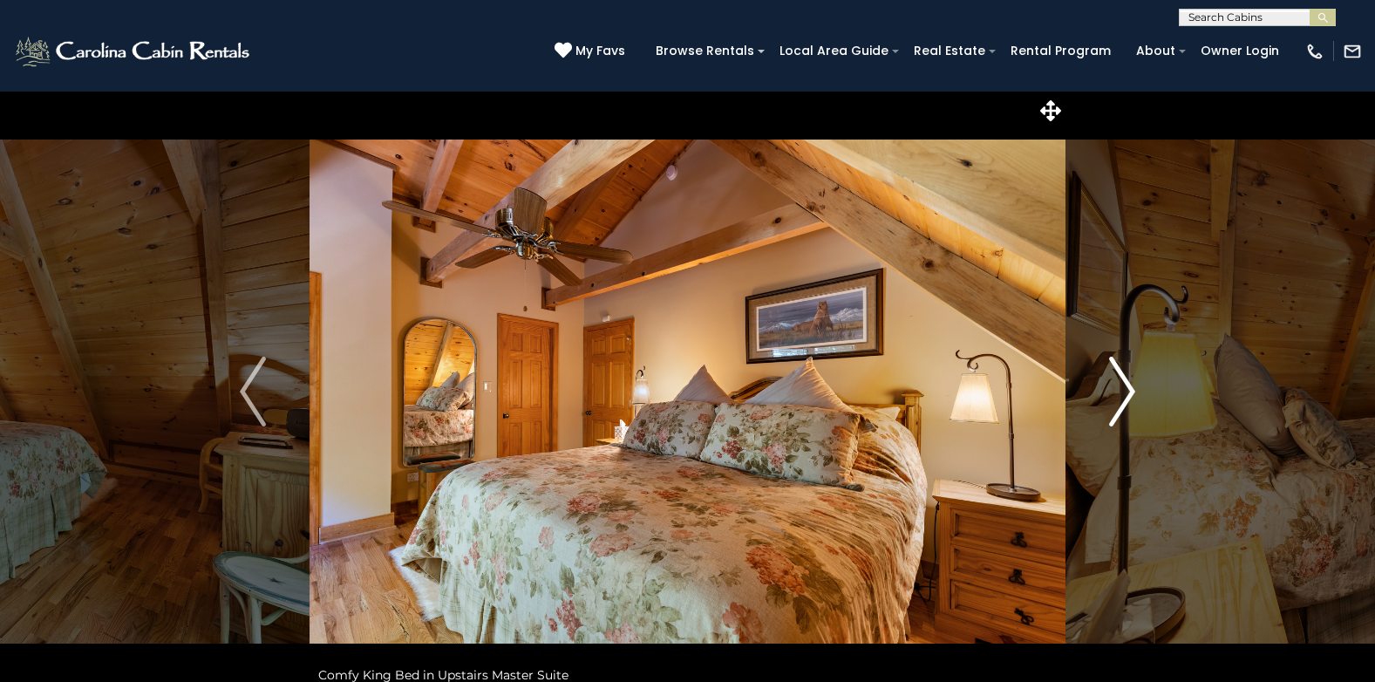
click at [1131, 390] on img "Next" at bounding box center [1122, 392] width 26 height 70
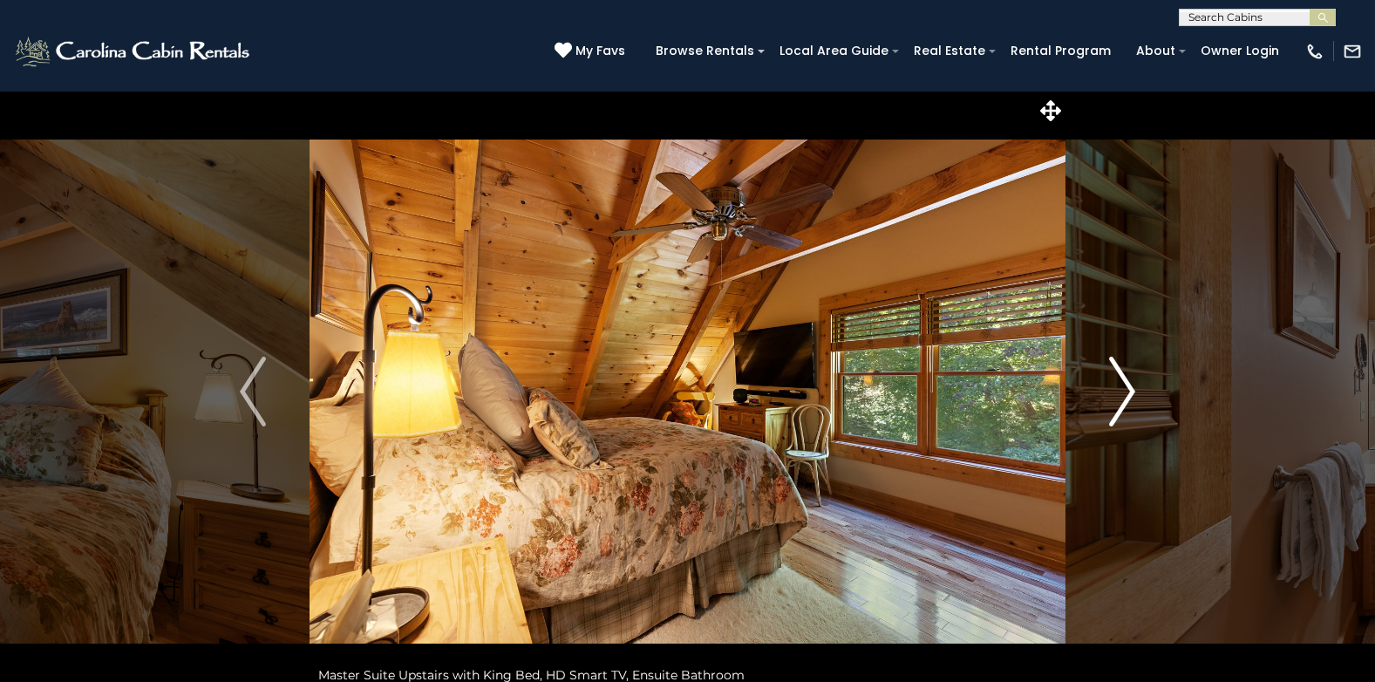
click at [1131, 390] on img "Next" at bounding box center [1122, 392] width 26 height 70
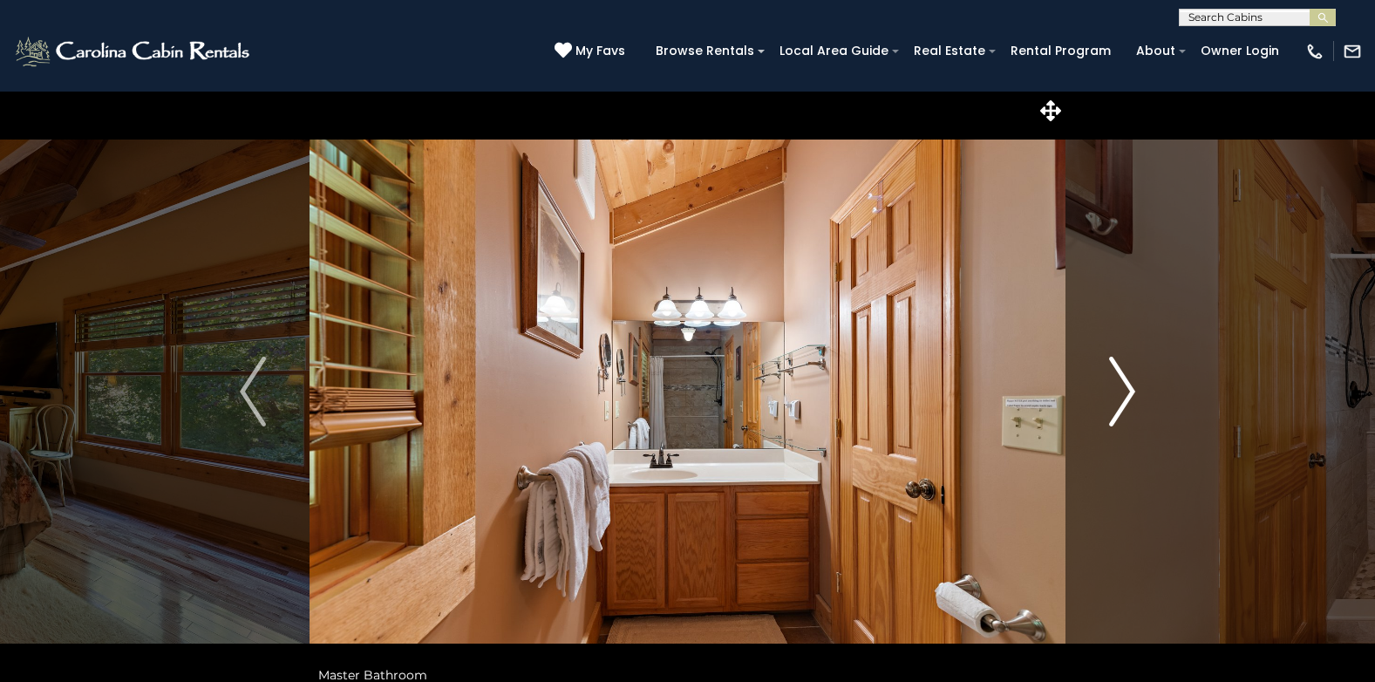
click at [1131, 390] on img "Next" at bounding box center [1122, 392] width 26 height 70
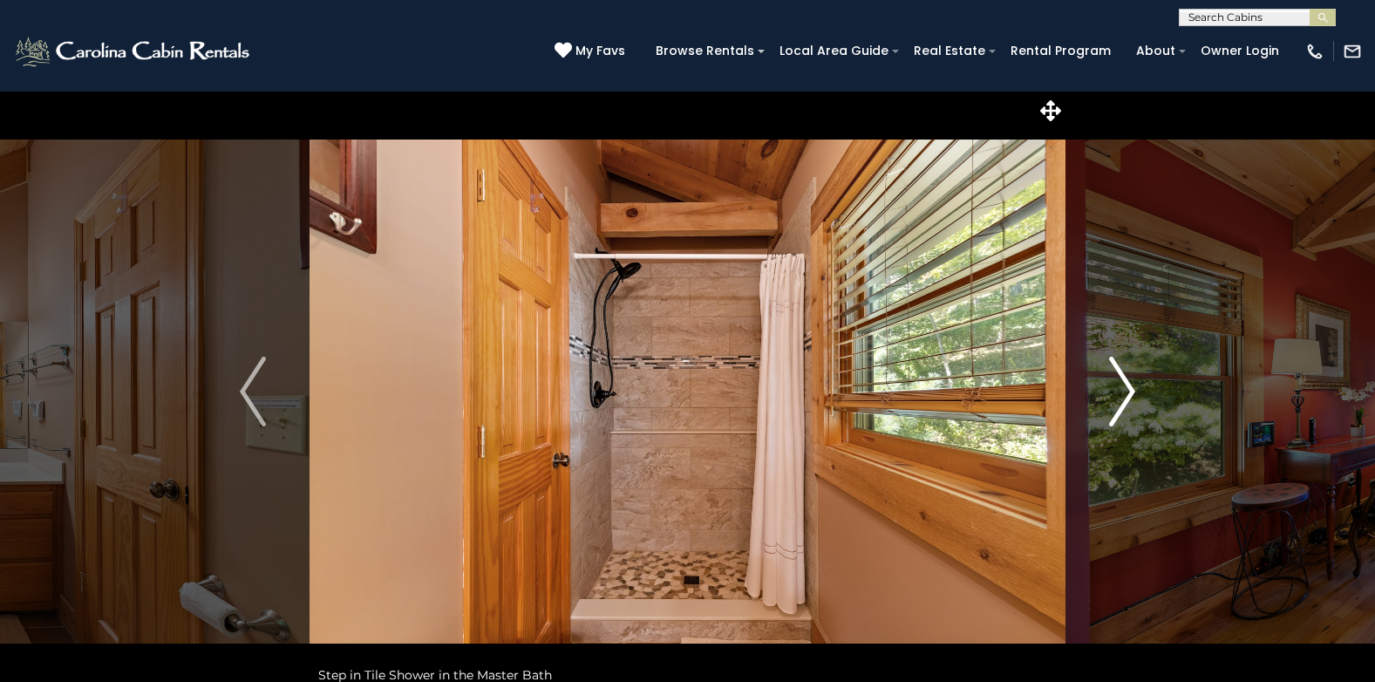
click at [1131, 390] on img "Next" at bounding box center [1122, 392] width 26 height 70
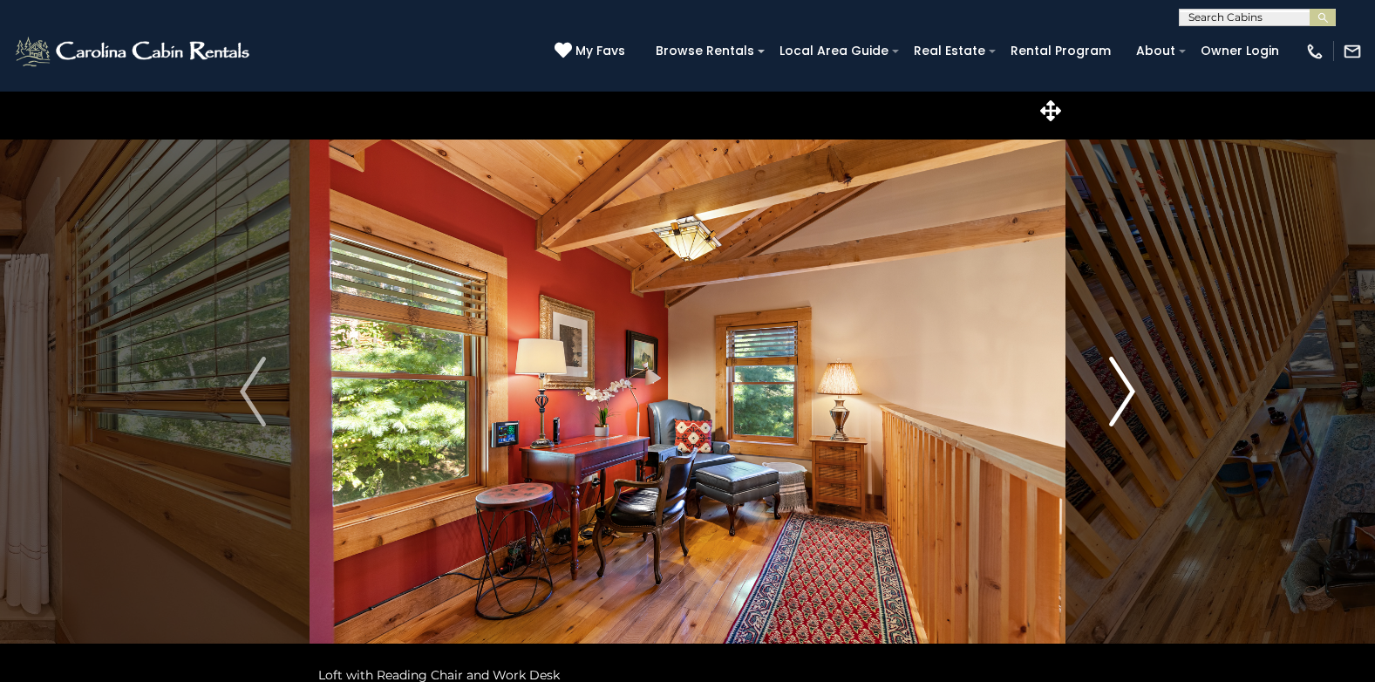
click at [1131, 390] on img "Next" at bounding box center [1122, 392] width 26 height 70
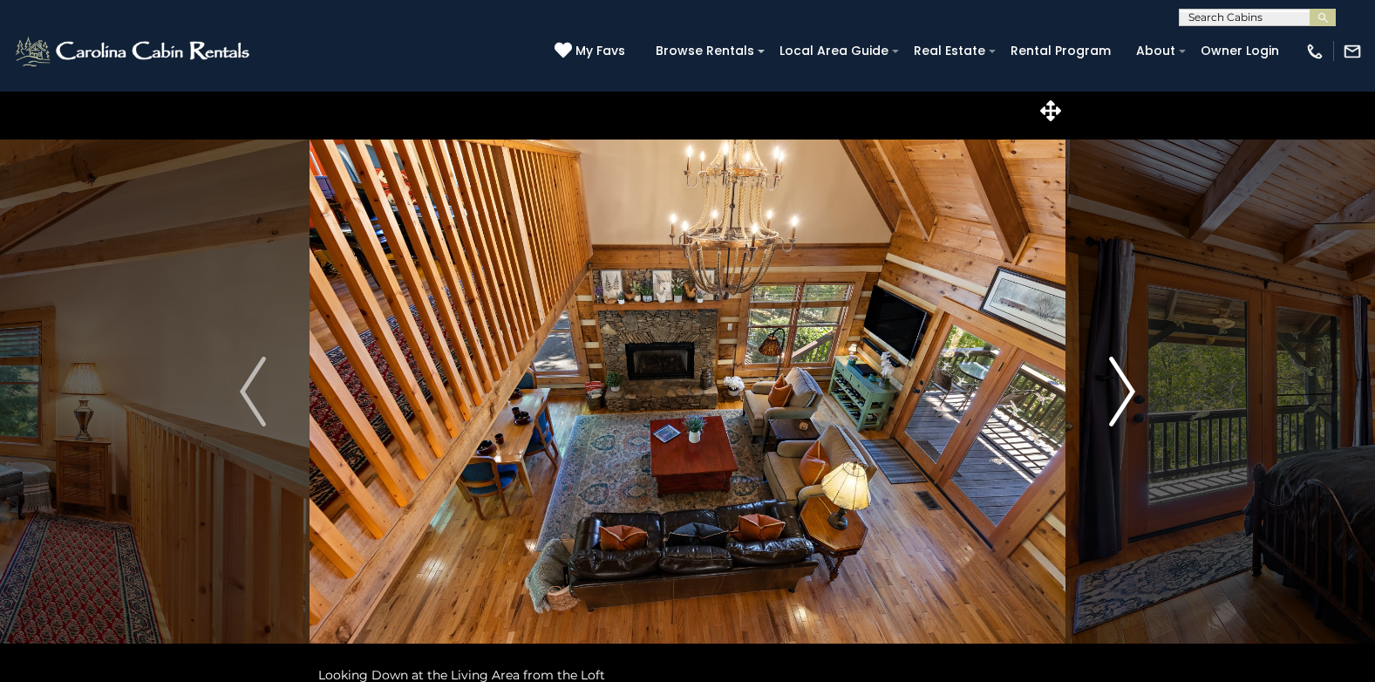
click at [1131, 390] on img "Next" at bounding box center [1122, 392] width 26 height 70
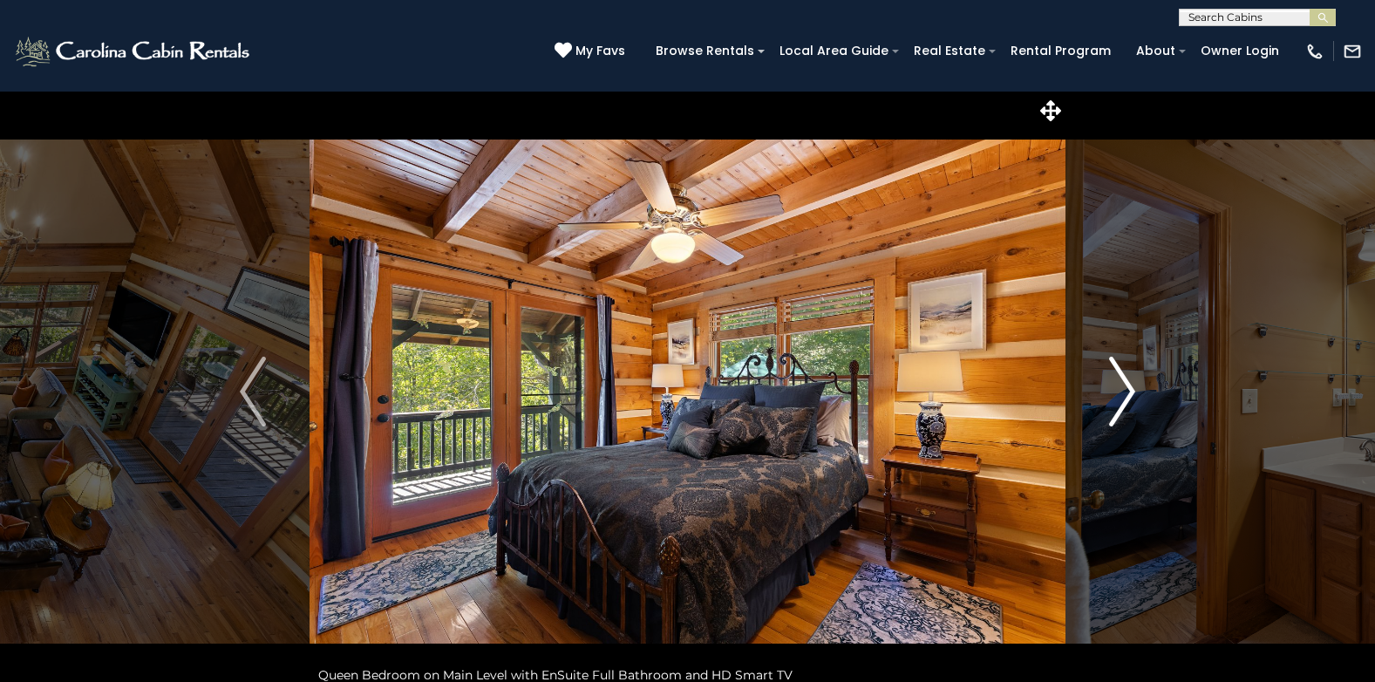
click at [1131, 390] on img "Next" at bounding box center [1122, 392] width 26 height 70
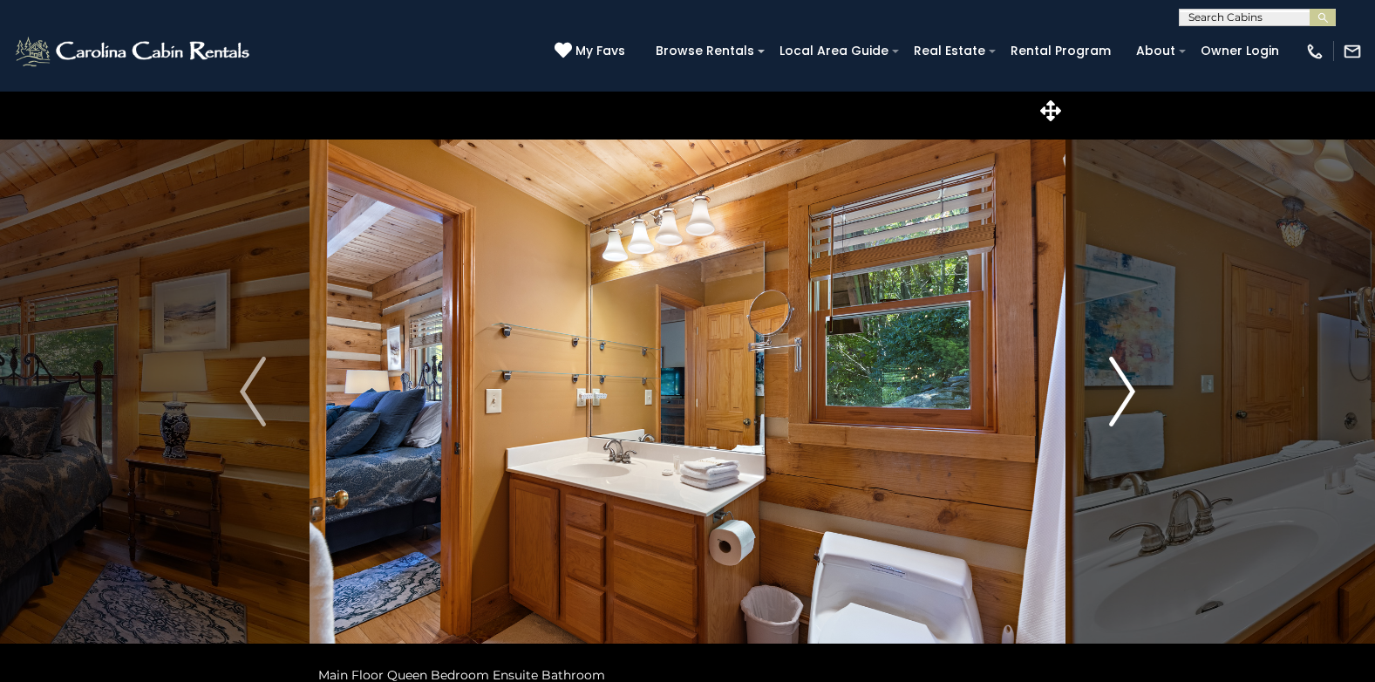
click at [1131, 390] on img "Next" at bounding box center [1122, 392] width 26 height 70
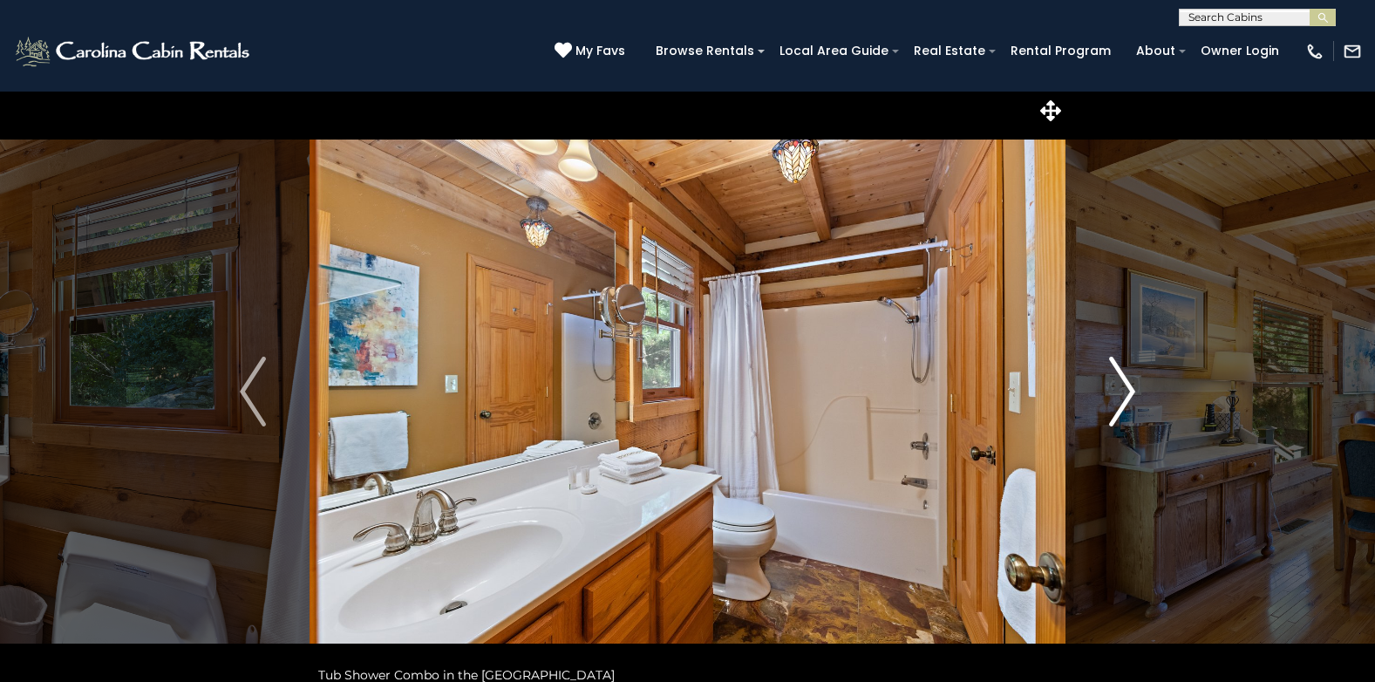
click at [1131, 390] on img "Next" at bounding box center [1122, 392] width 26 height 70
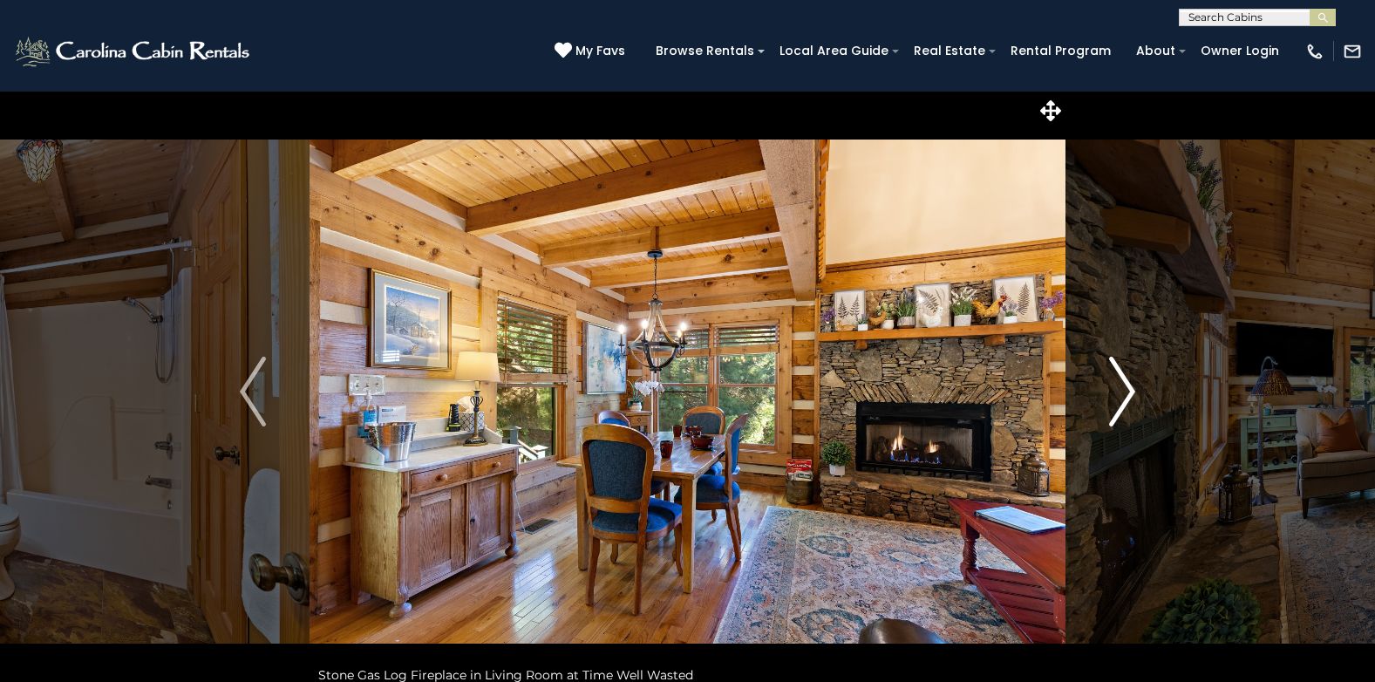
click at [1131, 390] on img "Next" at bounding box center [1122, 392] width 26 height 70
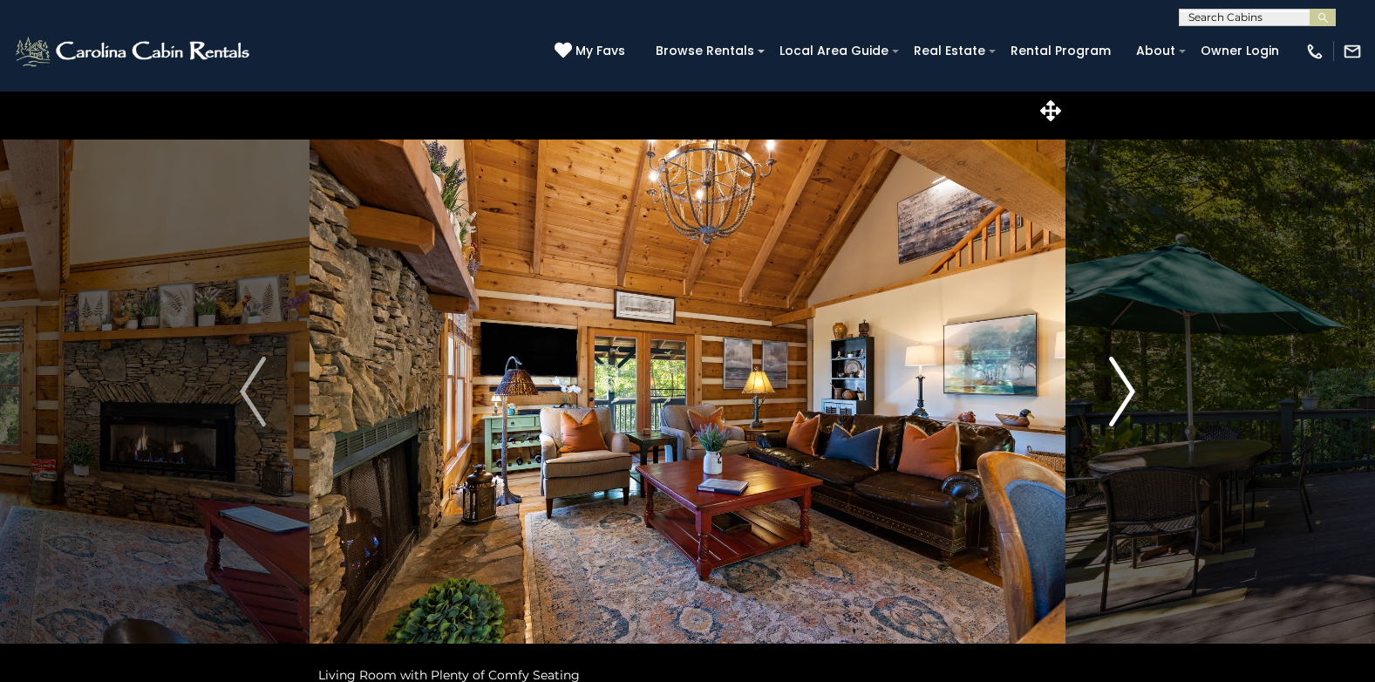
click at [1131, 390] on img "Next" at bounding box center [1122, 392] width 26 height 70
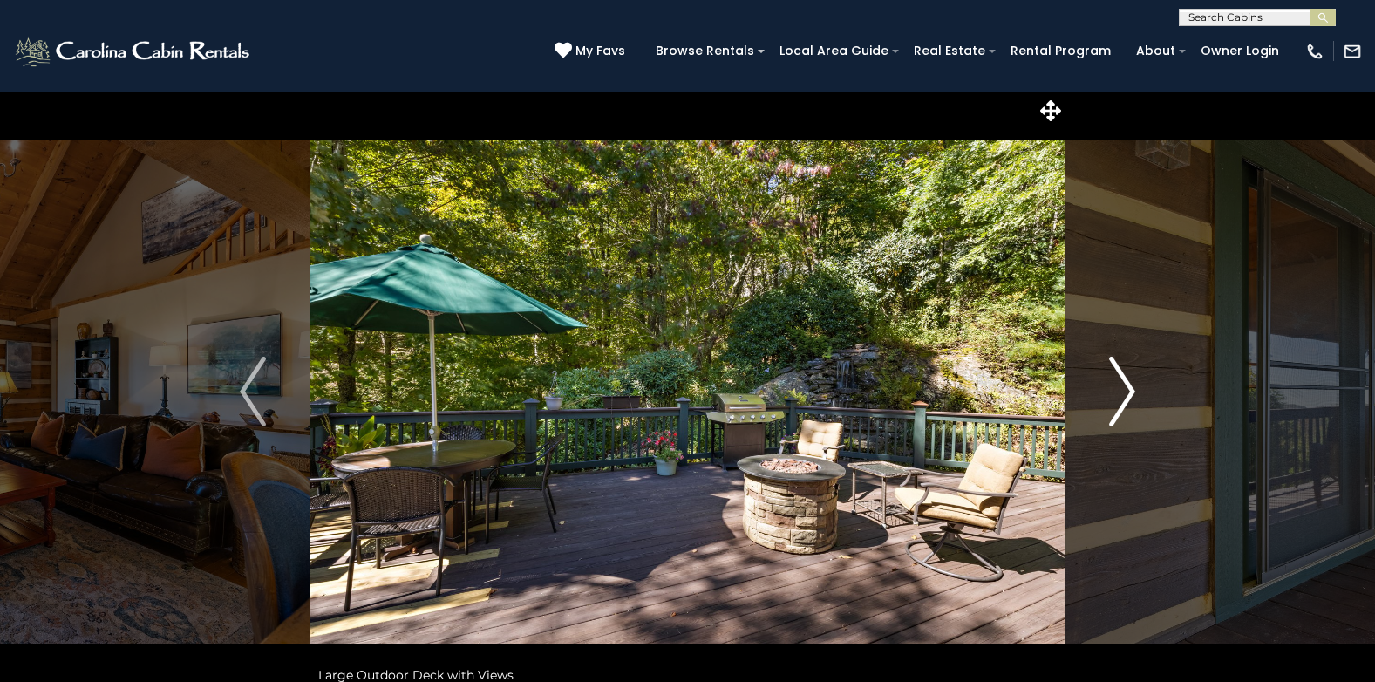
click at [1131, 390] on img "Next" at bounding box center [1122, 392] width 26 height 70
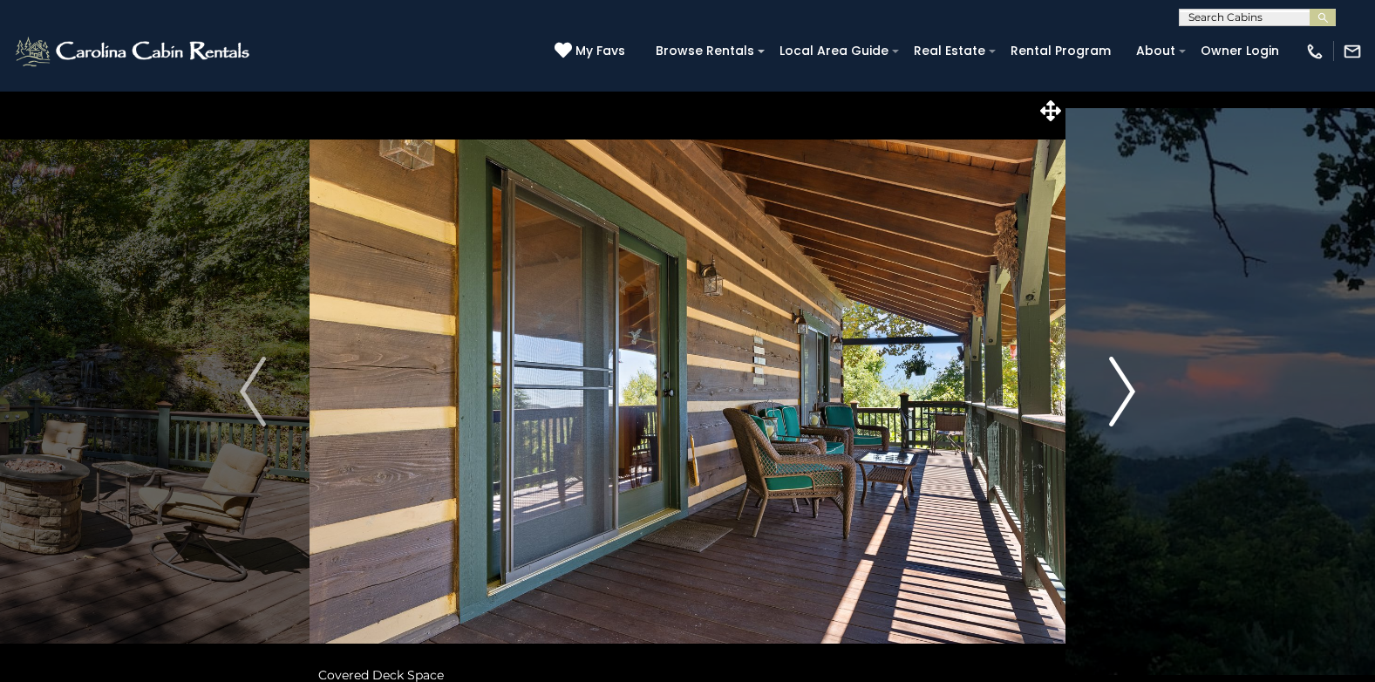
click at [1131, 390] on img "Next" at bounding box center [1122, 392] width 26 height 70
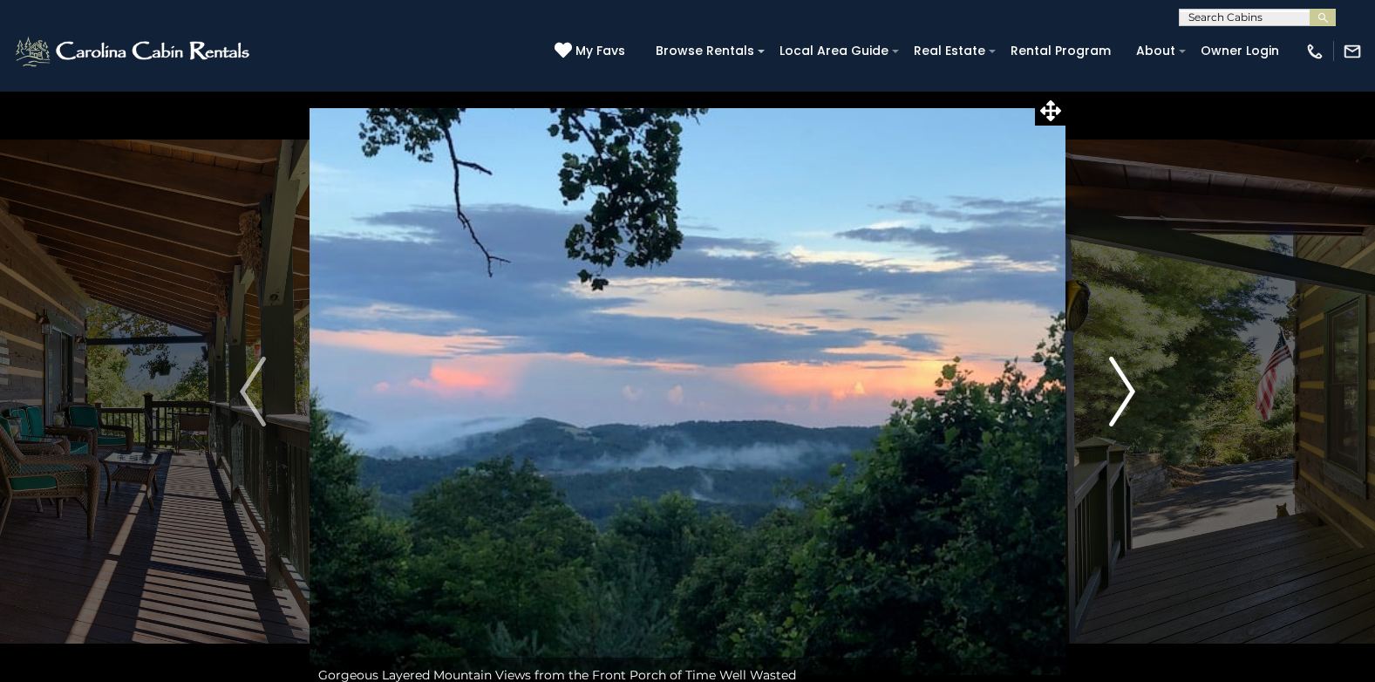
click at [1131, 390] on img "Next" at bounding box center [1122, 392] width 26 height 70
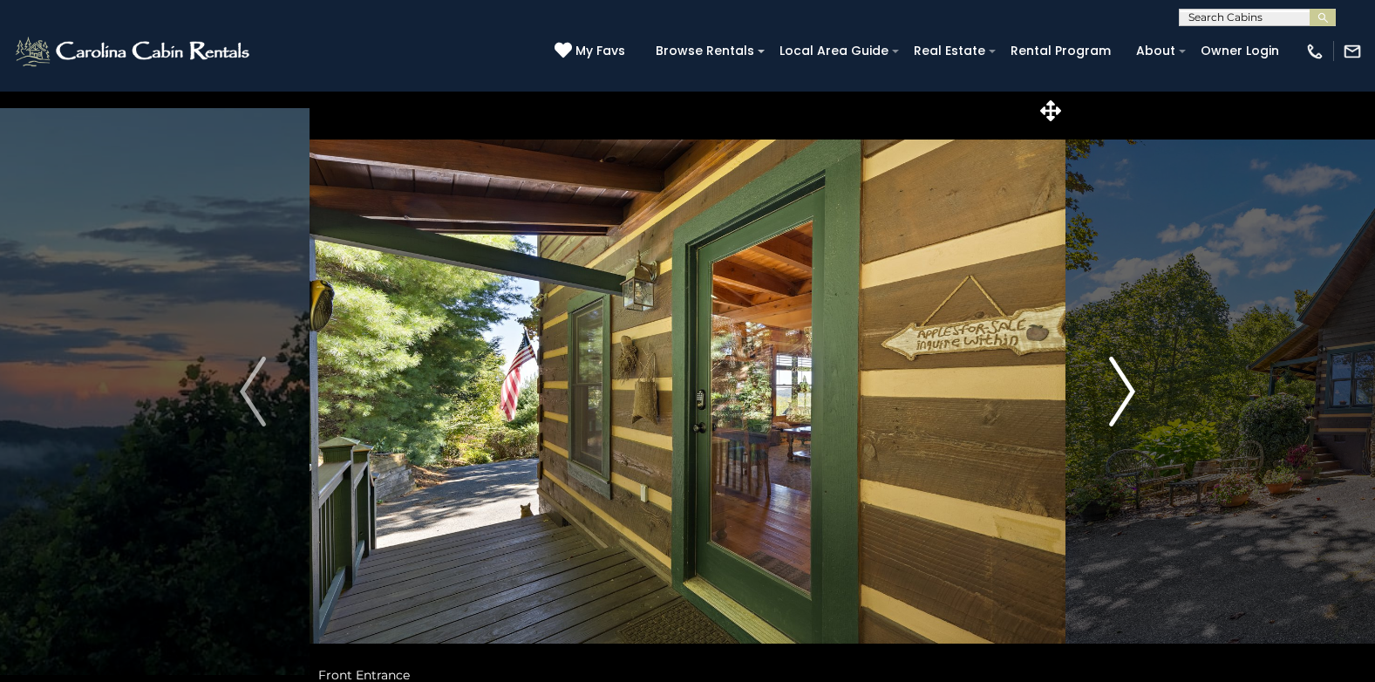
click at [1131, 390] on img "Next" at bounding box center [1122, 392] width 26 height 70
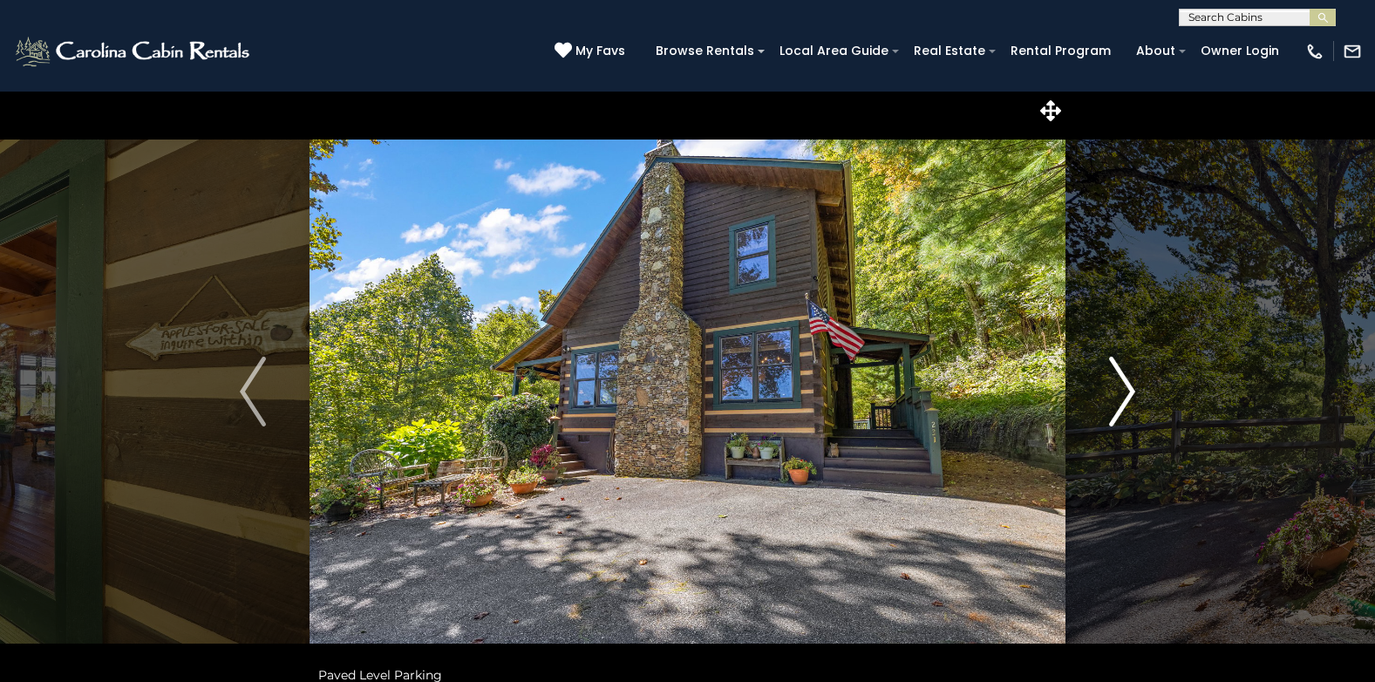
click at [1131, 390] on img "Next" at bounding box center [1122, 392] width 26 height 70
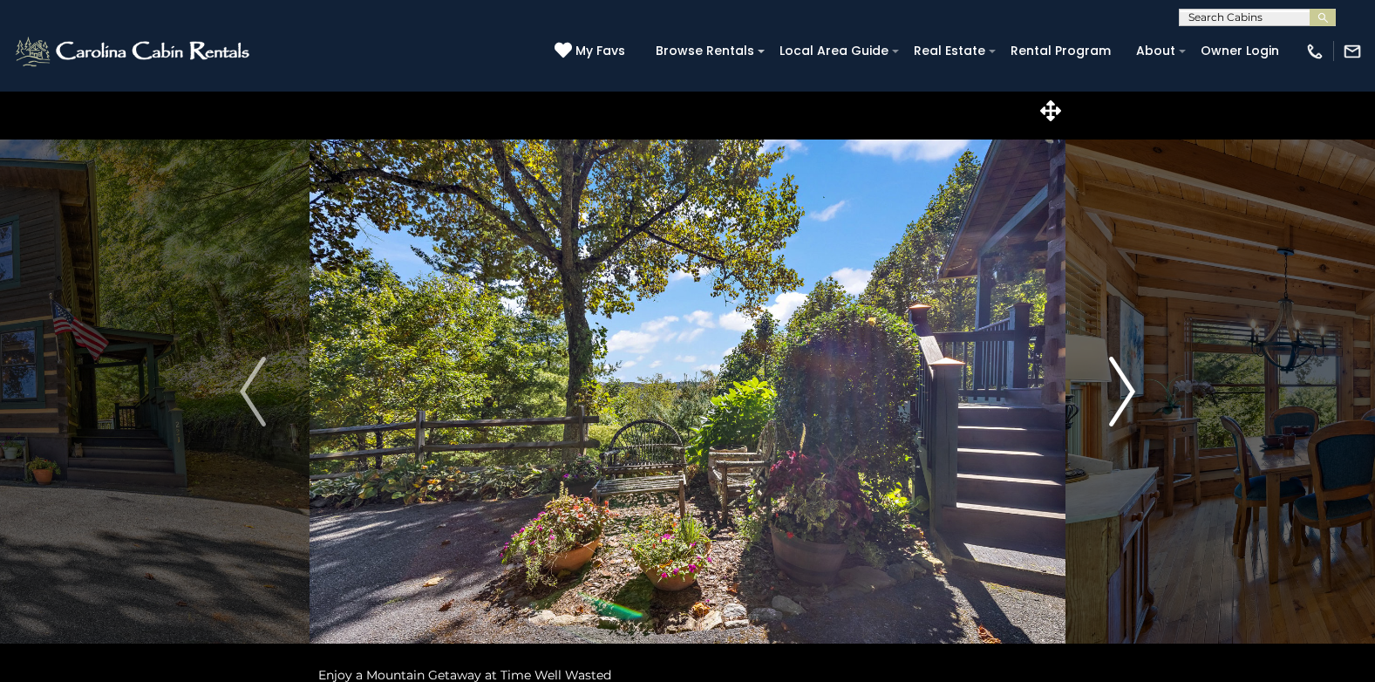
click at [1131, 390] on img "Next" at bounding box center [1122, 392] width 26 height 70
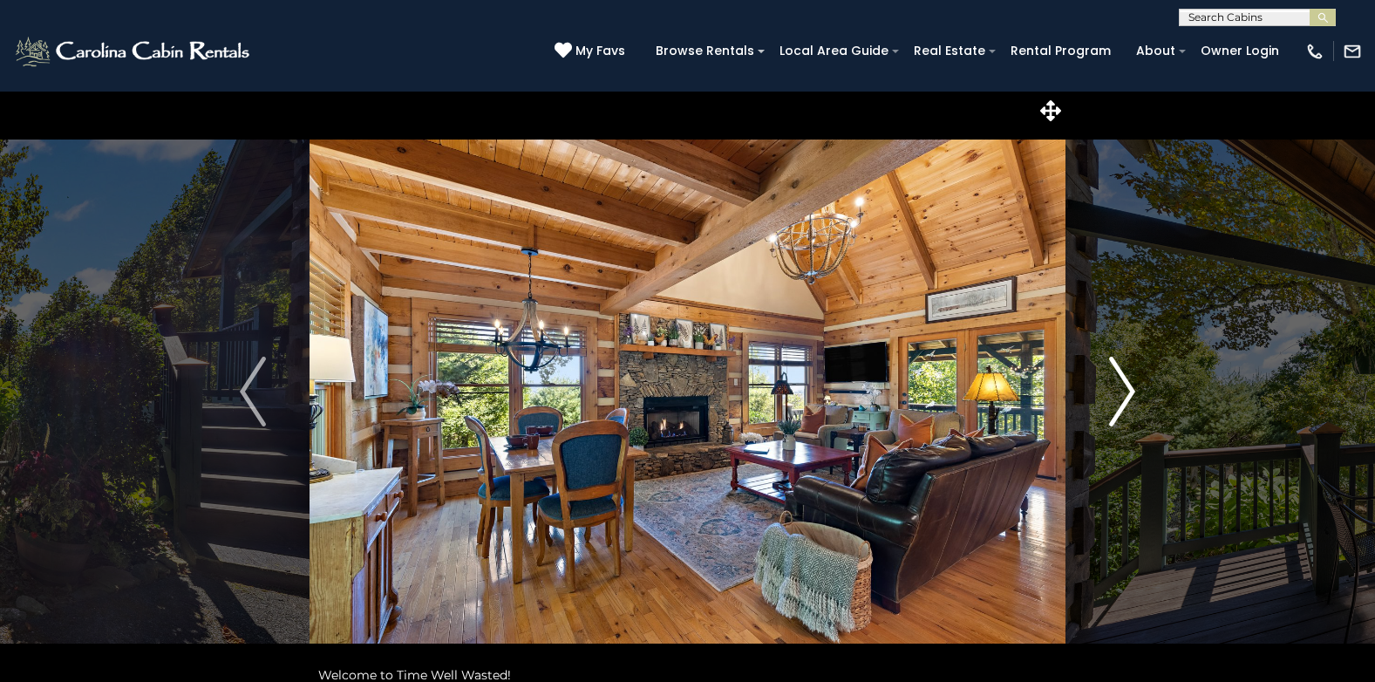
click at [1131, 390] on img "Next" at bounding box center [1122, 392] width 26 height 70
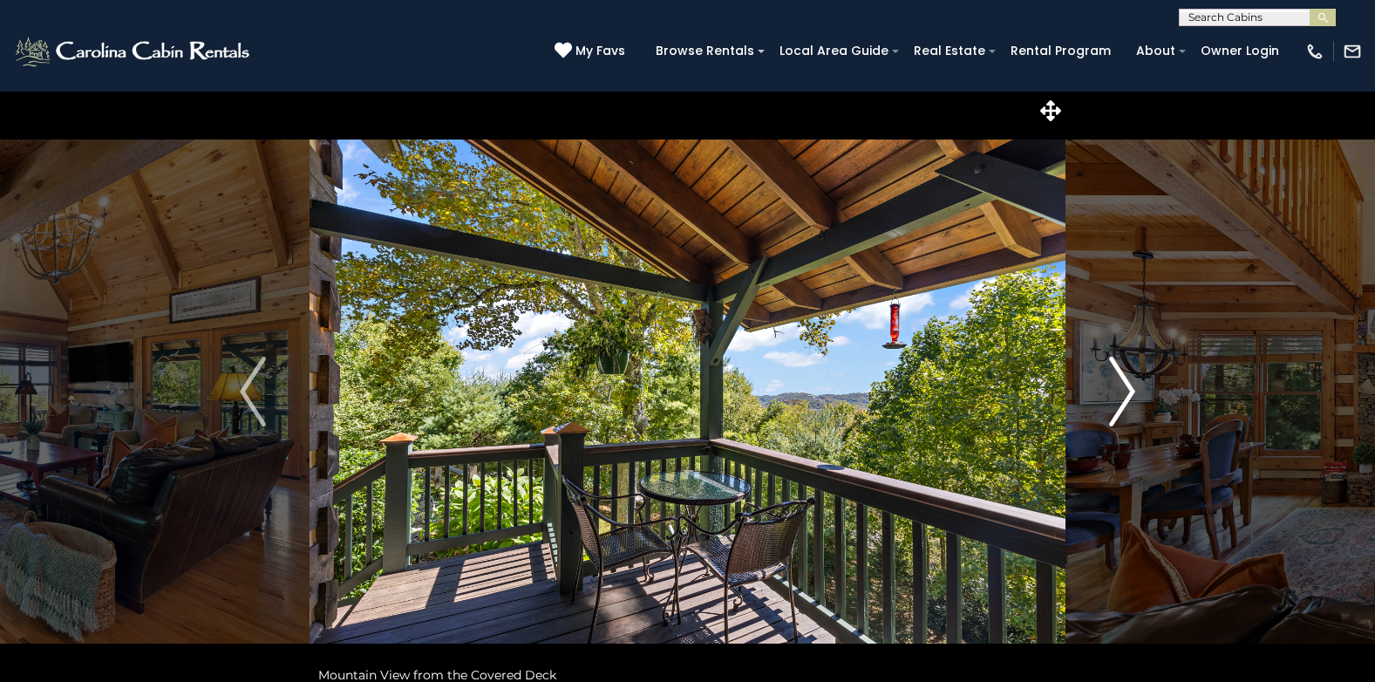
click at [1131, 390] on img "Next" at bounding box center [1122, 392] width 26 height 70
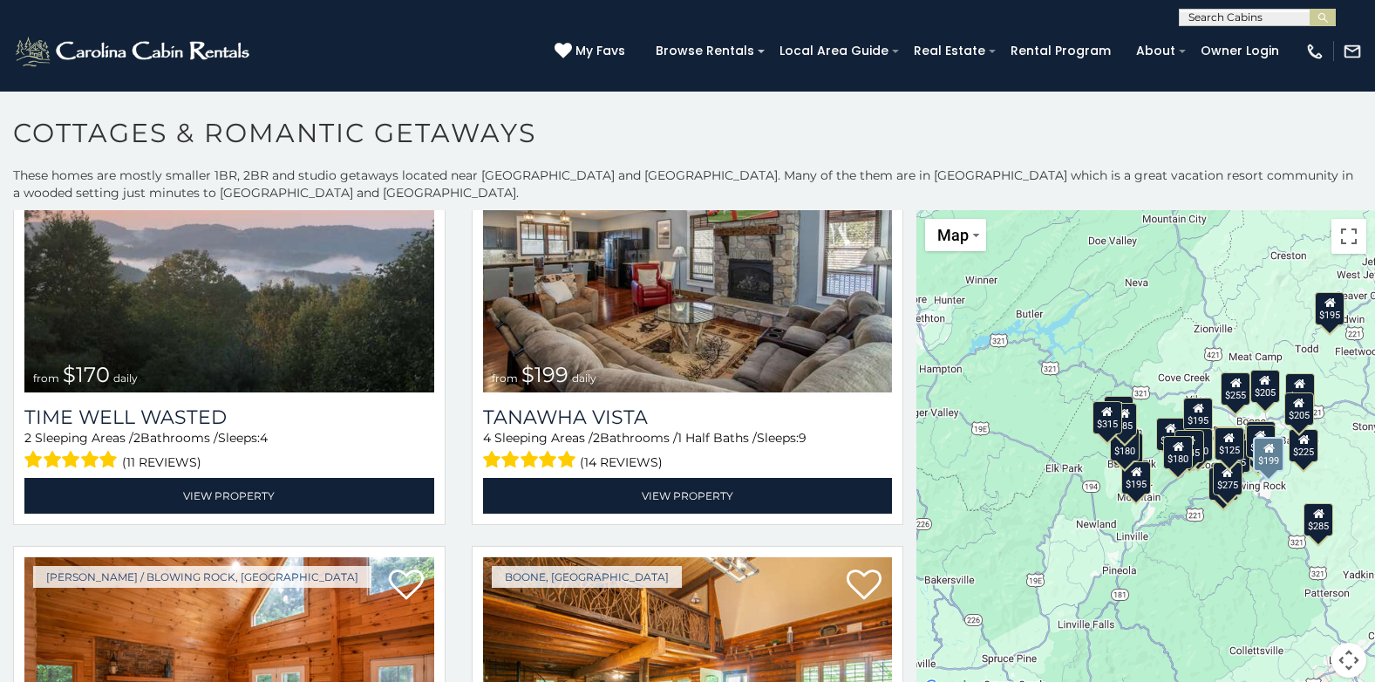
scroll to position [1047, 0]
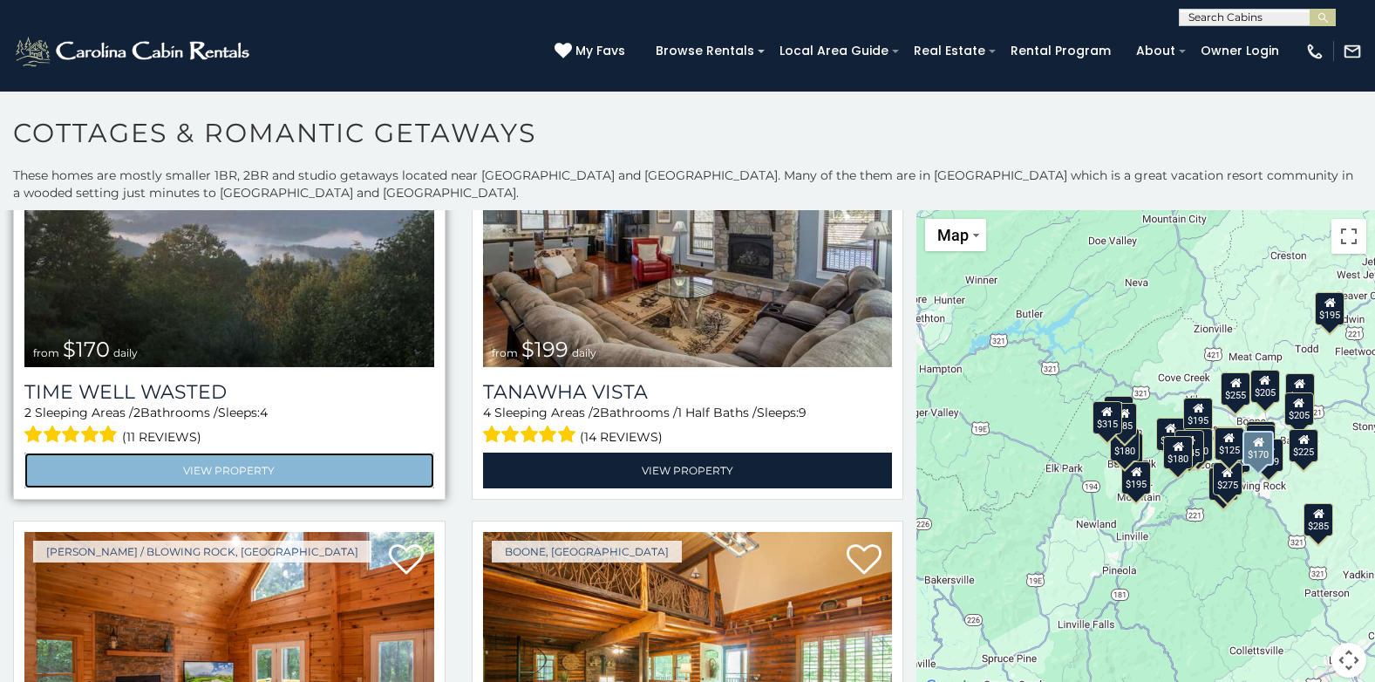
click at [246, 460] on link "View Property" at bounding box center [229, 471] width 410 height 36
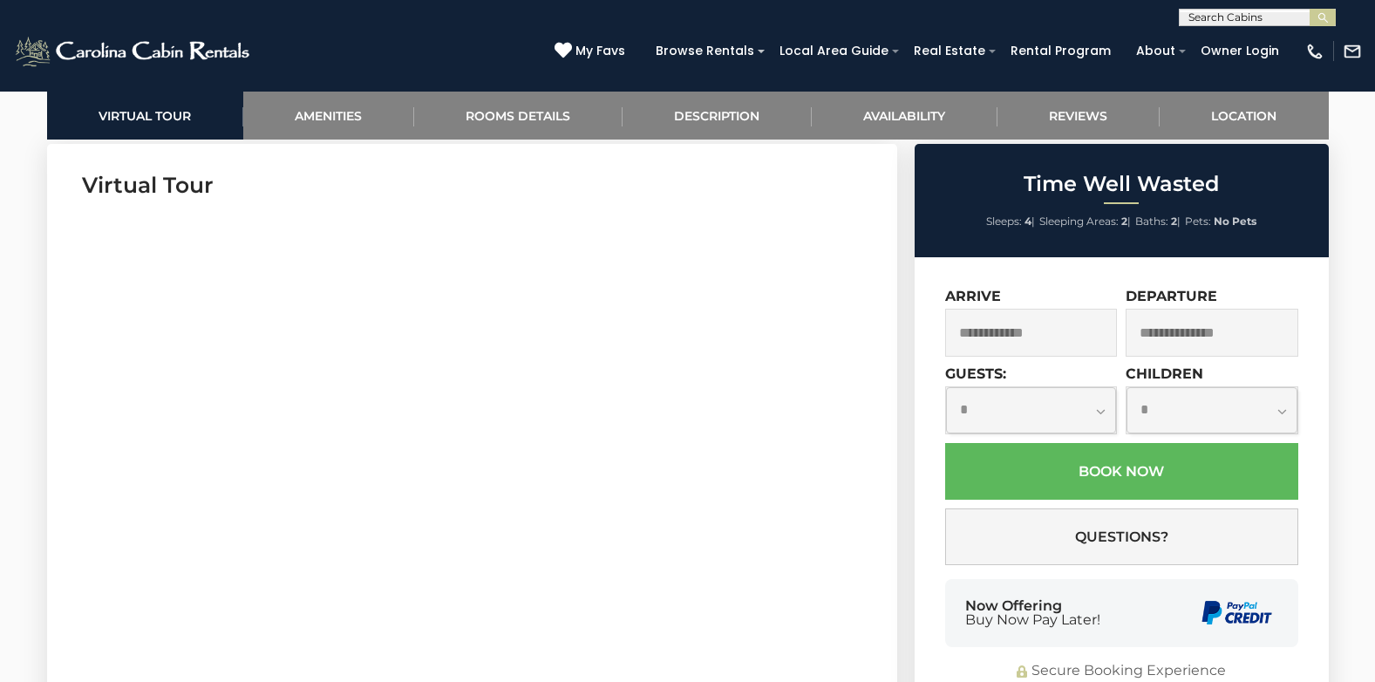
scroll to position [872, 0]
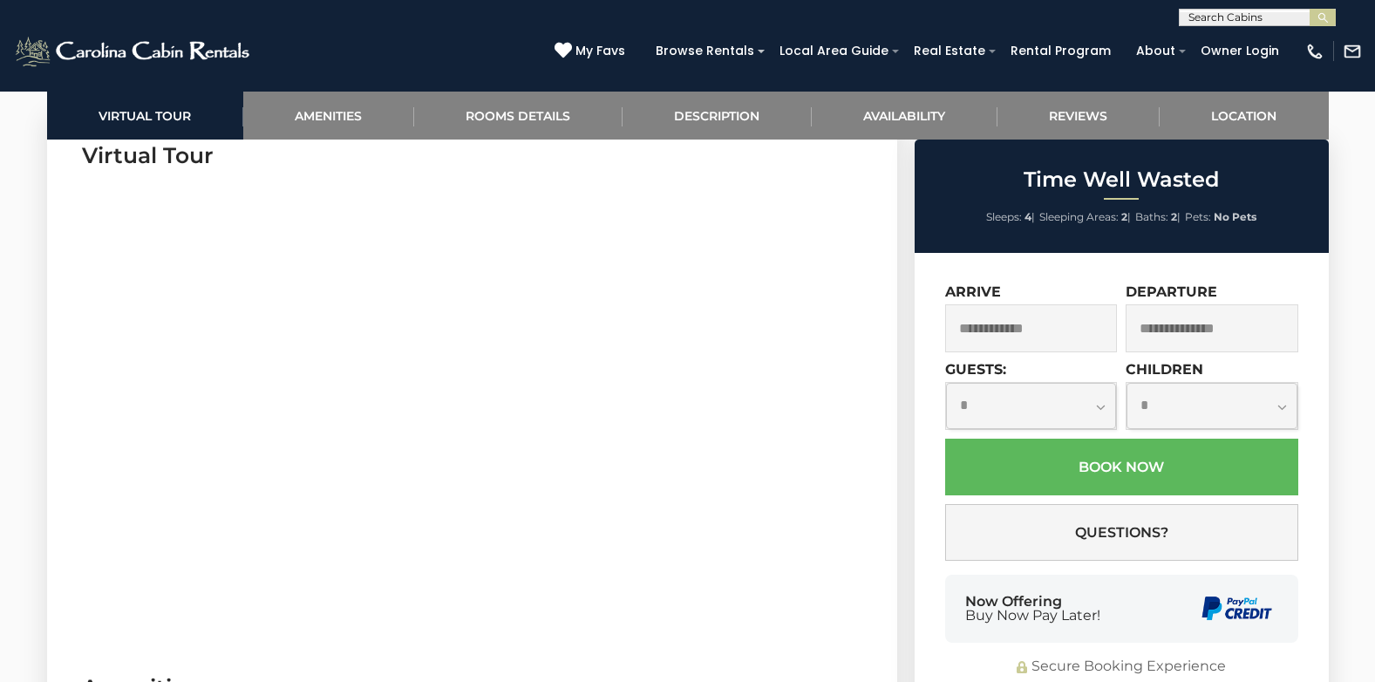
click at [998, 331] on input "text" at bounding box center [1031, 328] width 173 height 48
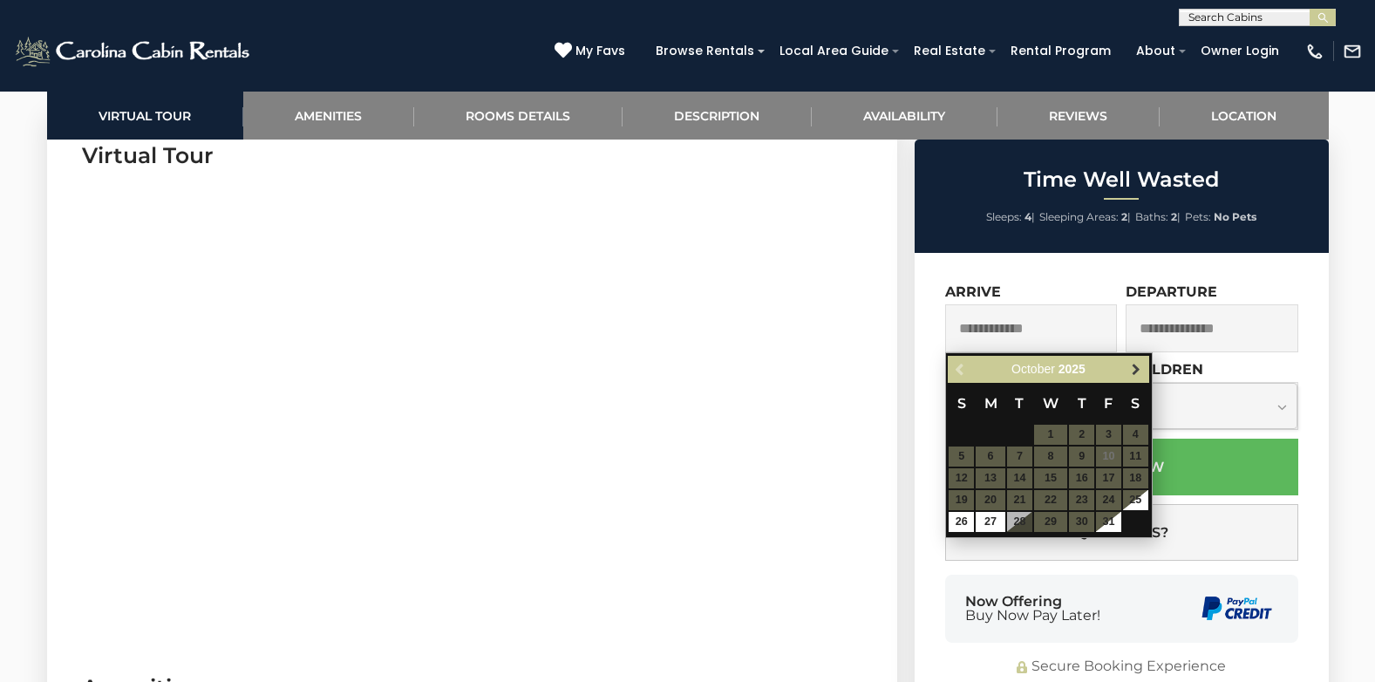
click at [1140, 367] on span "Next" at bounding box center [1136, 370] width 14 height 14
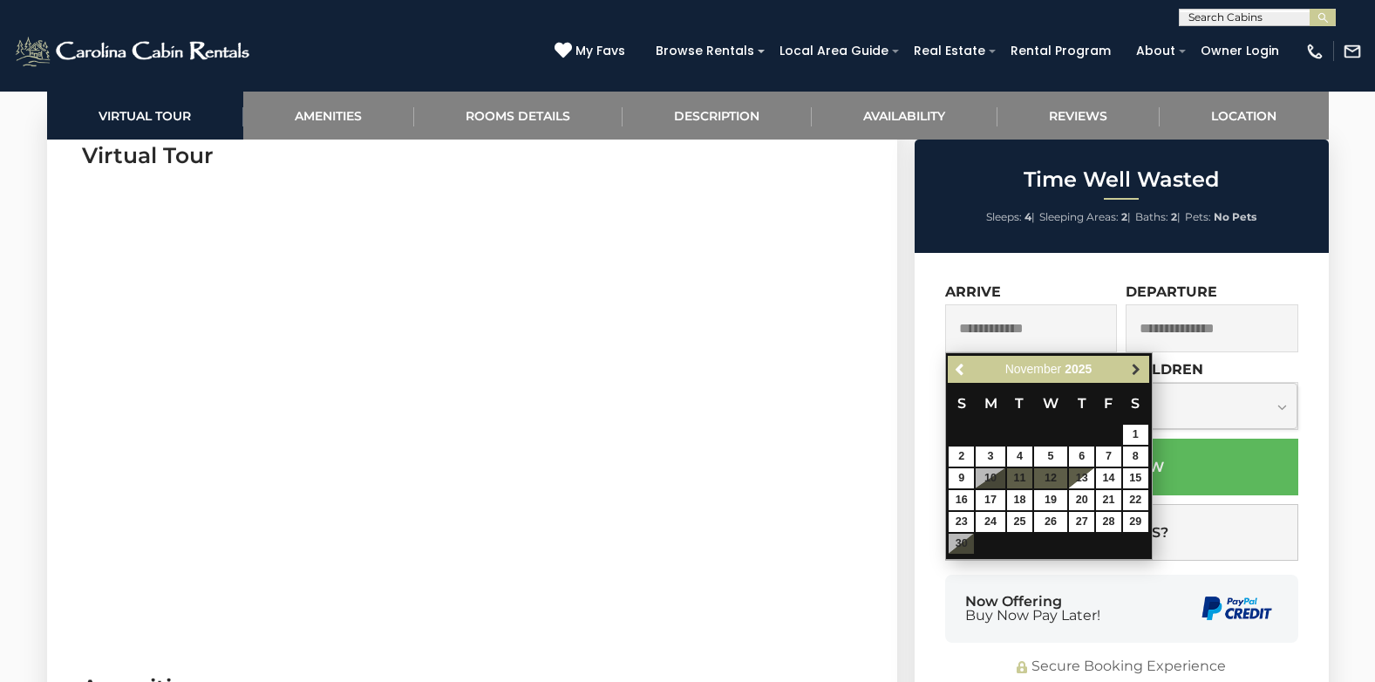
click at [1139, 368] on span "Next" at bounding box center [1136, 370] width 14 height 14
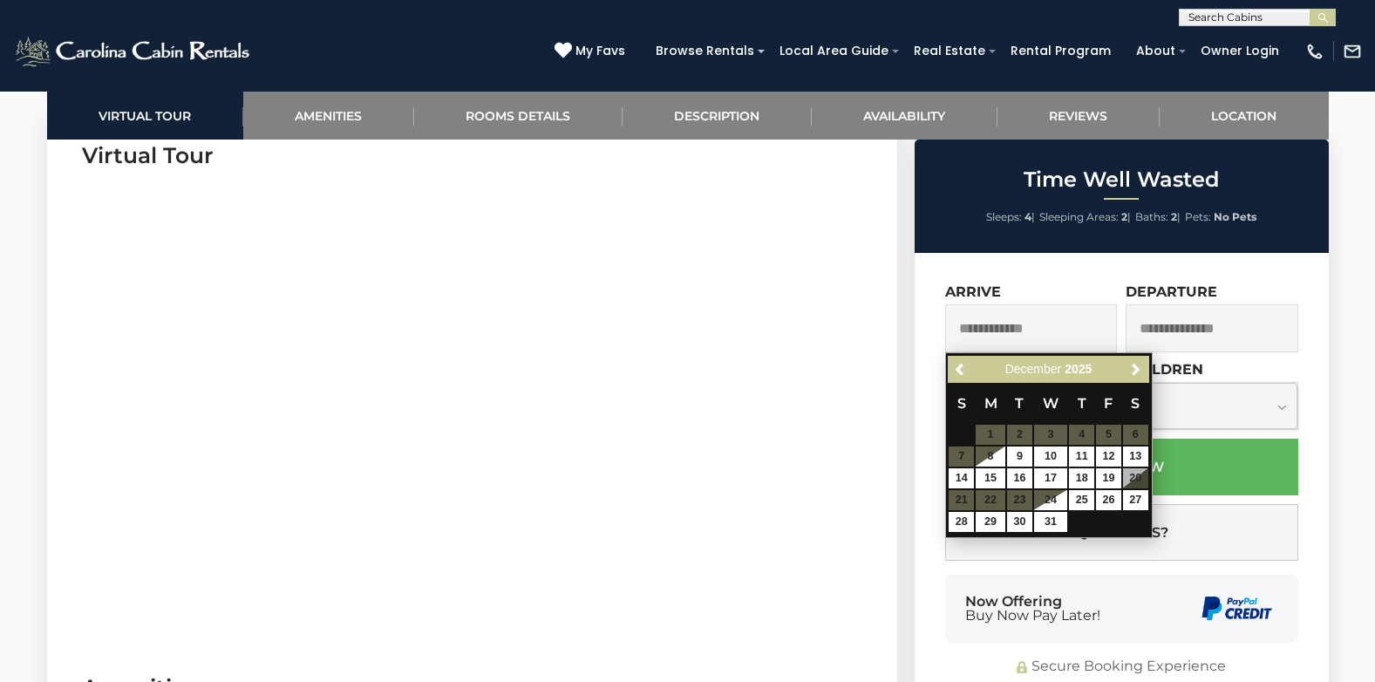
click at [1130, 479] on table "S M T W T F S 1 2 3 4 5 6 7 8 9 10 11 12 13 14 15 16 17 18 19 20 21 22 23 24 25…" at bounding box center [1048, 458] width 201 height 150
click at [959, 477] on link "14" at bounding box center [961, 478] width 25 height 20
type input "**********"
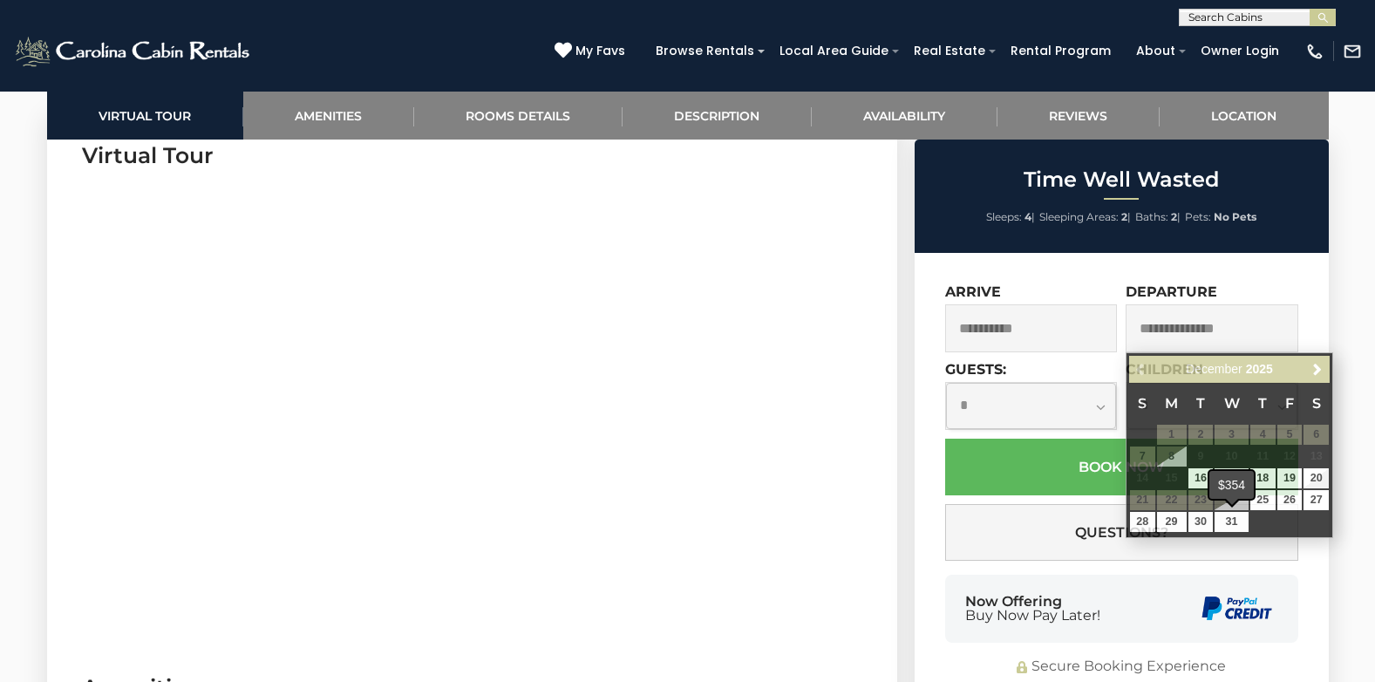
click at [1231, 474] on div "$354" at bounding box center [1232, 485] width 44 height 28
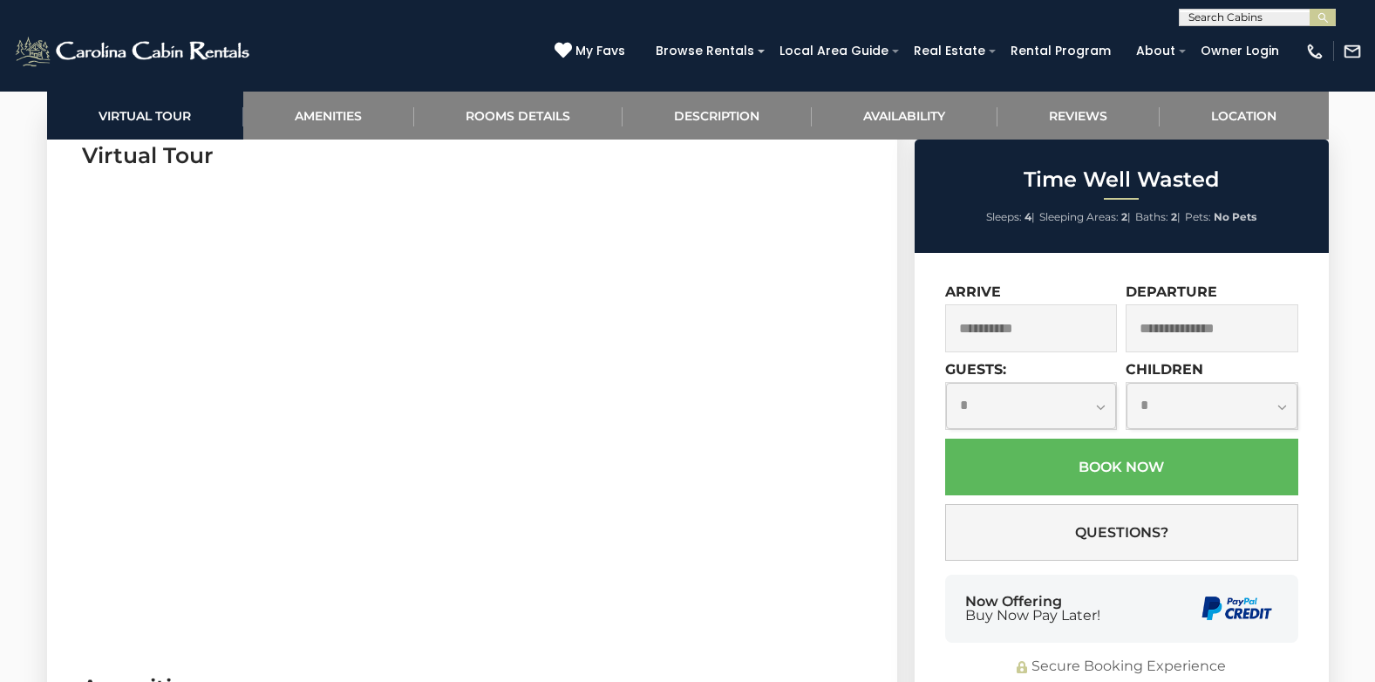
click at [1190, 331] on input "text" at bounding box center [1212, 328] width 173 height 48
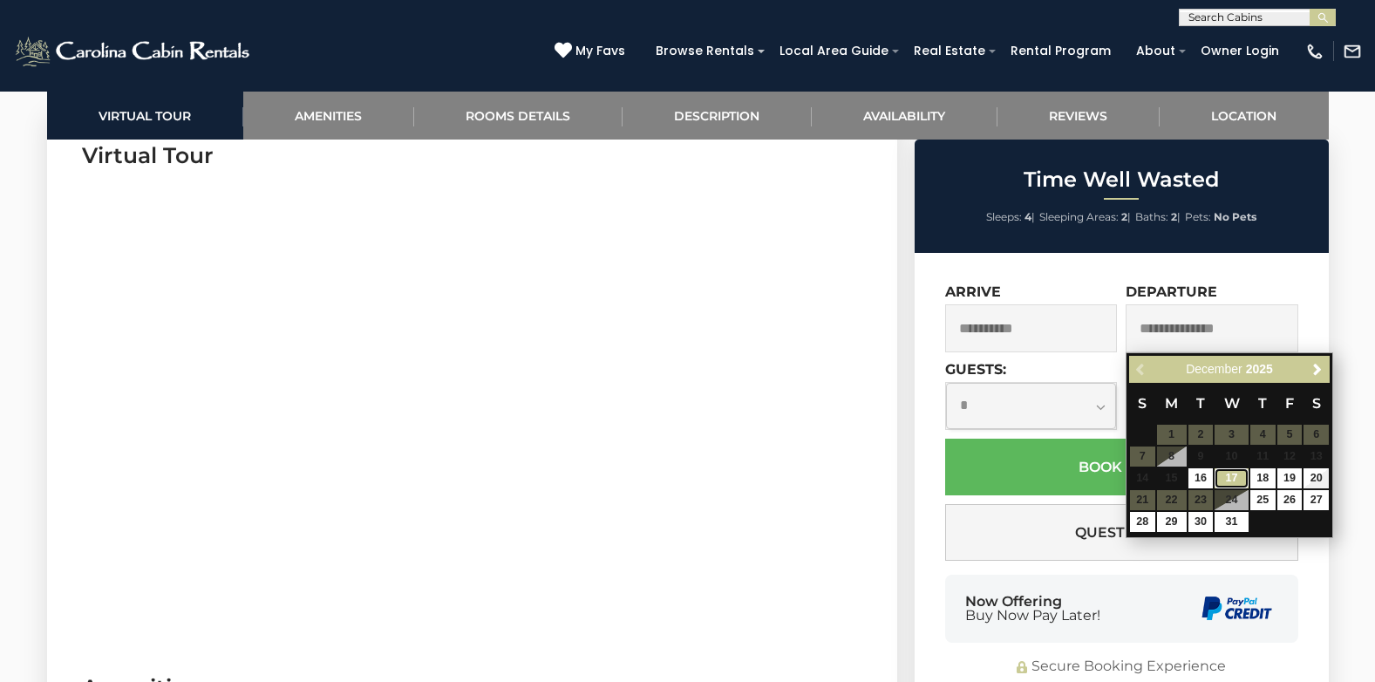
click at [1230, 480] on link "17" at bounding box center [1231, 478] width 33 height 20
type input "**********"
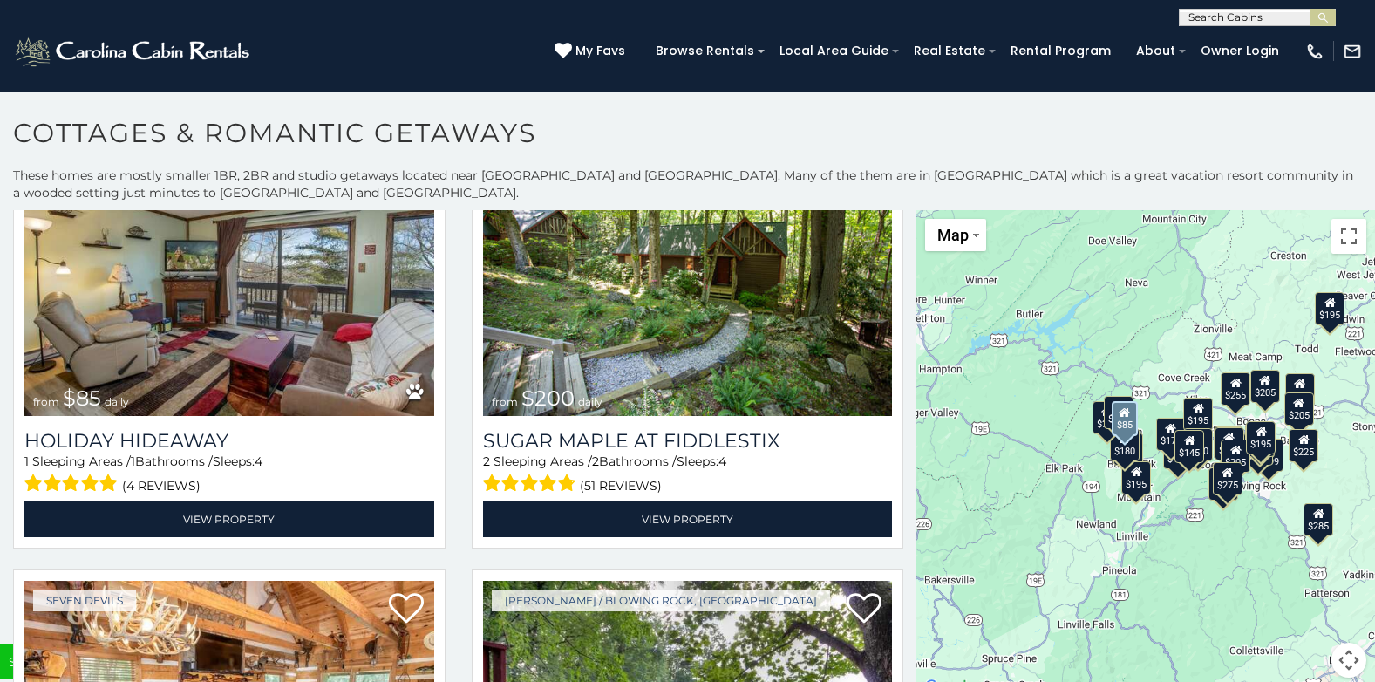
scroll to position [5843, 0]
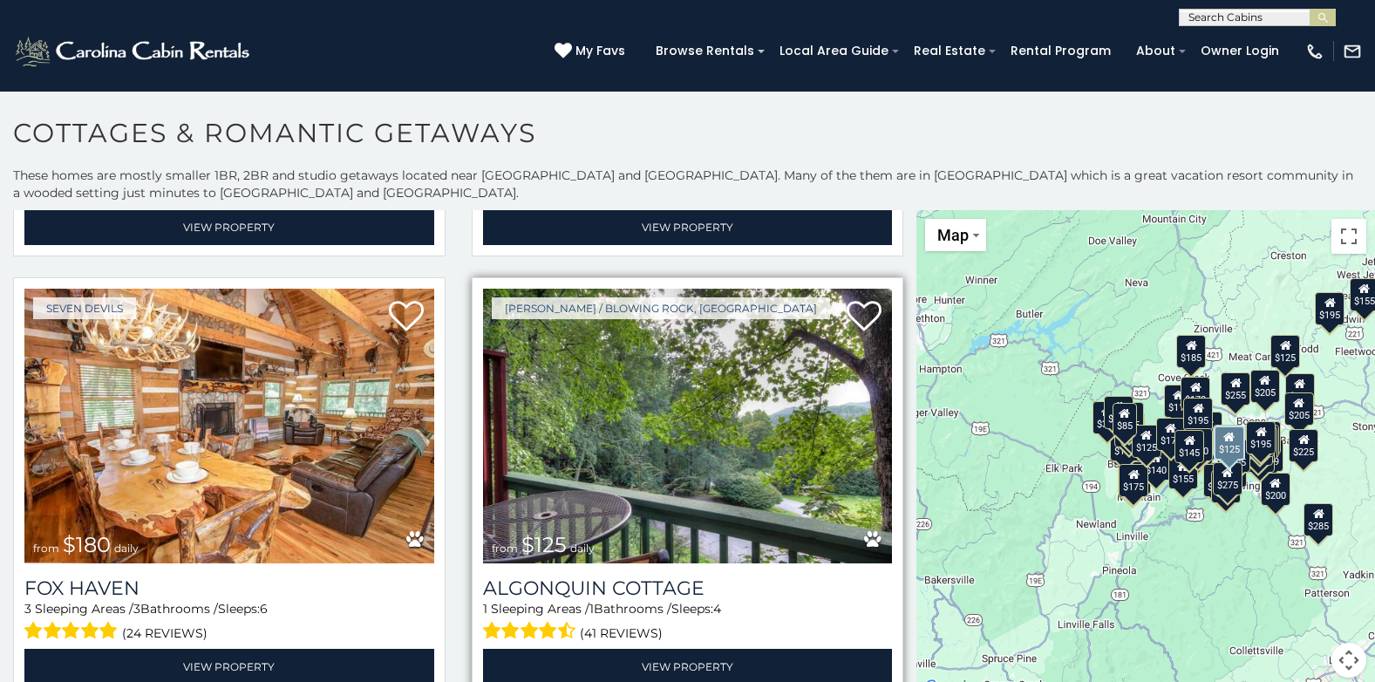
scroll to position [6155, 0]
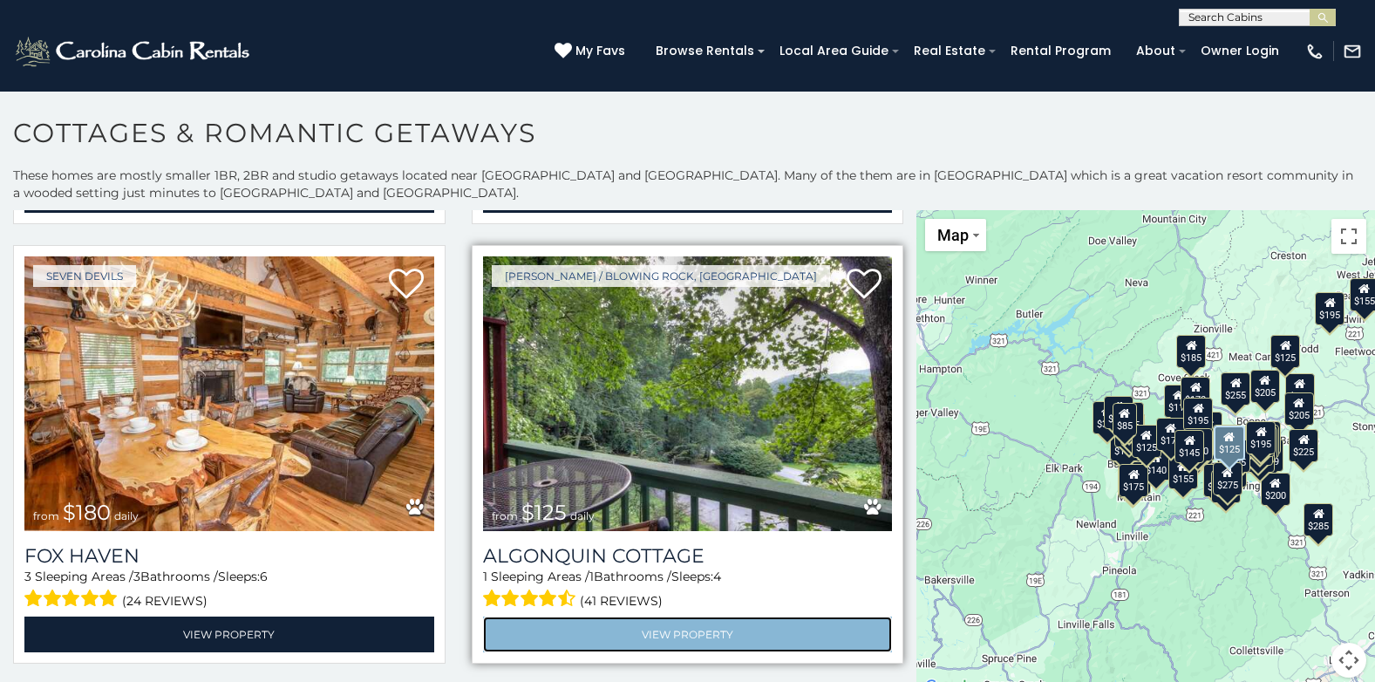
click at [672, 617] on link "View Property" at bounding box center [688, 635] width 410 height 36
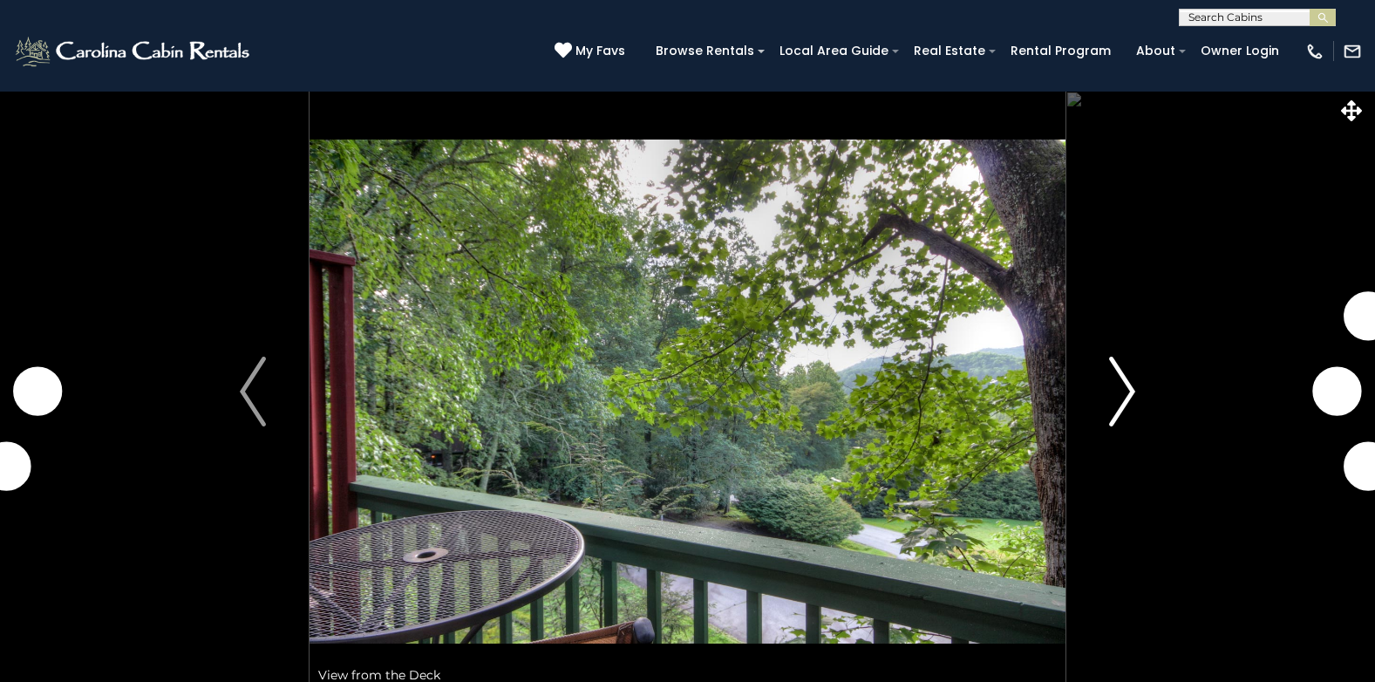
click at [1127, 389] on img "Next" at bounding box center [1122, 392] width 26 height 70
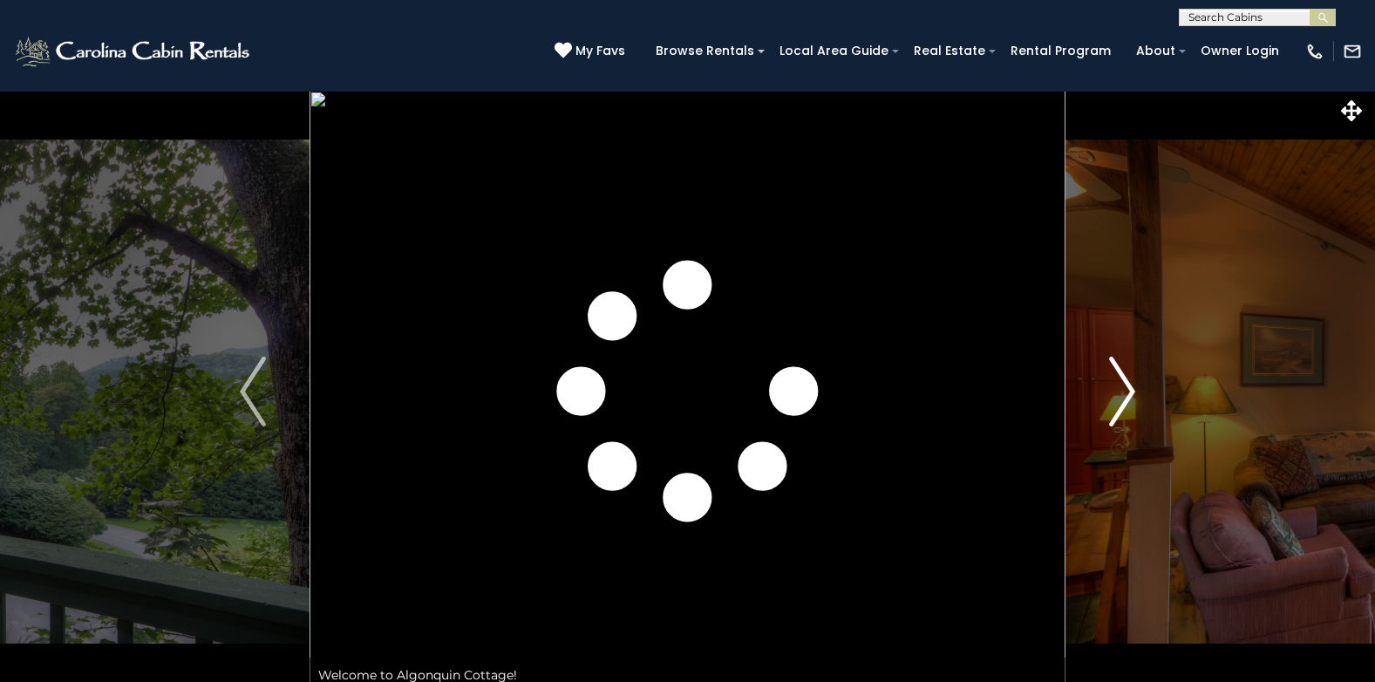
click at [1127, 389] on img "Next" at bounding box center [1122, 392] width 26 height 70
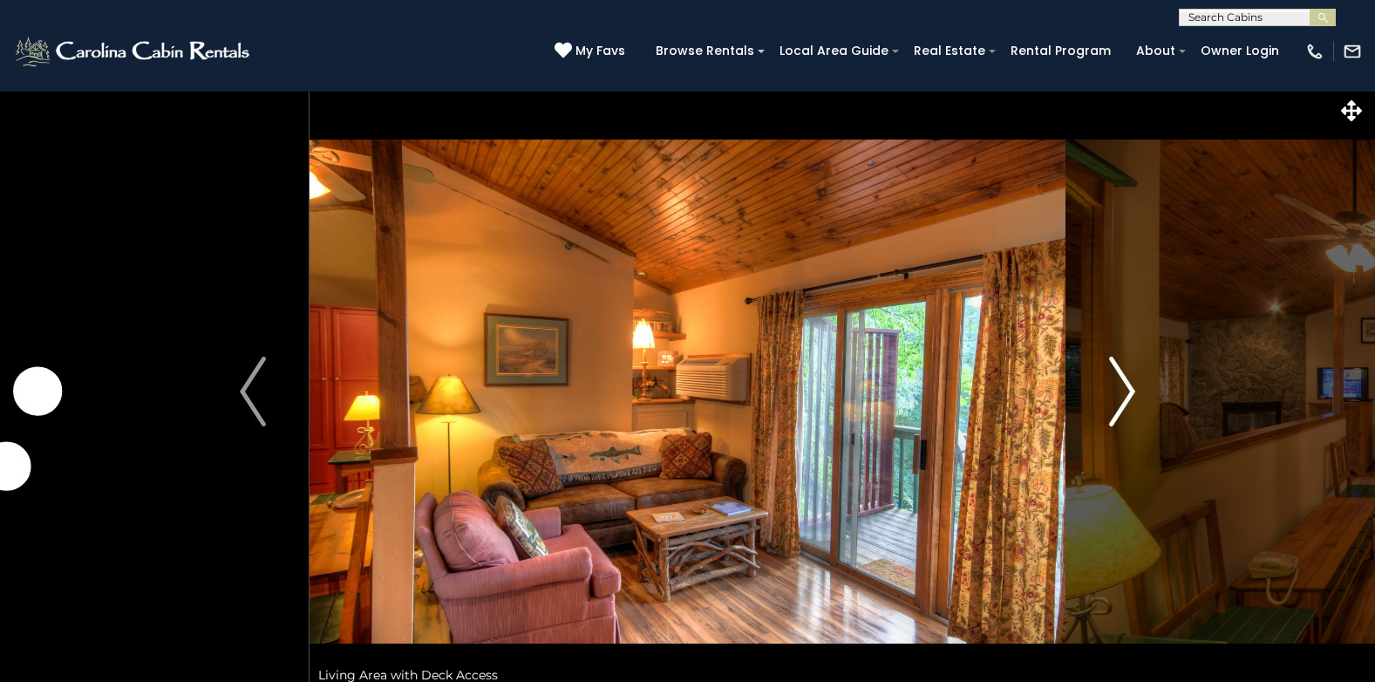
click at [1127, 389] on img "Next" at bounding box center [1122, 392] width 26 height 70
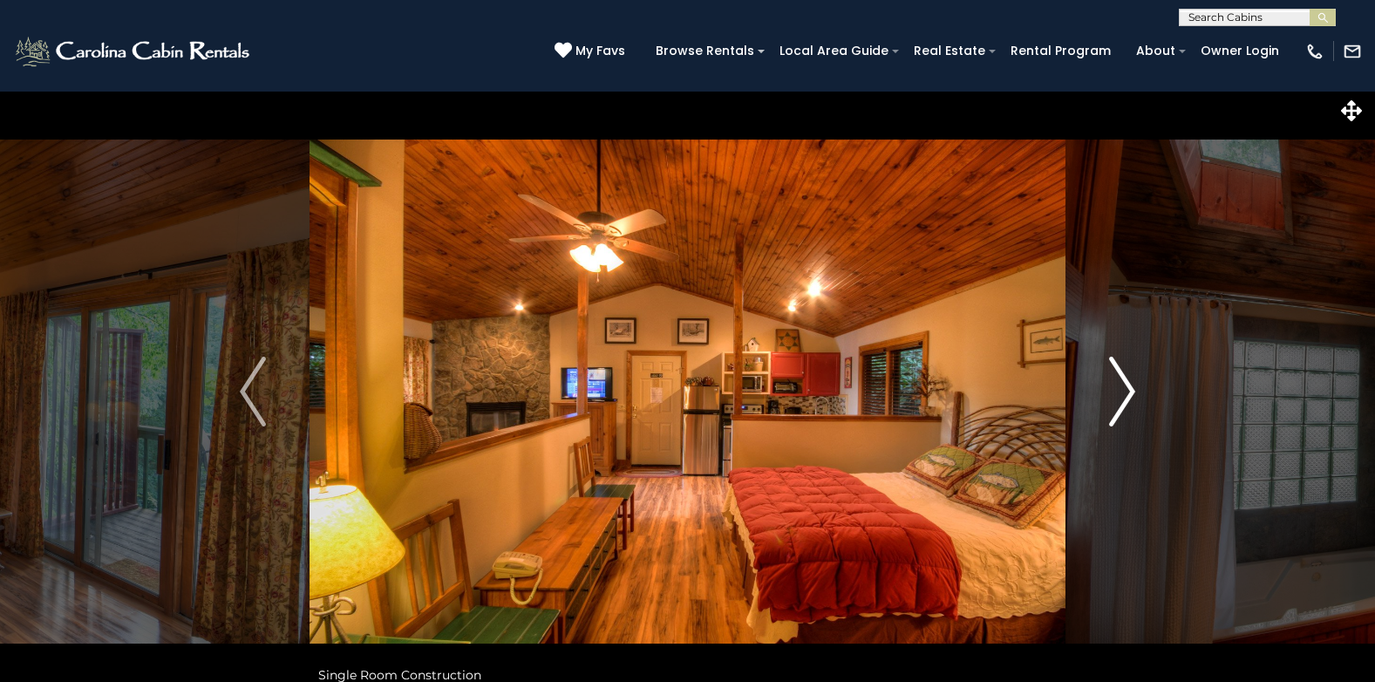
click at [1127, 389] on img "Next" at bounding box center [1122, 392] width 26 height 70
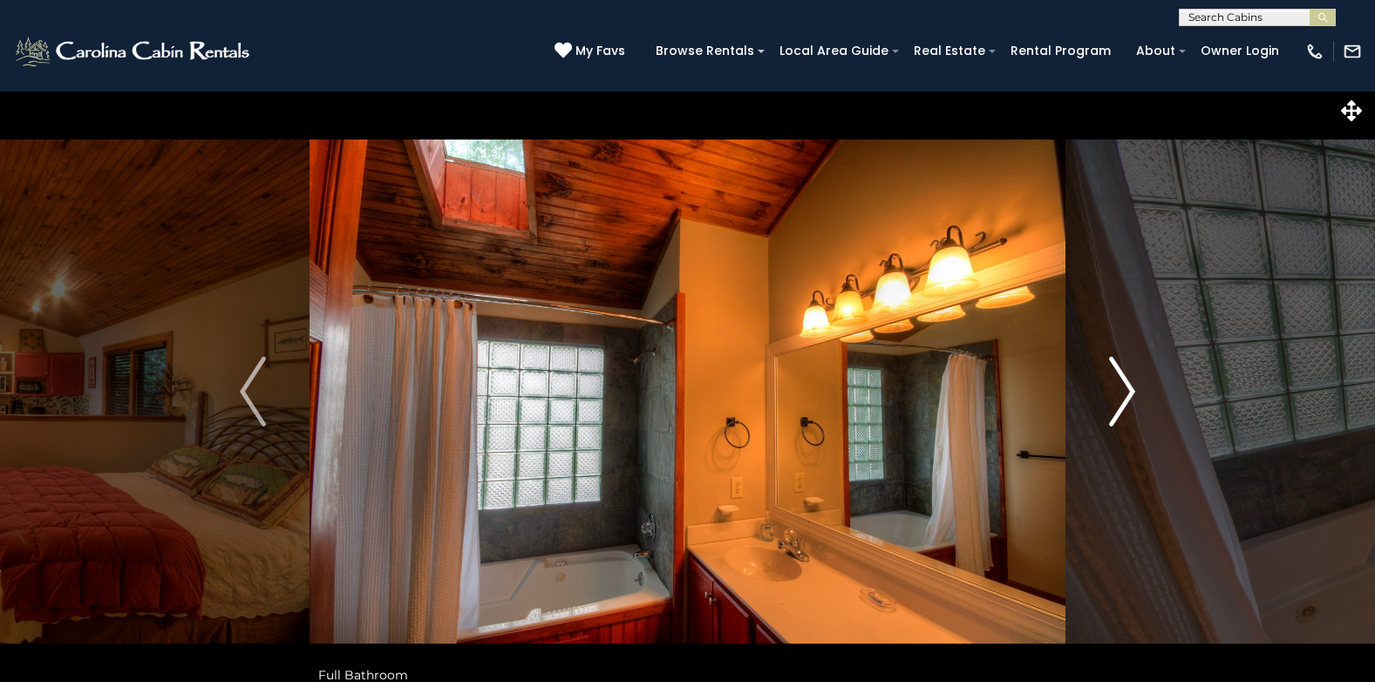
click at [1127, 389] on img "Next" at bounding box center [1122, 392] width 26 height 70
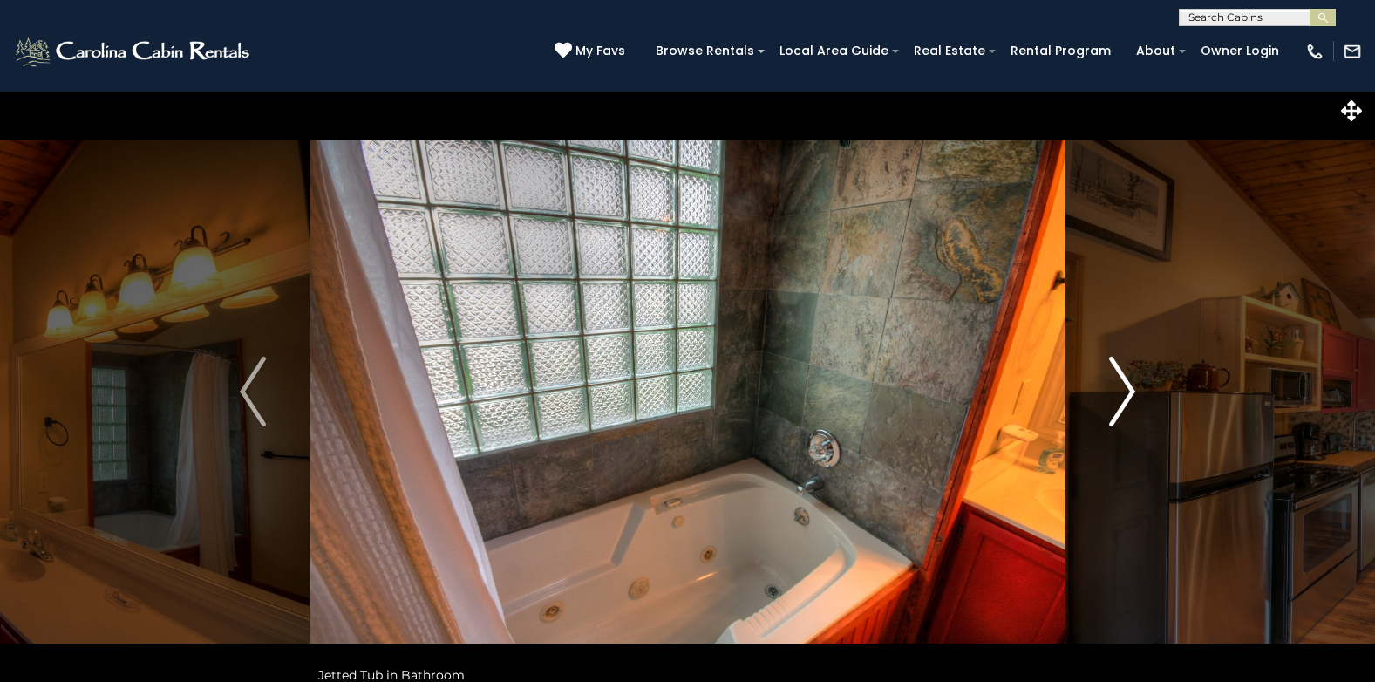
click at [1127, 389] on img "Next" at bounding box center [1122, 392] width 26 height 70
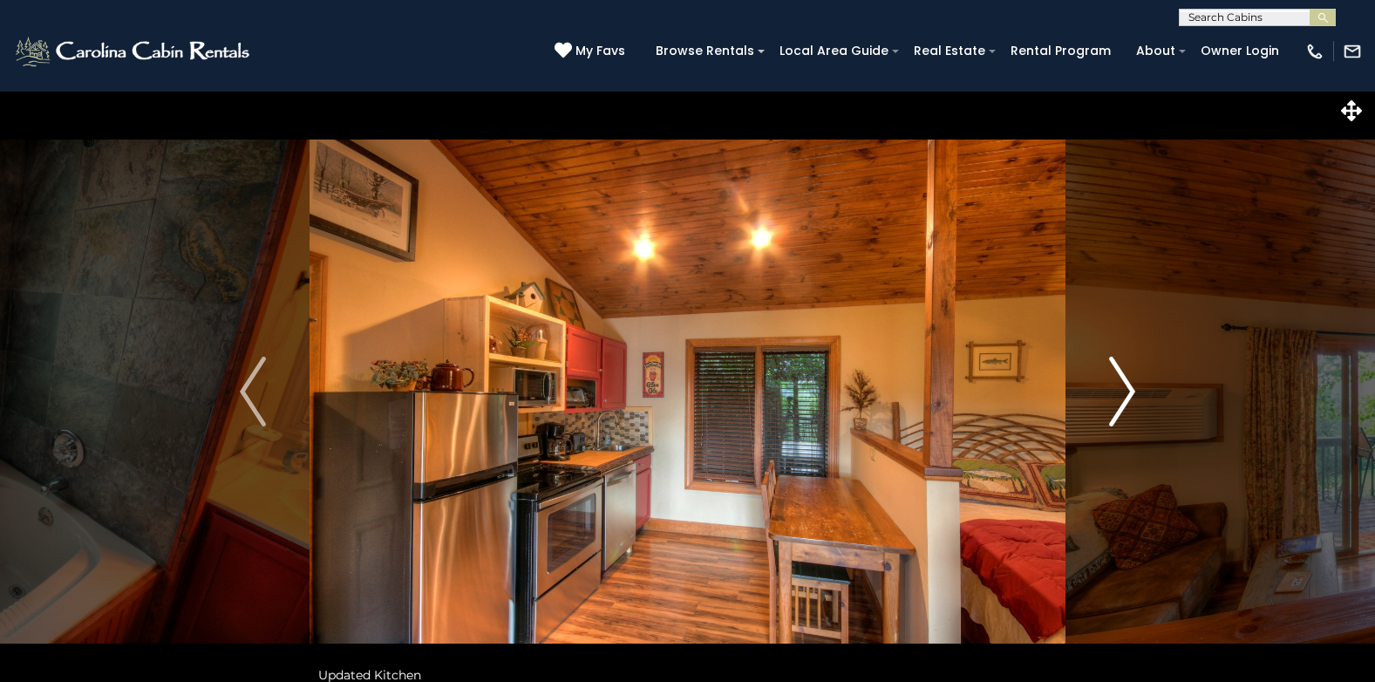
click at [1127, 389] on img "Next" at bounding box center [1122, 392] width 26 height 70
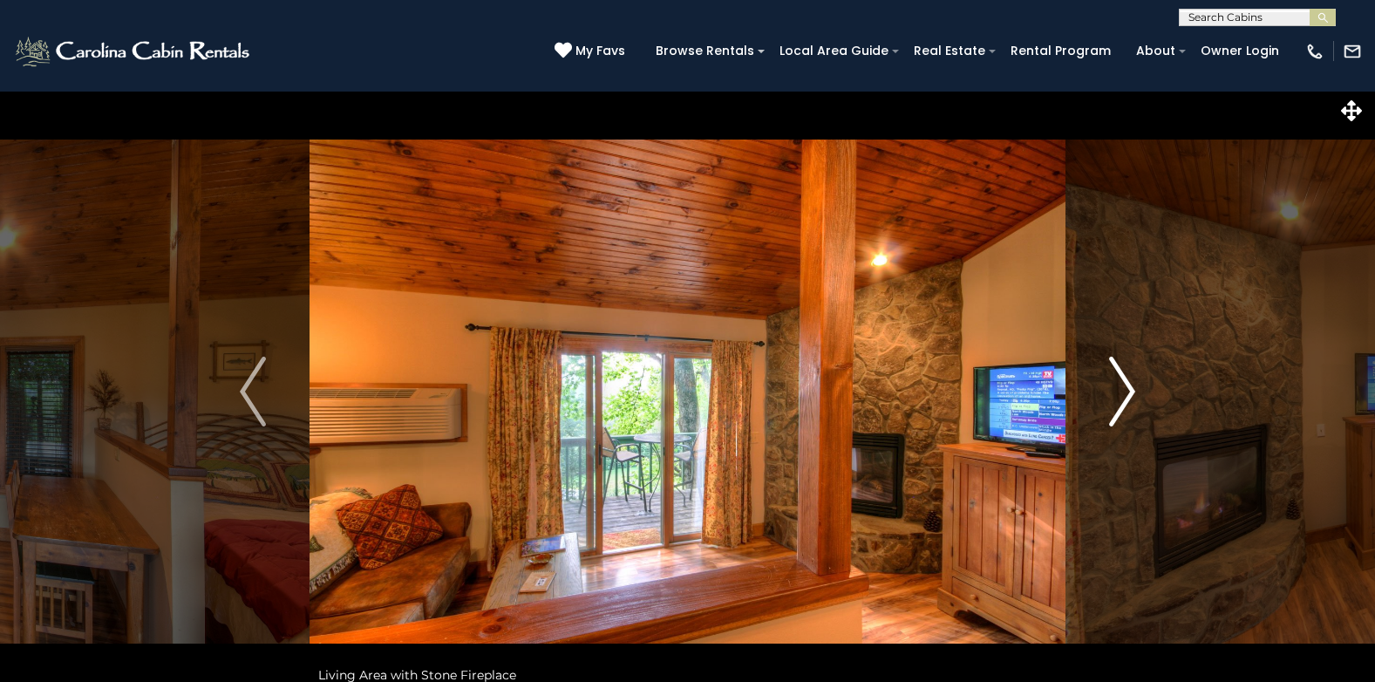
click at [1128, 388] on img "Next" at bounding box center [1122, 392] width 26 height 70
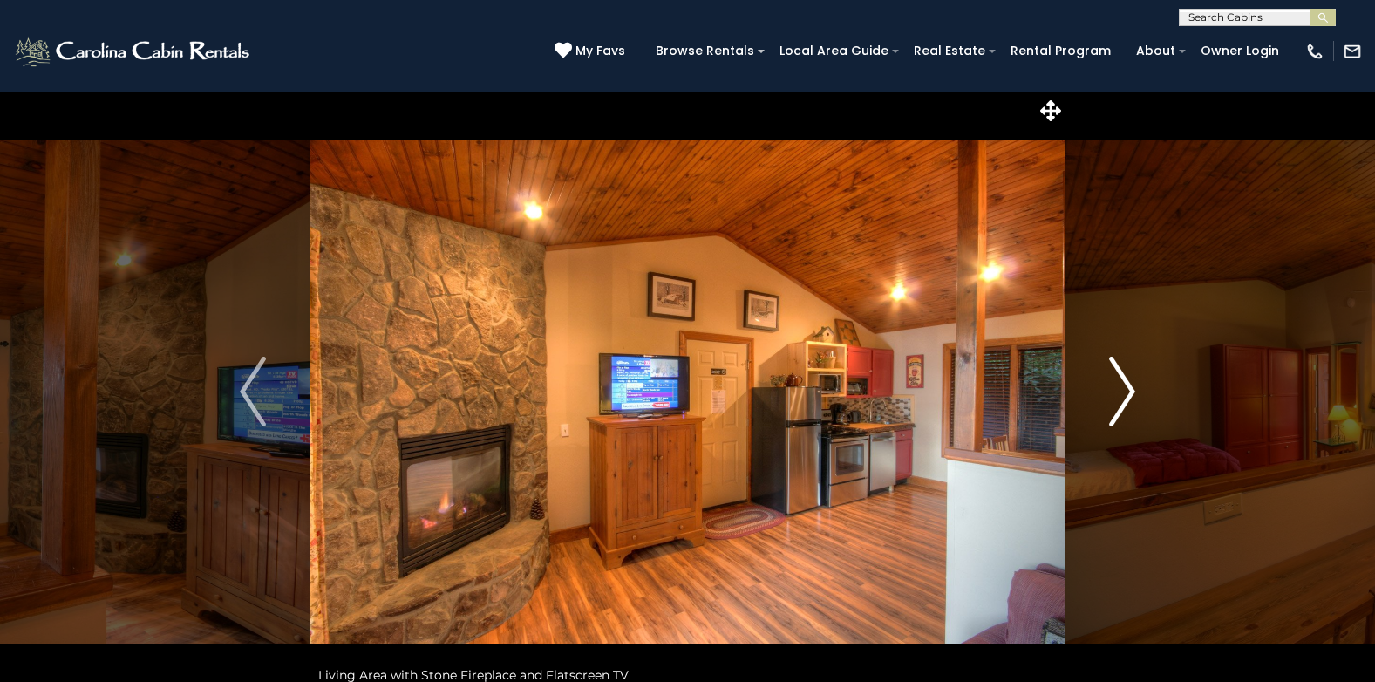
click at [1128, 388] on img "Next" at bounding box center [1122, 392] width 26 height 70
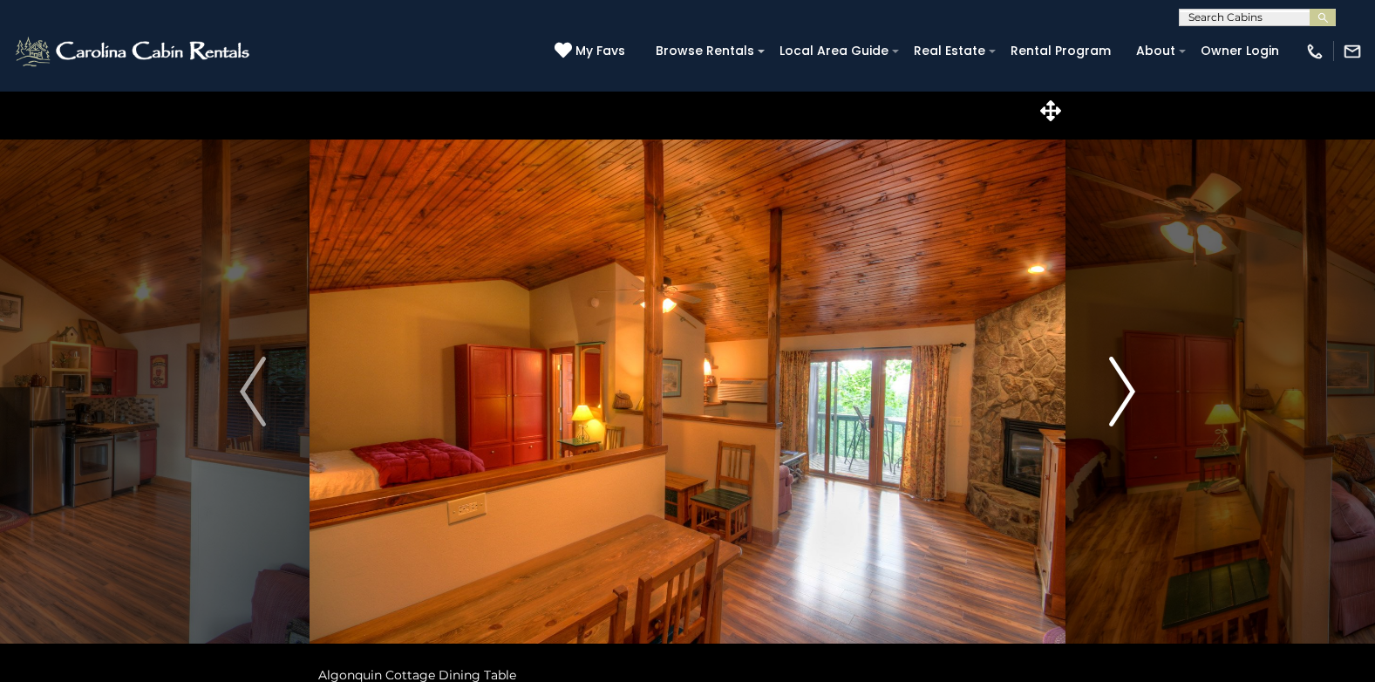
click at [1128, 388] on img "Next" at bounding box center [1122, 392] width 26 height 70
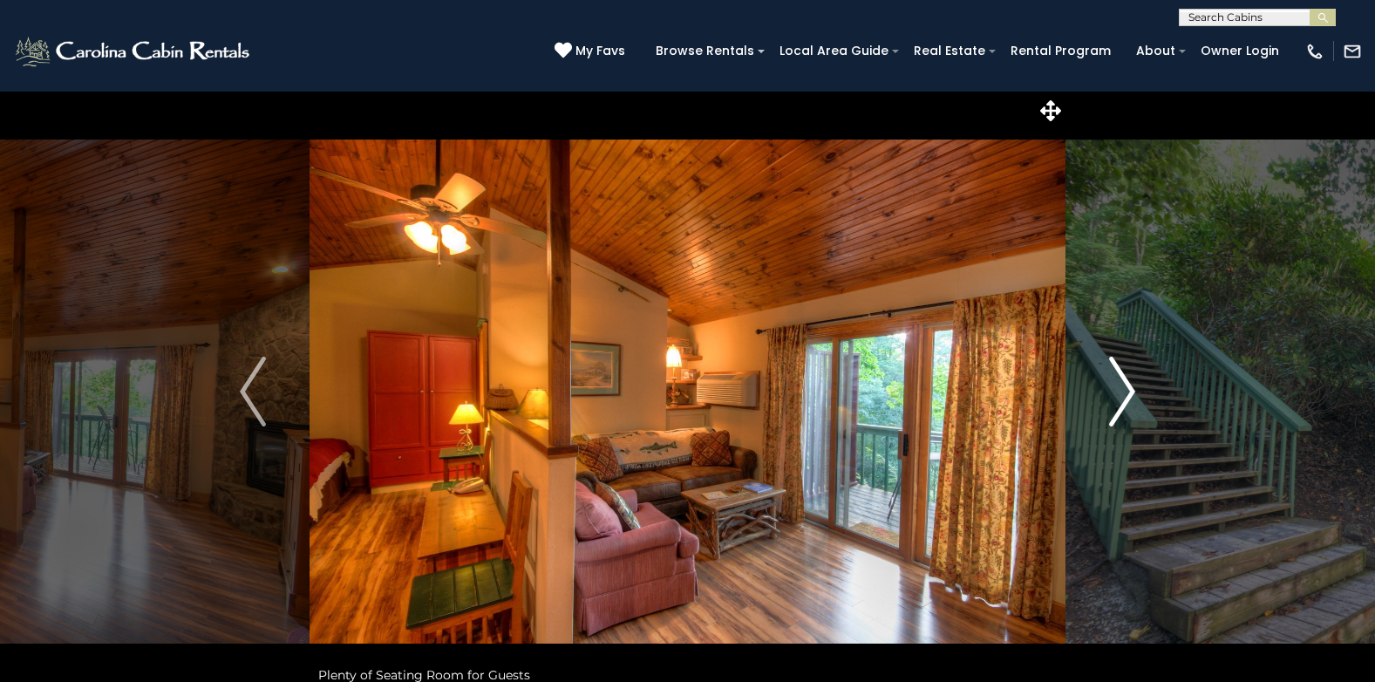
click at [1128, 388] on img "Next" at bounding box center [1122, 392] width 26 height 70
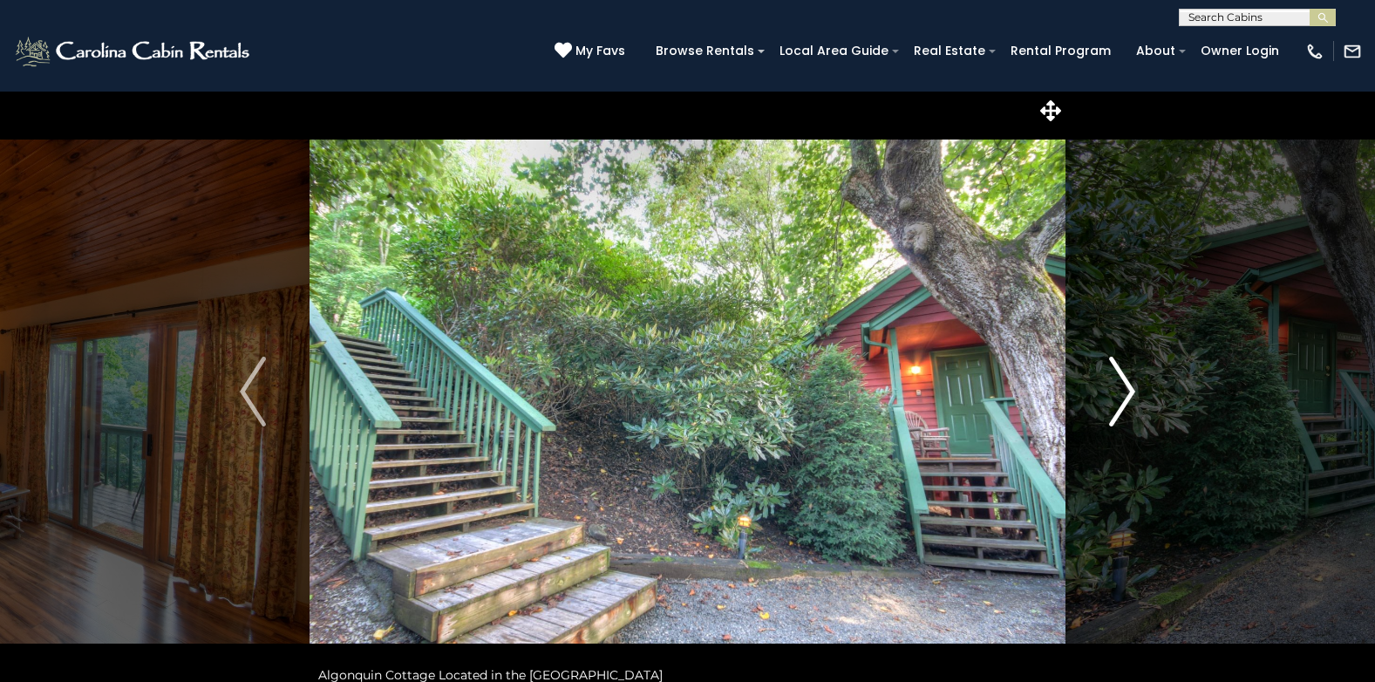
click at [1128, 388] on img "Next" at bounding box center [1122, 392] width 26 height 70
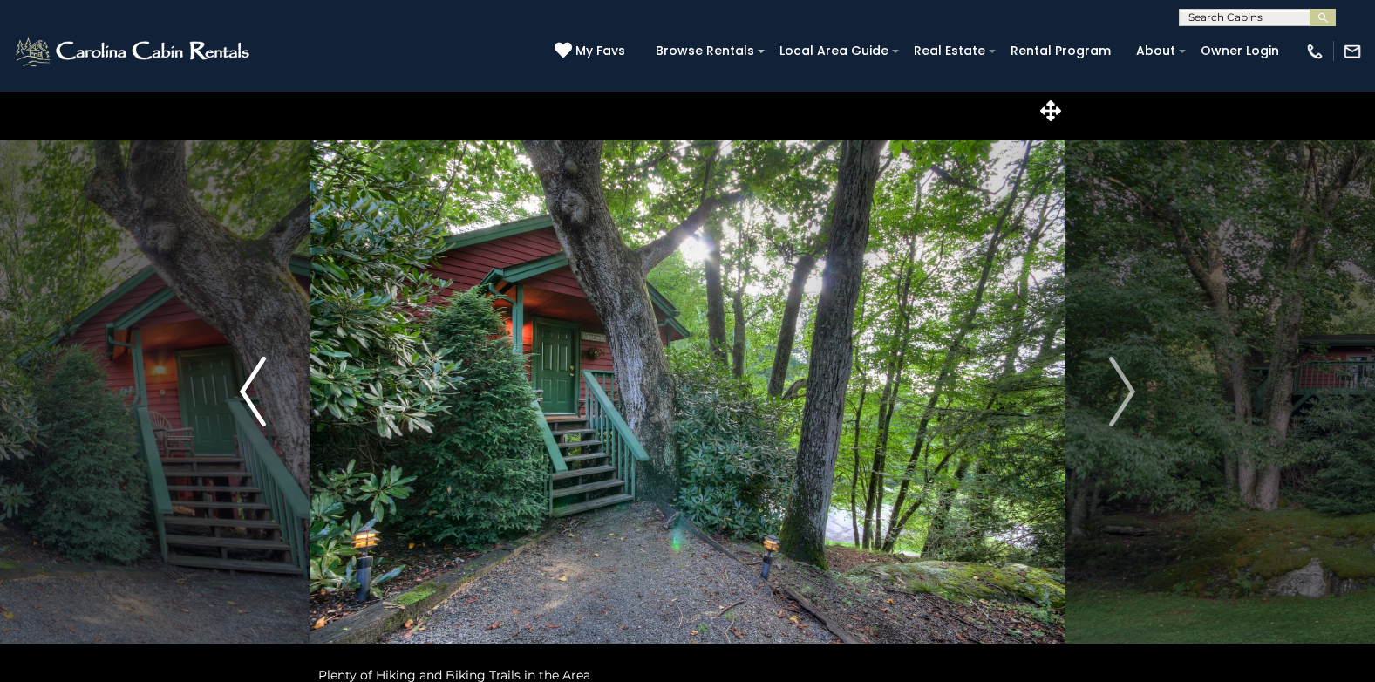
click at [237, 390] on button "Previous" at bounding box center [252, 392] width 113 height 602
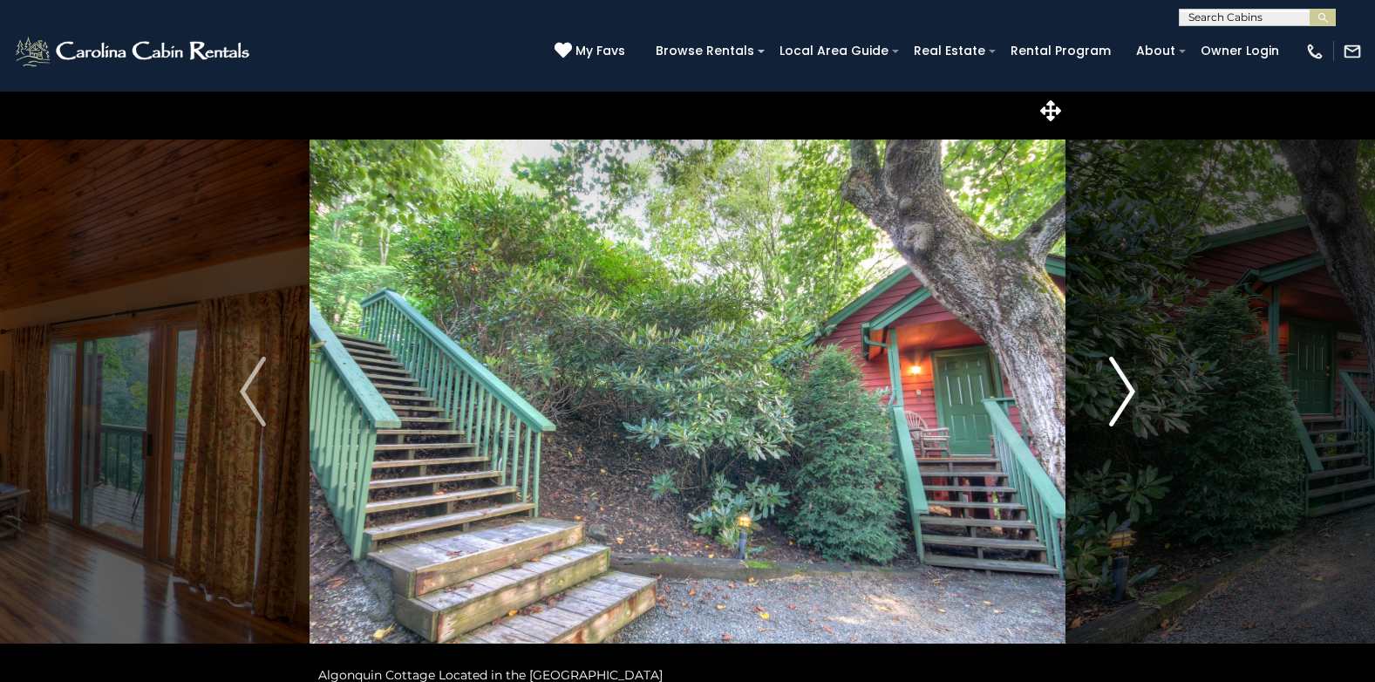
click at [1133, 388] on img "Next" at bounding box center [1122, 392] width 26 height 70
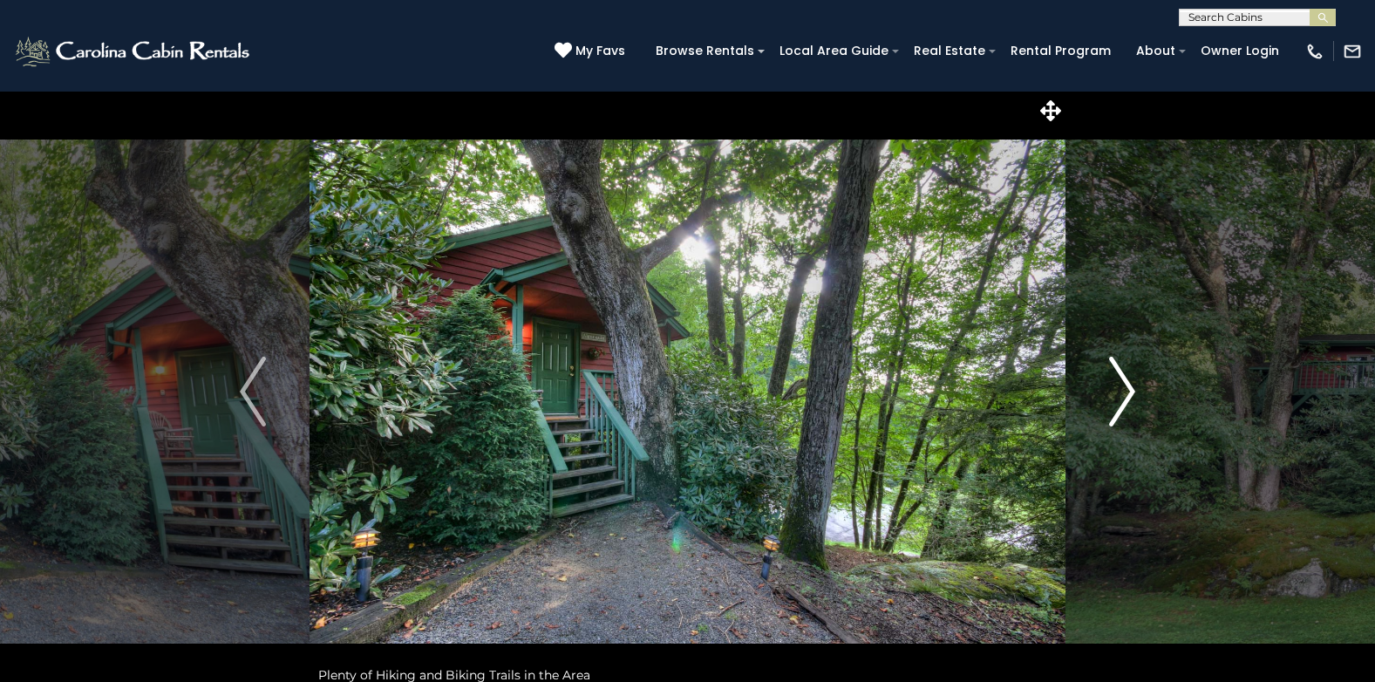
click at [1133, 388] on img "Next" at bounding box center [1122, 392] width 26 height 70
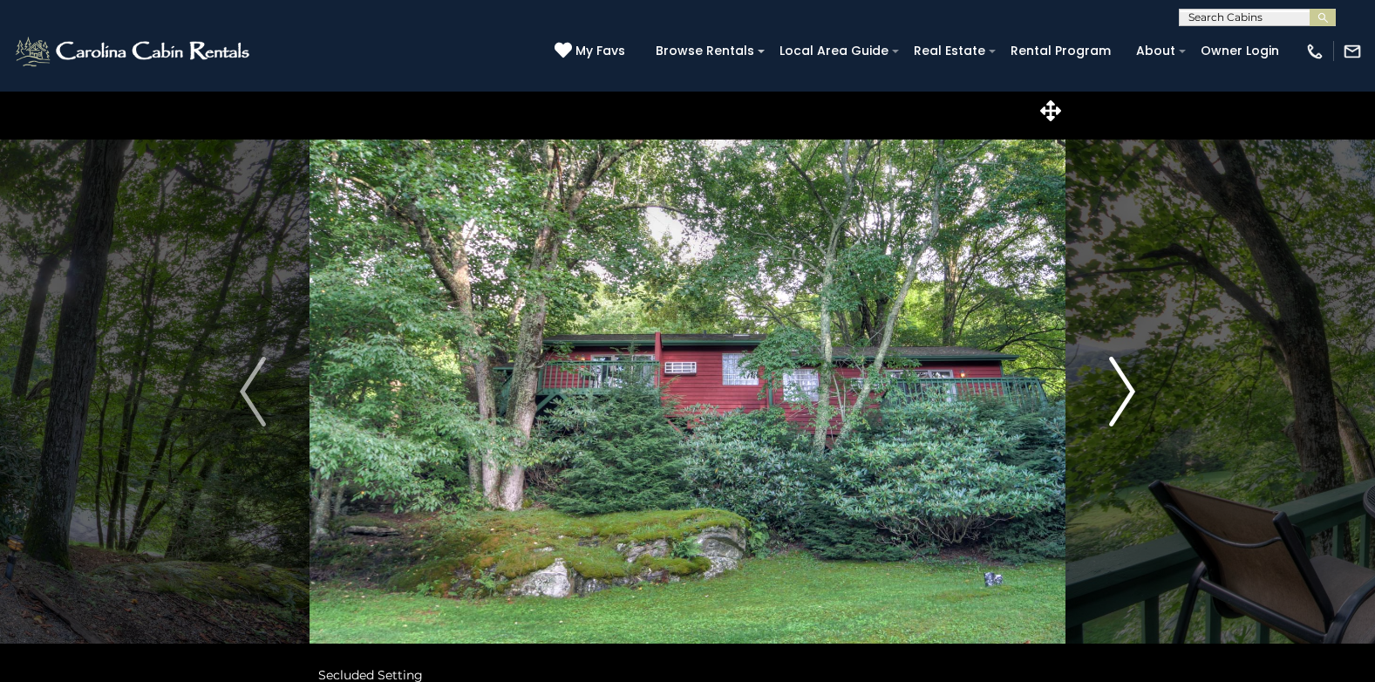
click at [1133, 388] on img "Next" at bounding box center [1122, 392] width 26 height 70
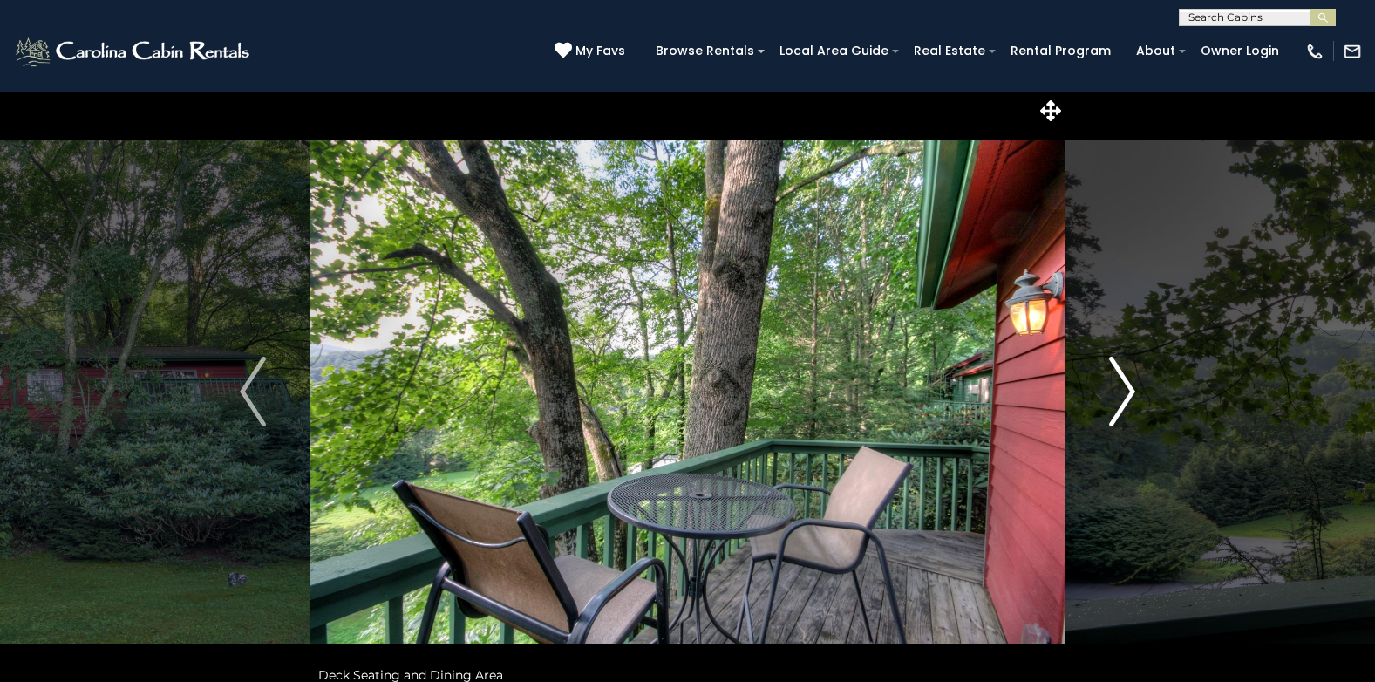
click at [1133, 388] on img "Next" at bounding box center [1122, 392] width 26 height 70
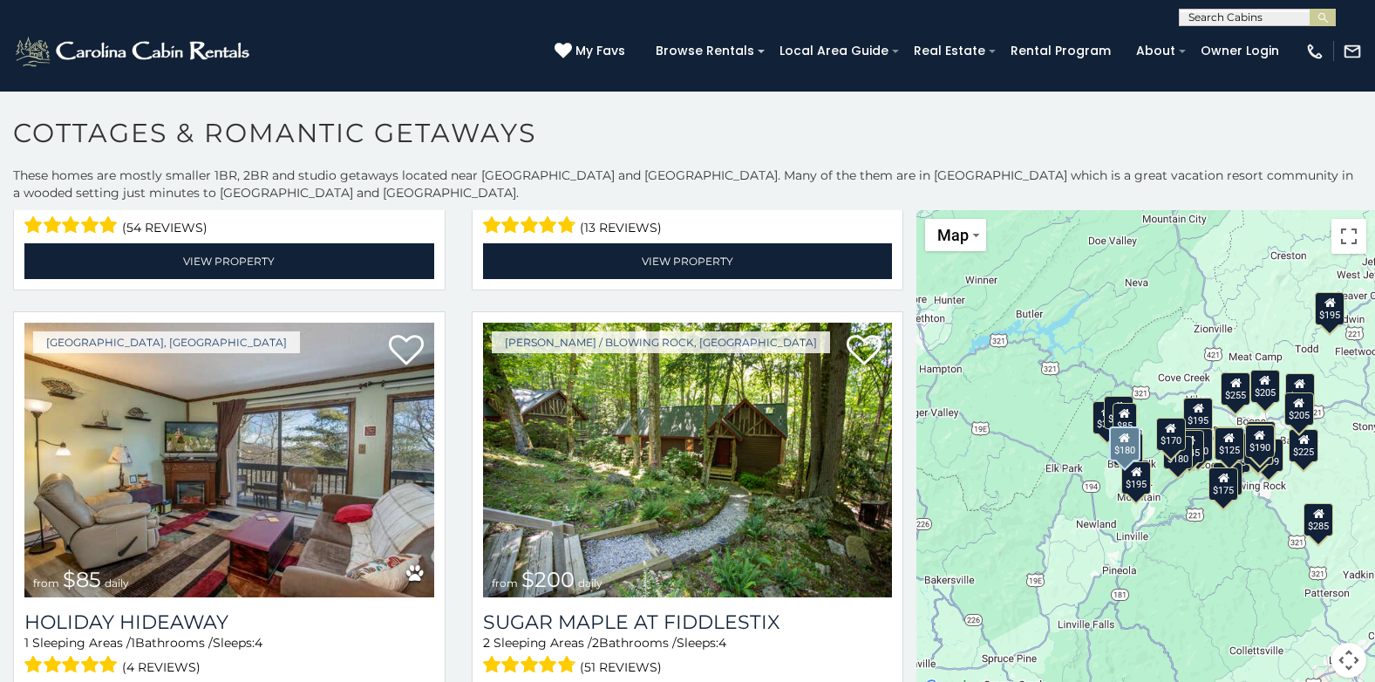
scroll to position [5669, 0]
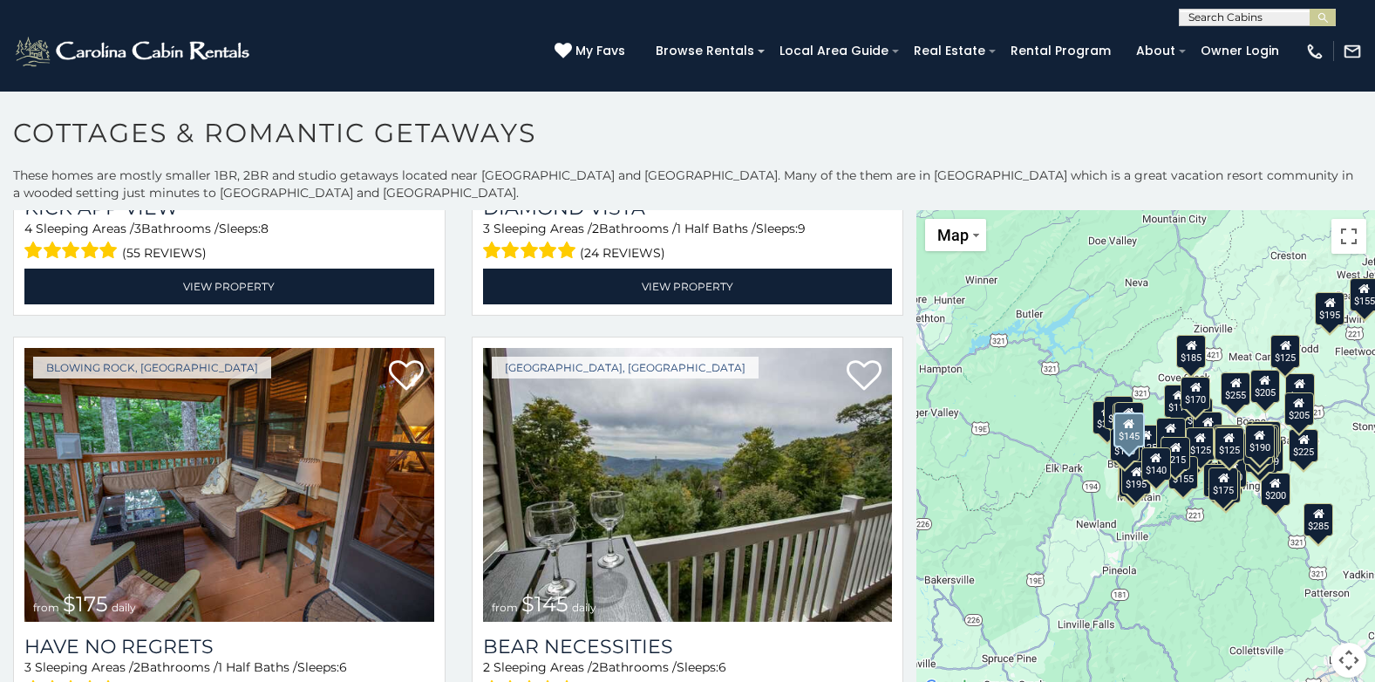
scroll to position [7027, 0]
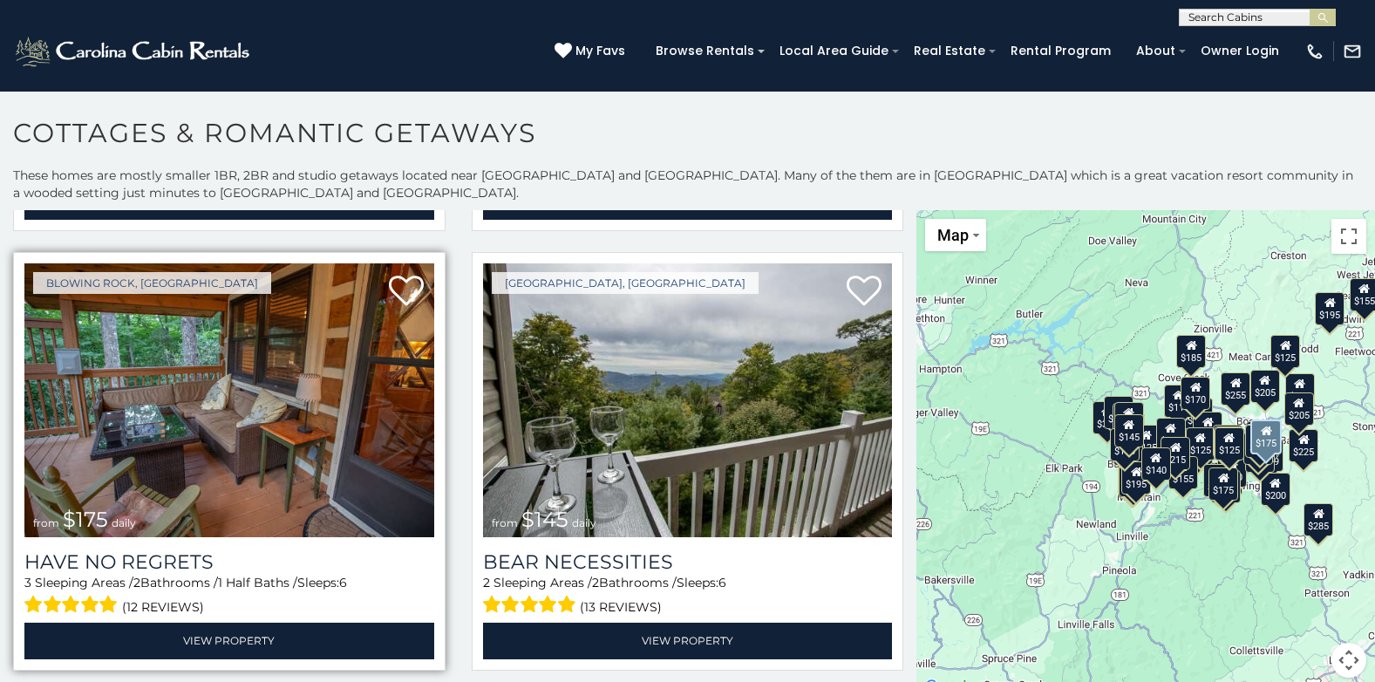
click at [252, 363] on img at bounding box center [229, 400] width 410 height 275
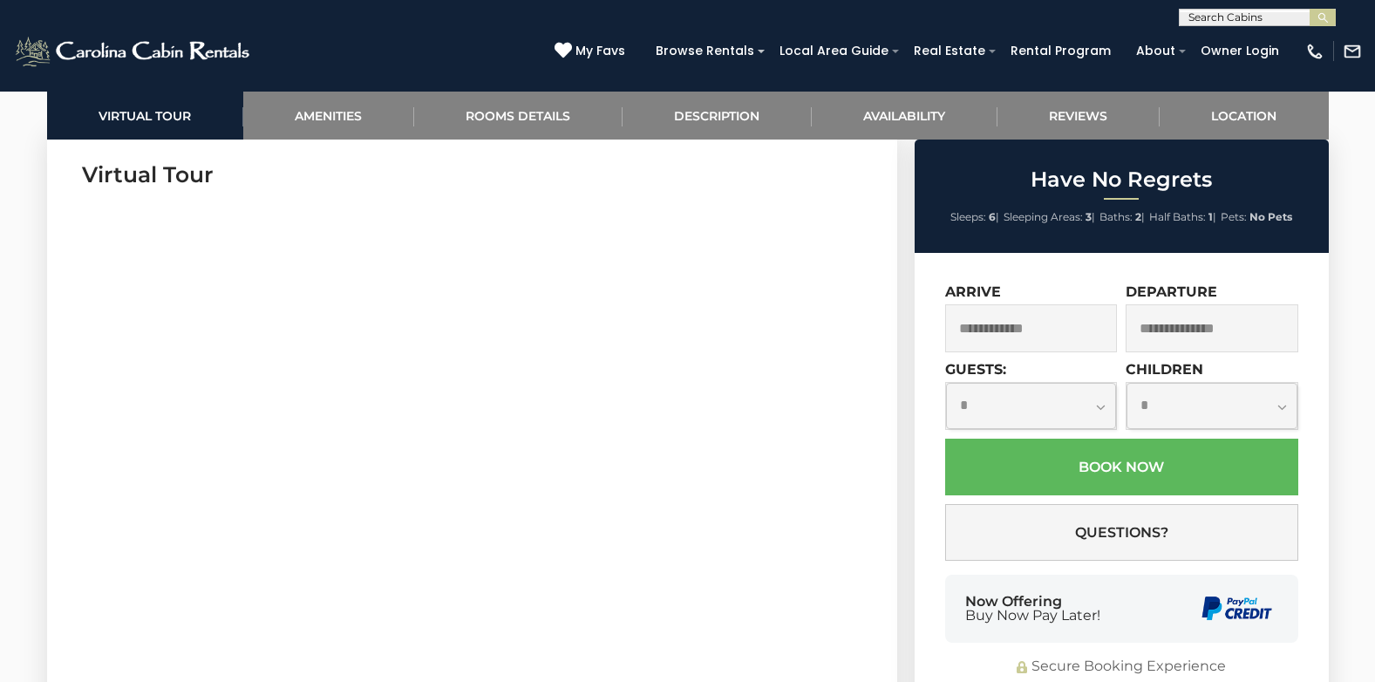
scroll to position [872, 0]
click at [1054, 322] on input "text" at bounding box center [1031, 328] width 173 height 48
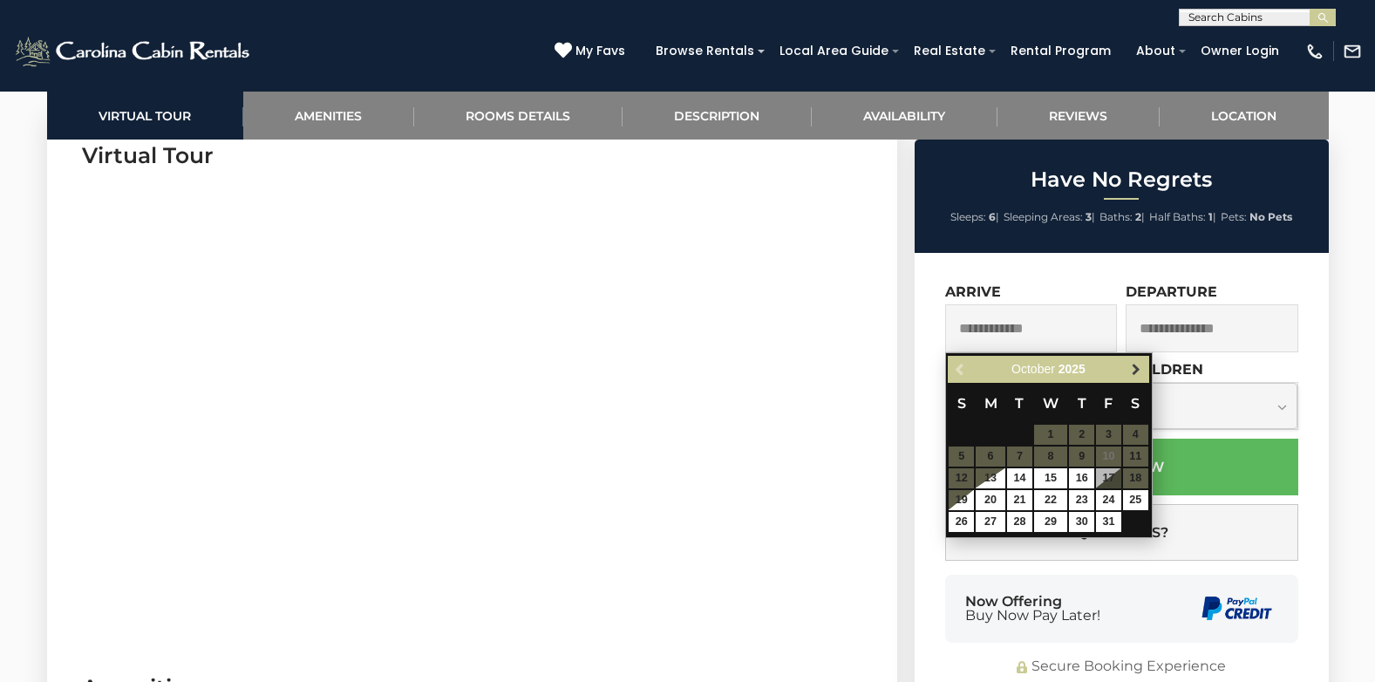
click at [1135, 369] on span "Next" at bounding box center [1136, 370] width 14 height 14
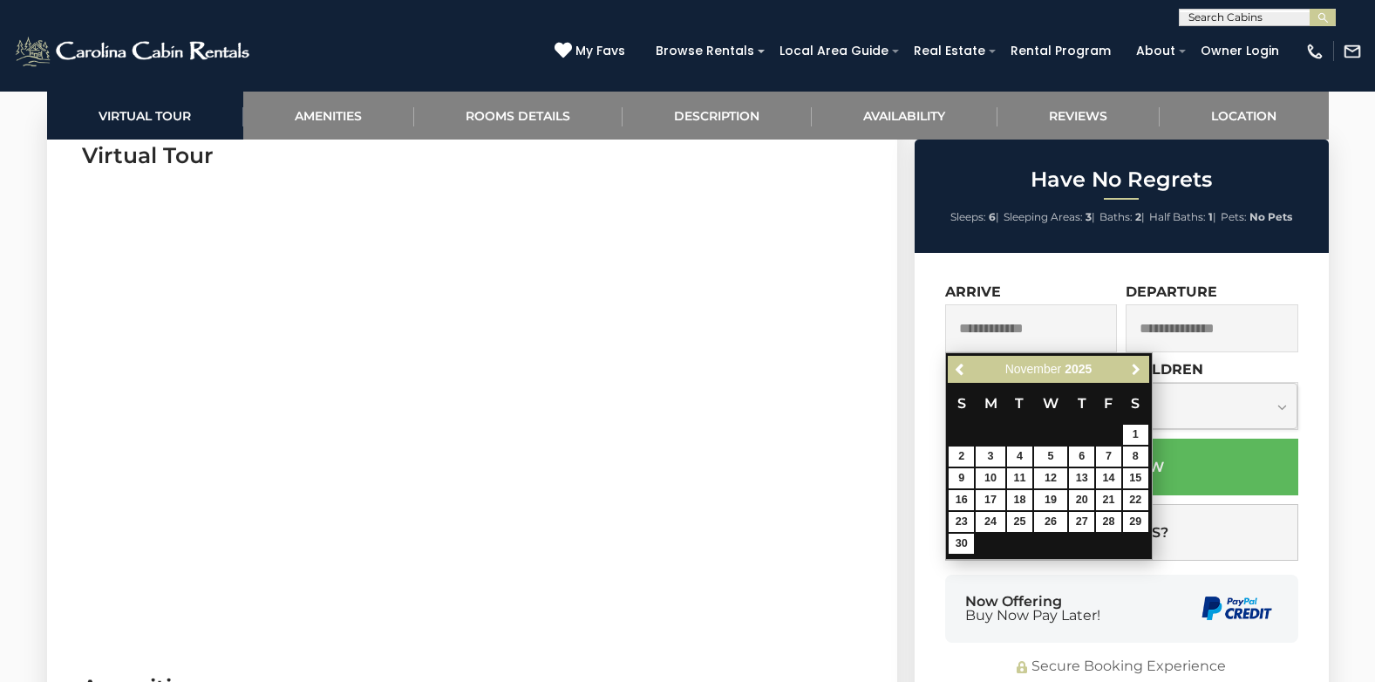
click at [1135, 369] on span "Next" at bounding box center [1136, 370] width 14 height 14
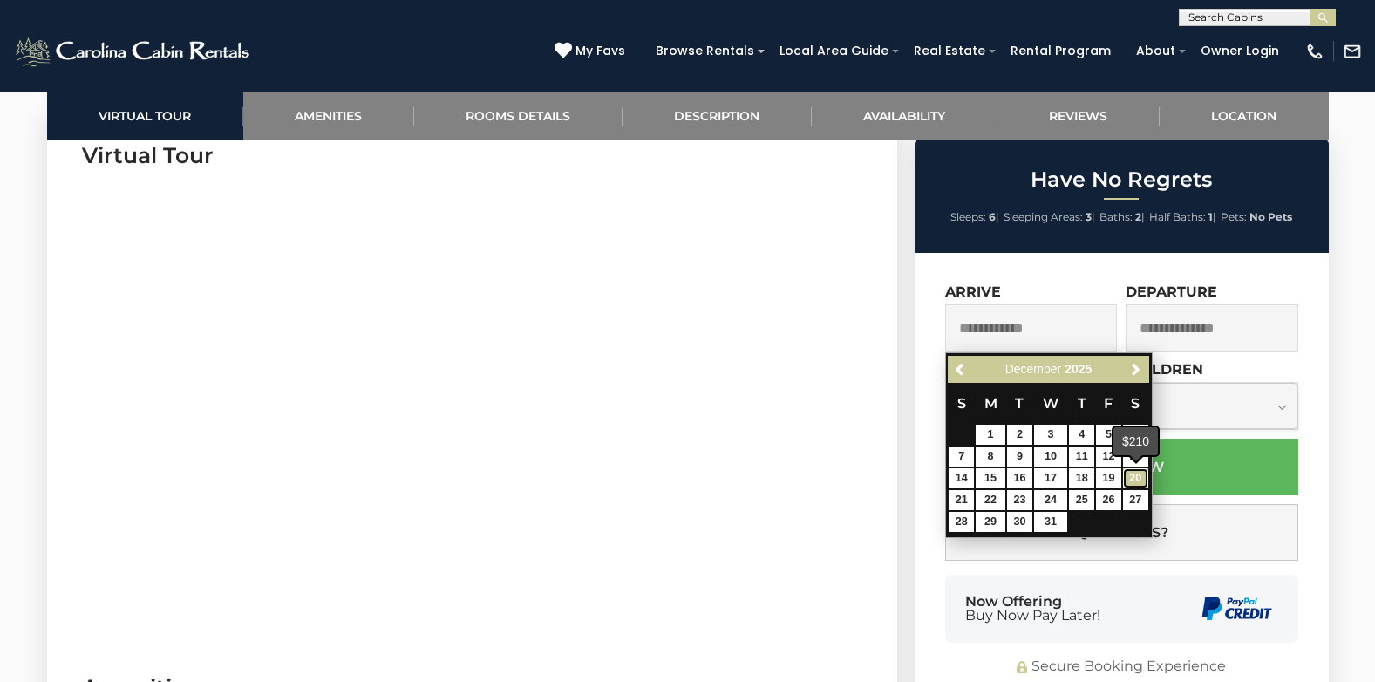
click at [1129, 473] on link "20" at bounding box center [1135, 478] width 25 height 20
type input "**********"
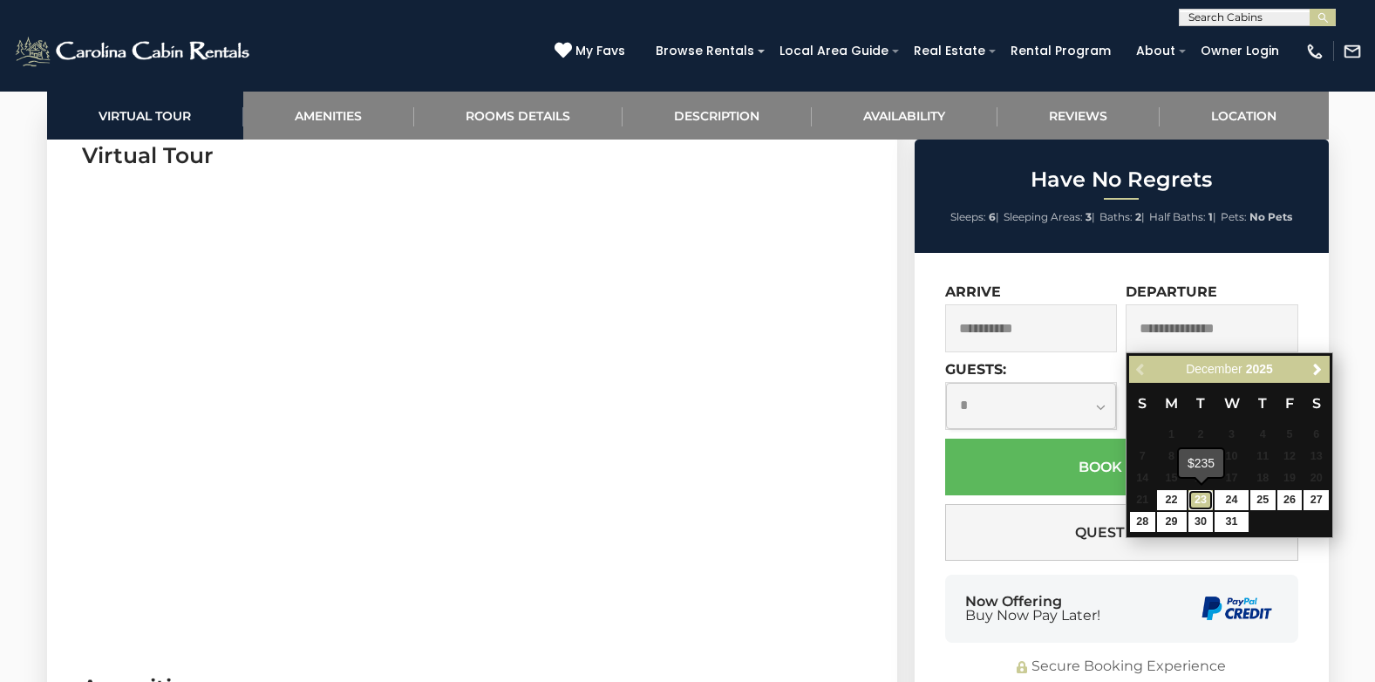
click at [1199, 499] on link "23" at bounding box center [1201, 500] width 25 height 20
type input "**********"
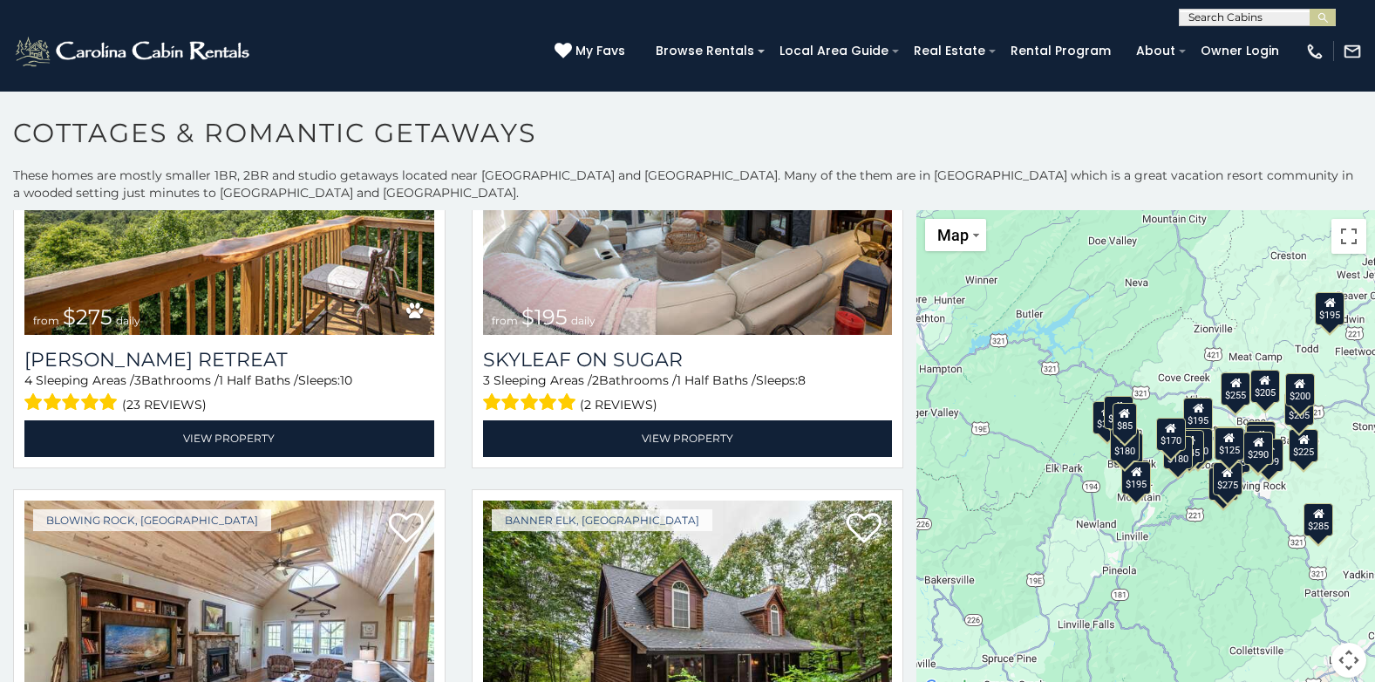
scroll to position [5058, 0]
